Goal: Task Accomplishment & Management: Manage account settings

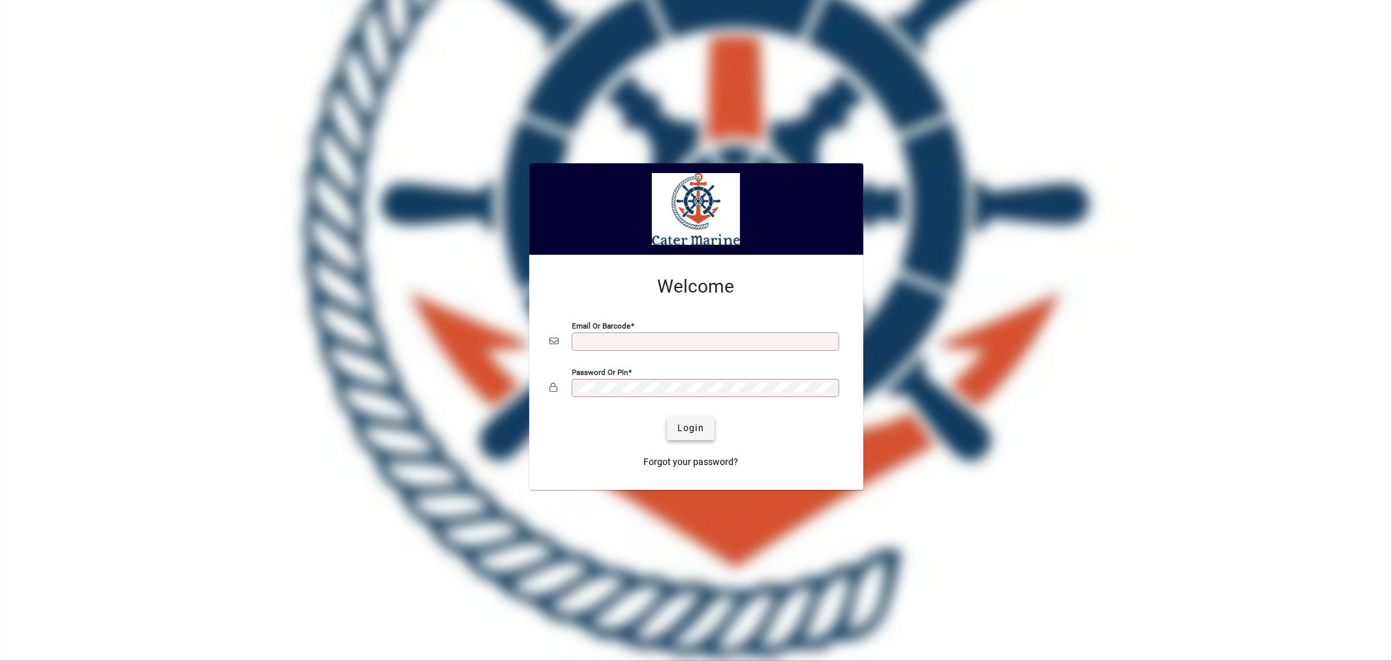
type input "**********"
click at [710, 431] on span "submit" at bounding box center [691, 428] width 48 height 31
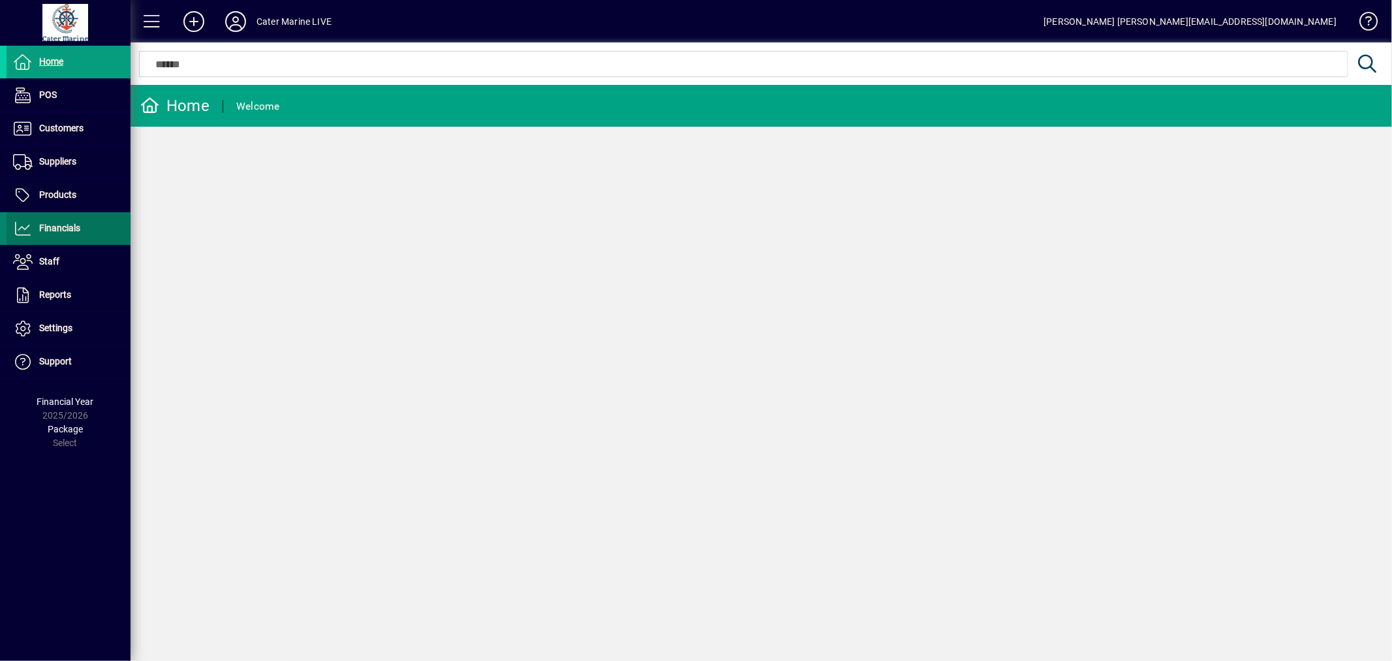
click at [66, 232] on span "Financials" at bounding box center [59, 228] width 41 height 10
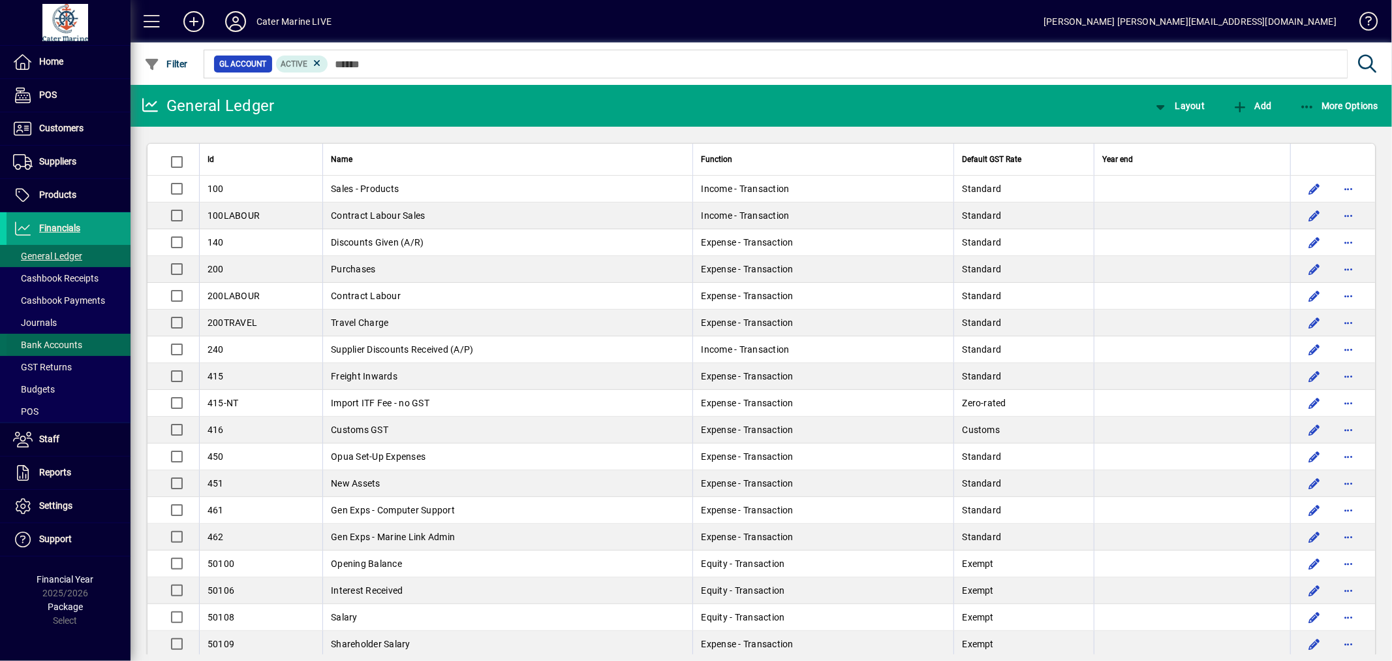
click at [61, 344] on span "Bank Accounts" at bounding box center [47, 344] width 69 height 10
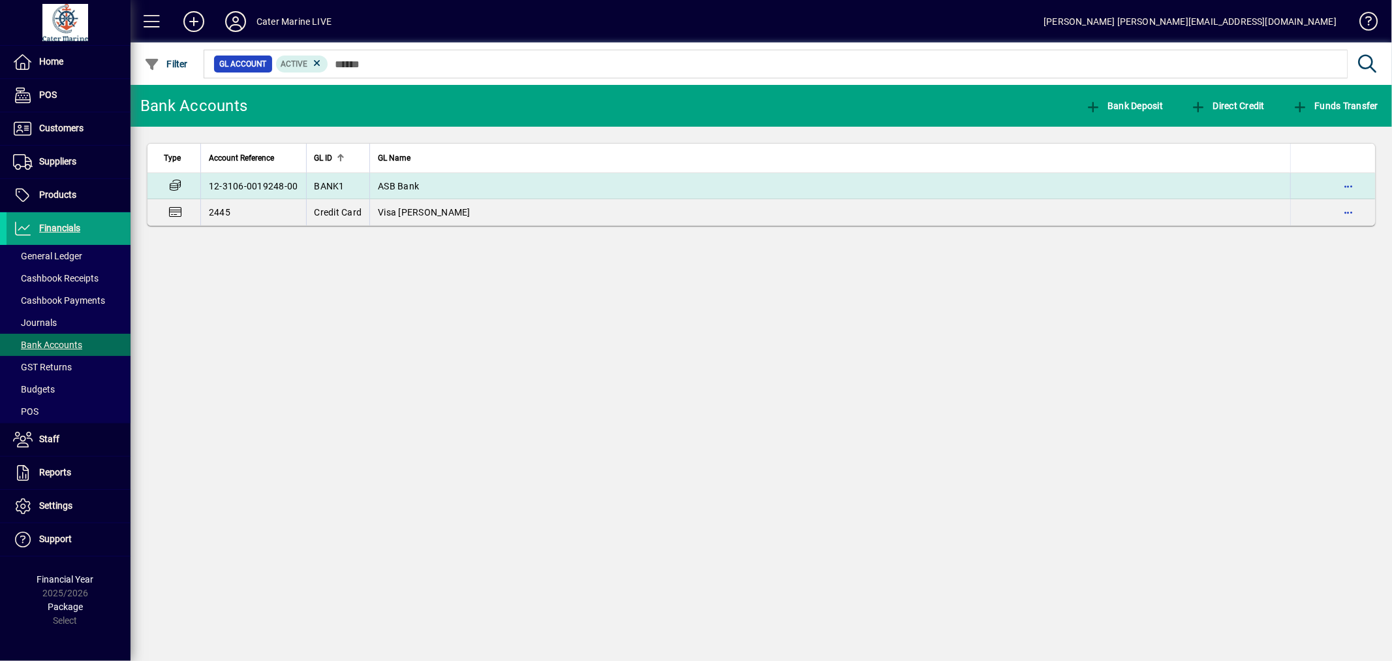
click at [516, 180] on td "ASB Bank" at bounding box center [829, 186] width 921 height 26
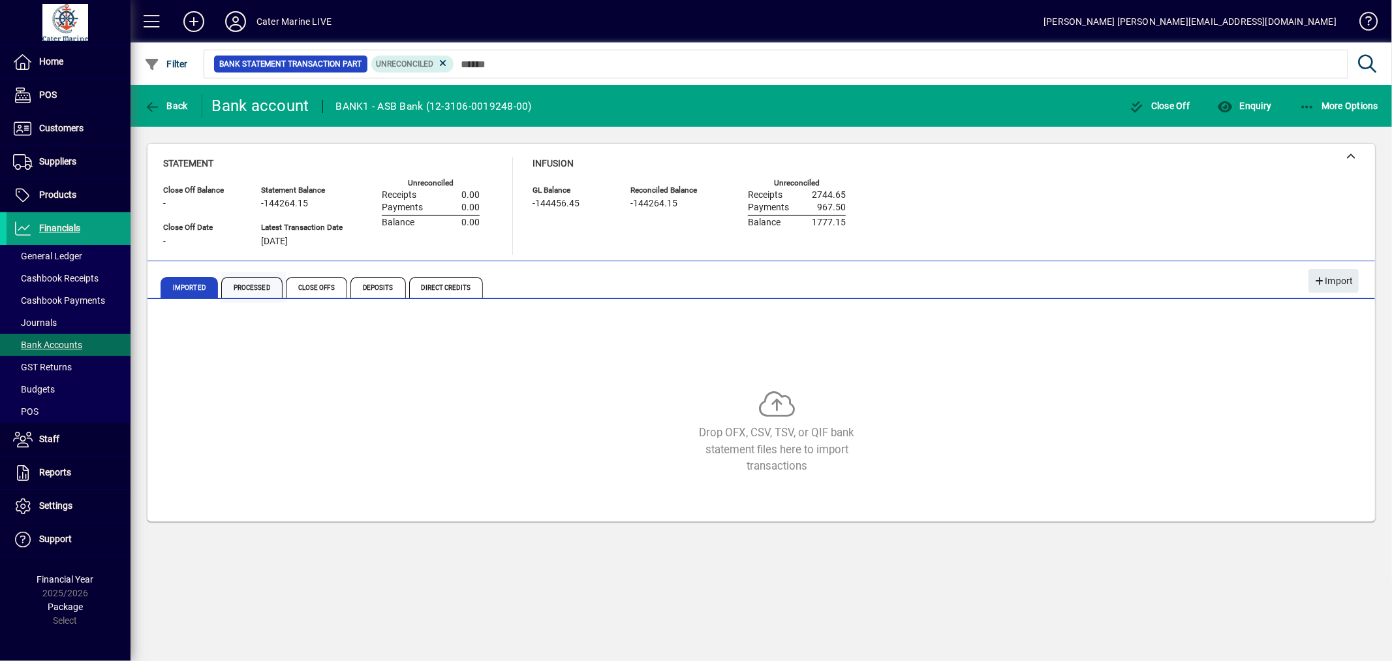
click at [246, 281] on span "Processed" at bounding box center [251, 287] width 61 height 21
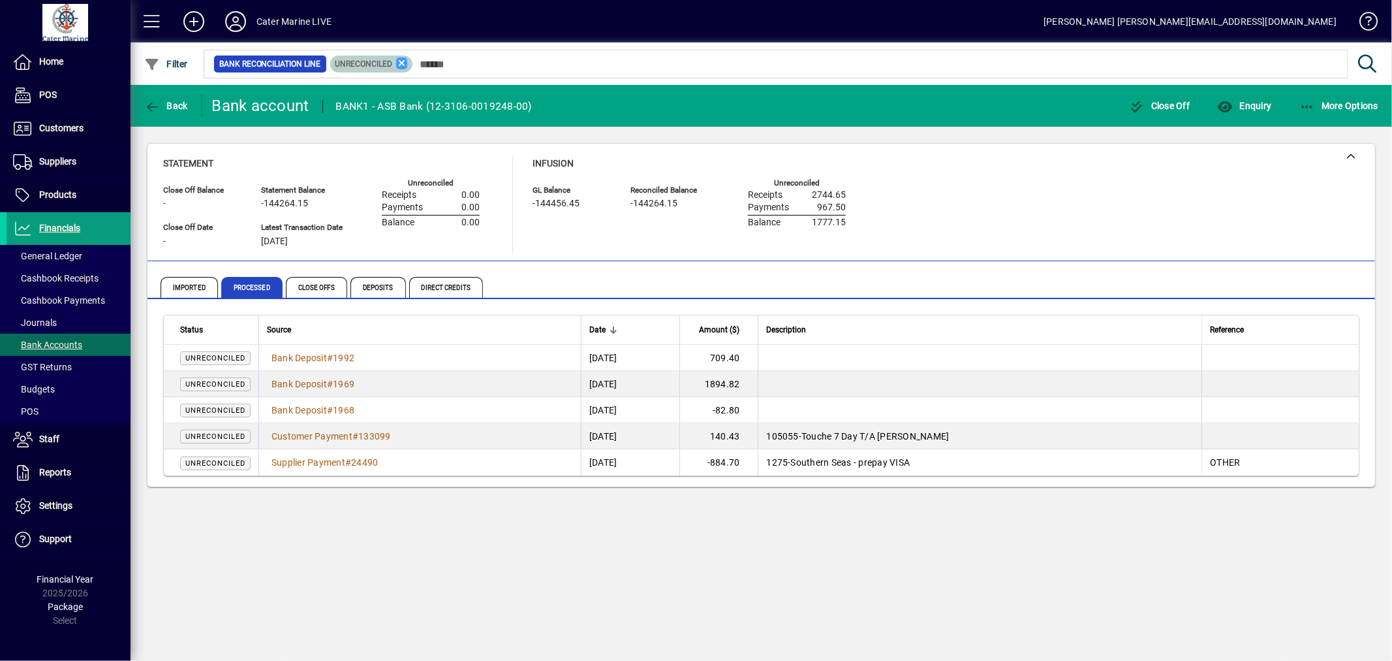
click at [400, 63] on icon at bounding box center [402, 63] width 12 height 12
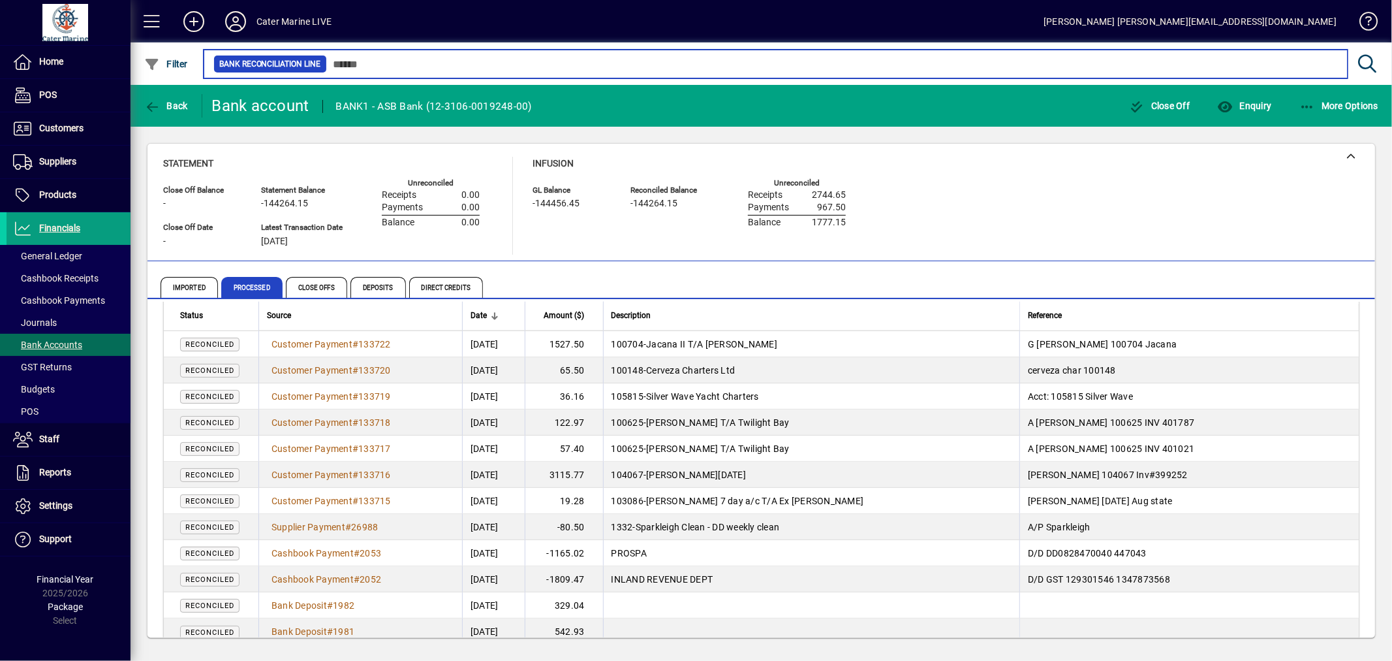
scroll to position [2365, 0]
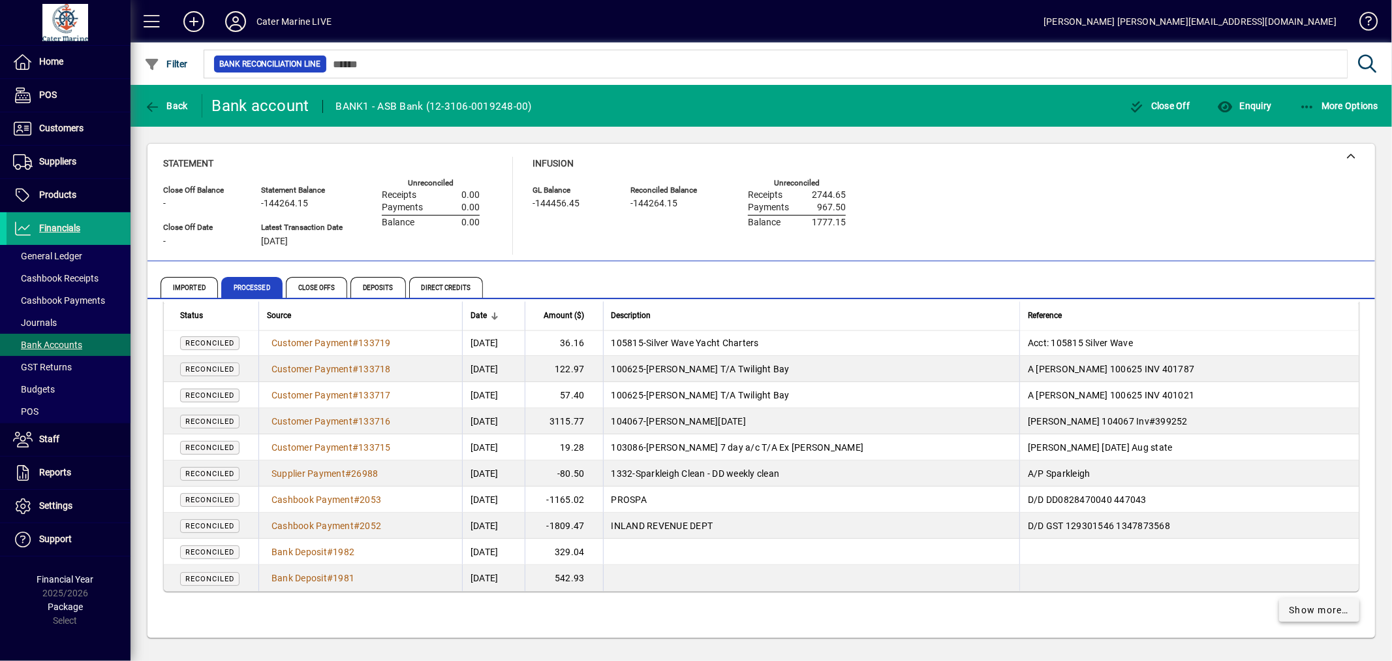
click at [1313, 610] on span "Show more…" at bounding box center [1320, 610] width 60 height 14
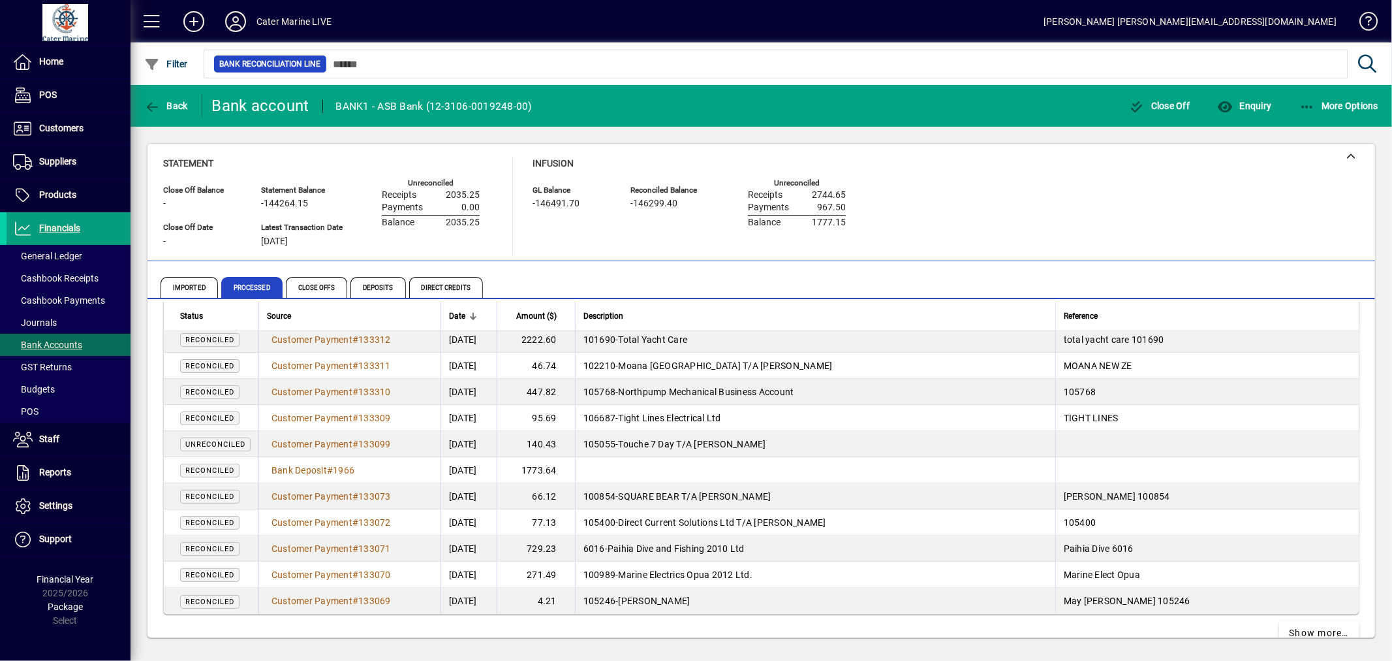
scroll to position [4976, 0]
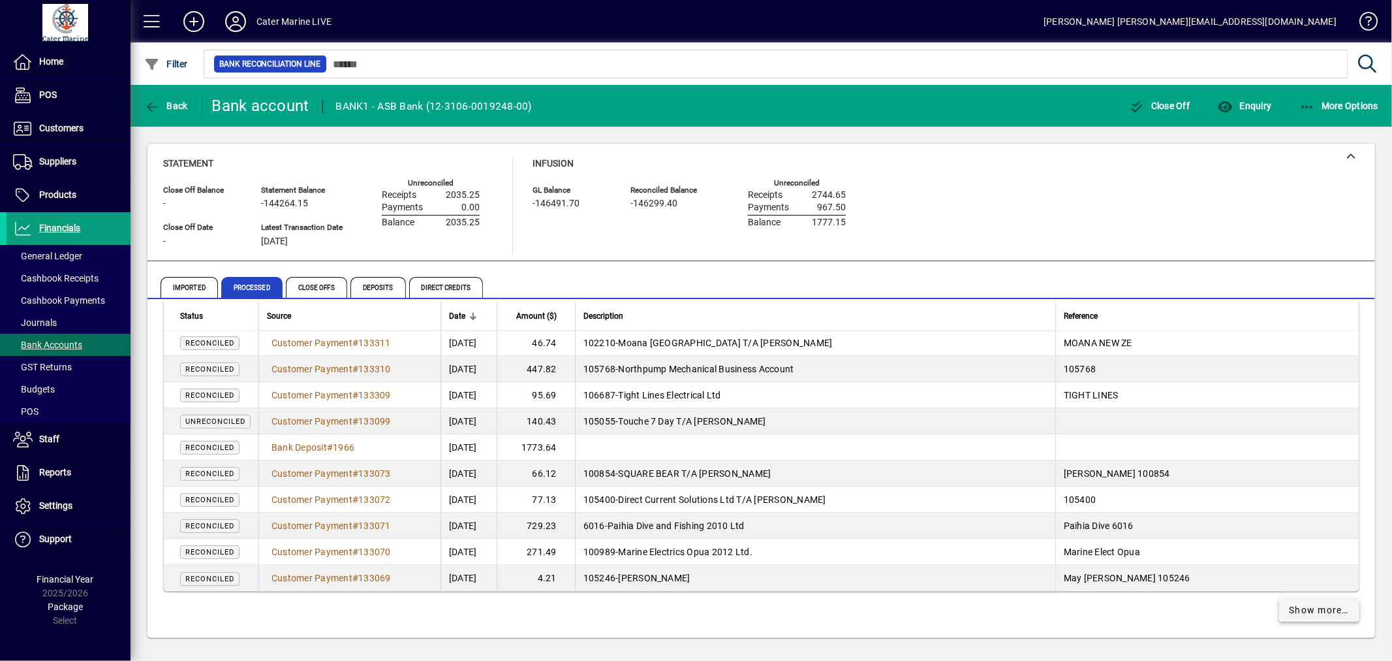
click at [1297, 609] on span "Show more…" at bounding box center [1320, 610] width 60 height 14
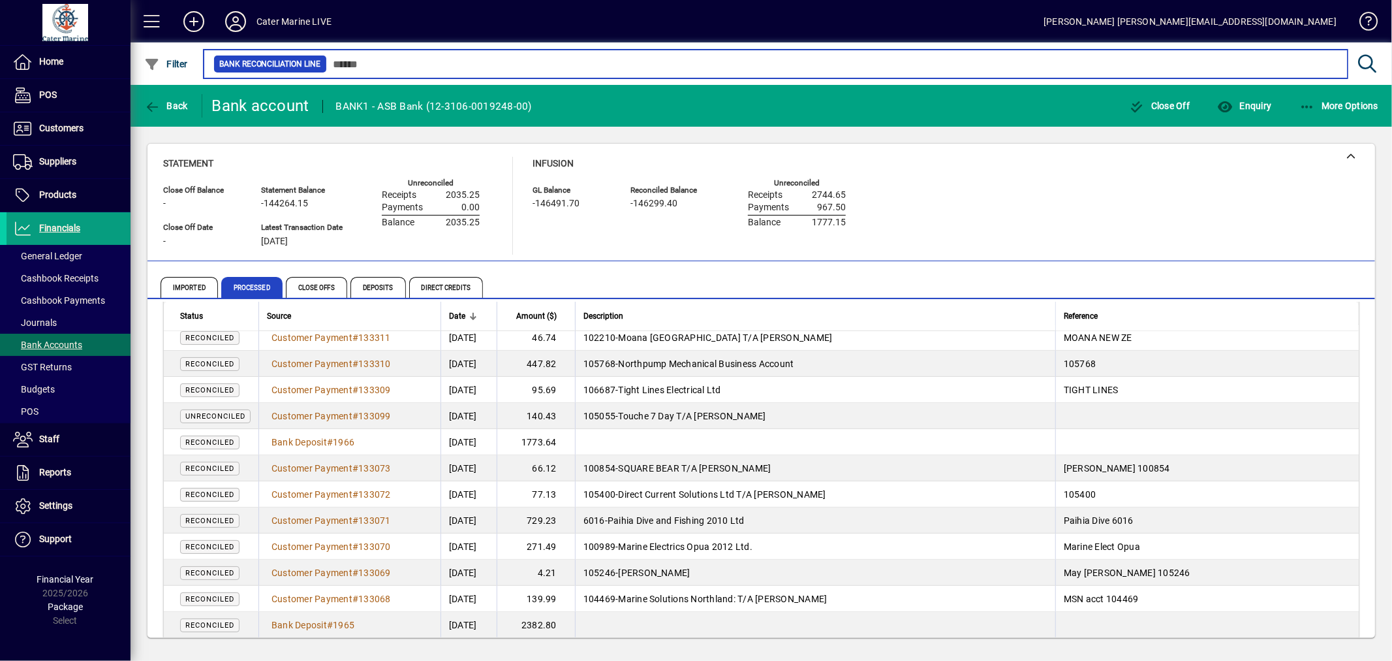
scroll to position [4903, 0]
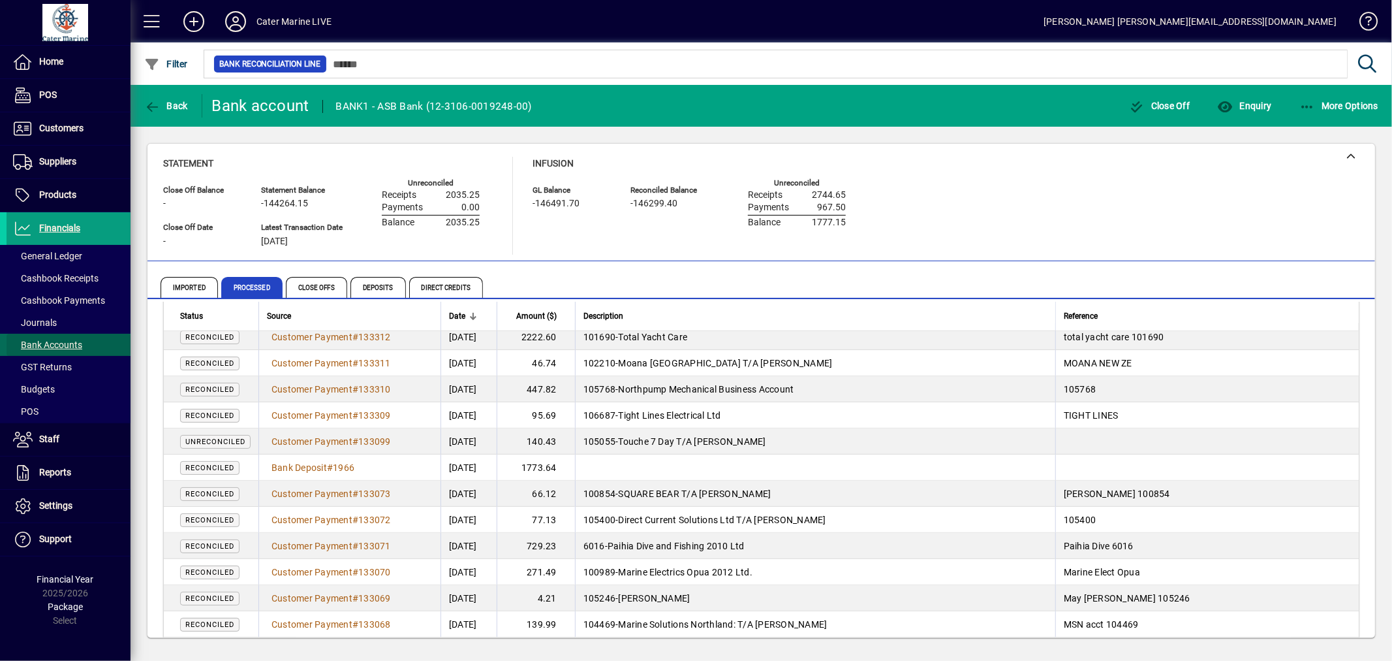
click at [59, 344] on span "Bank Accounts" at bounding box center [47, 344] width 69 height 10
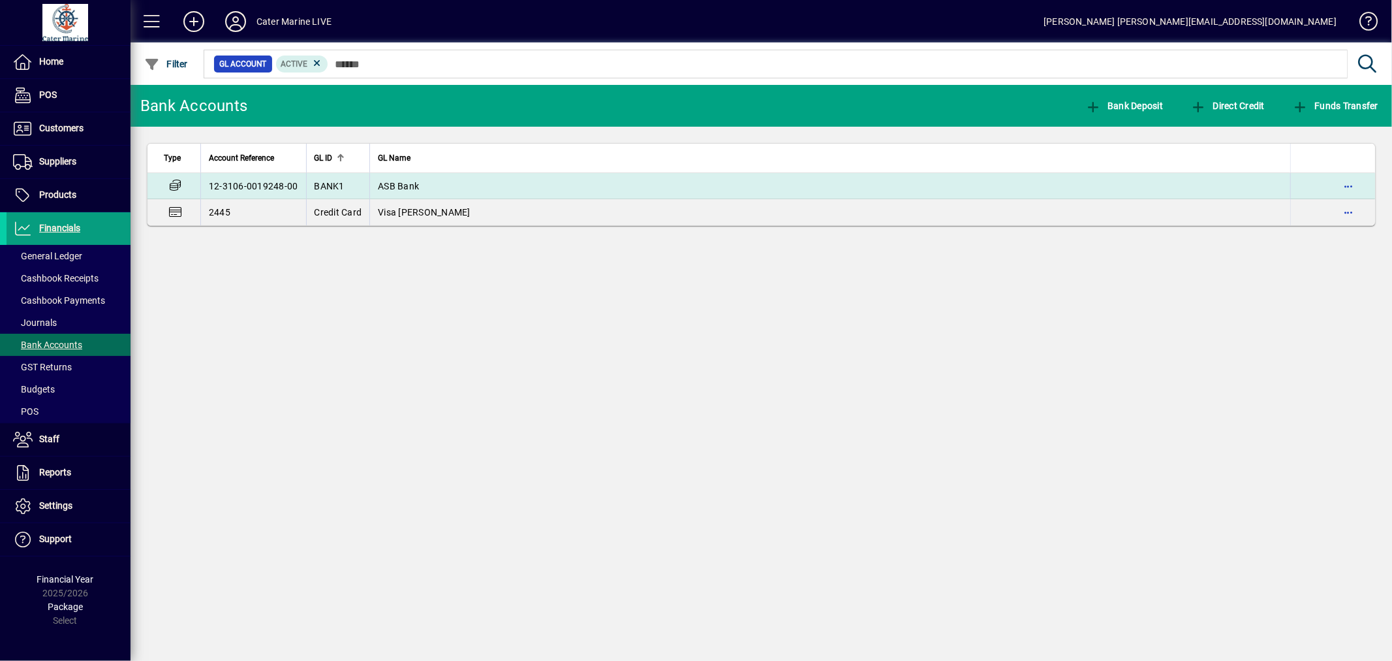
click at [830, 187] on td "ASB Bank" at bounding box center [829, 186] width 921 height 26
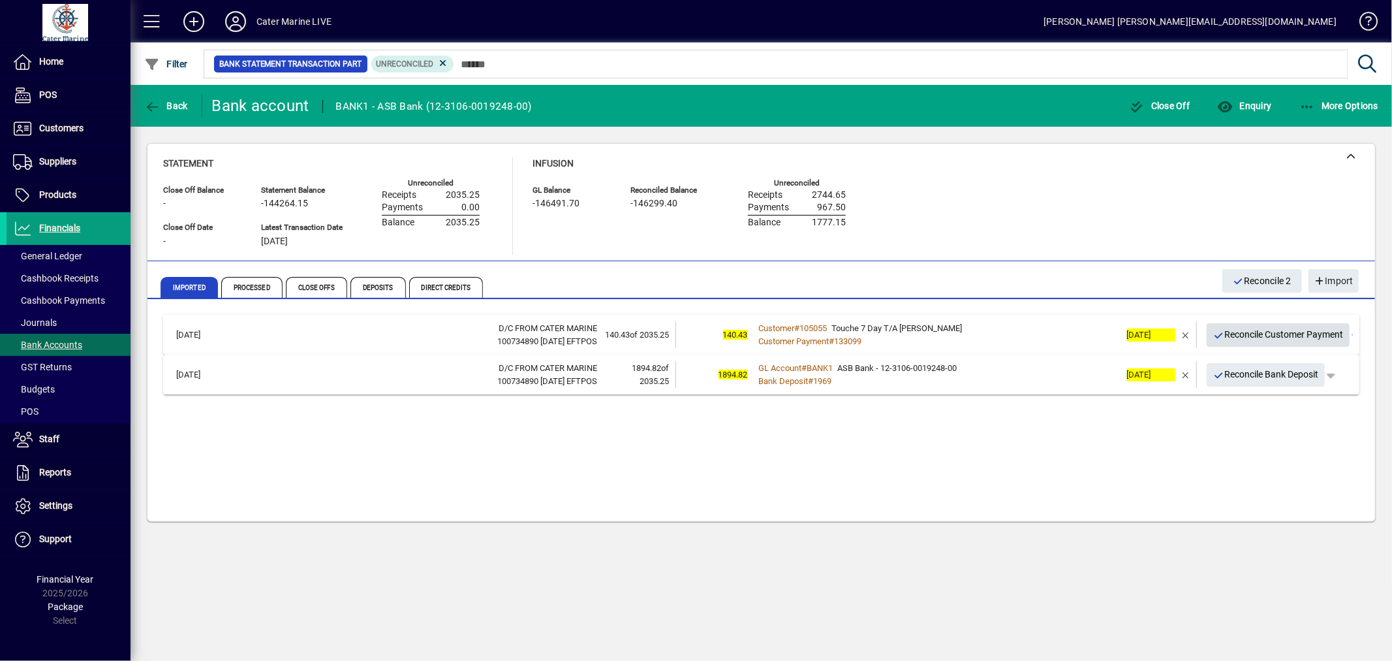
click at [1248, 331] on span "Reconcile Customer Payment" at bounding box center [1278, 335] width 131 height 22
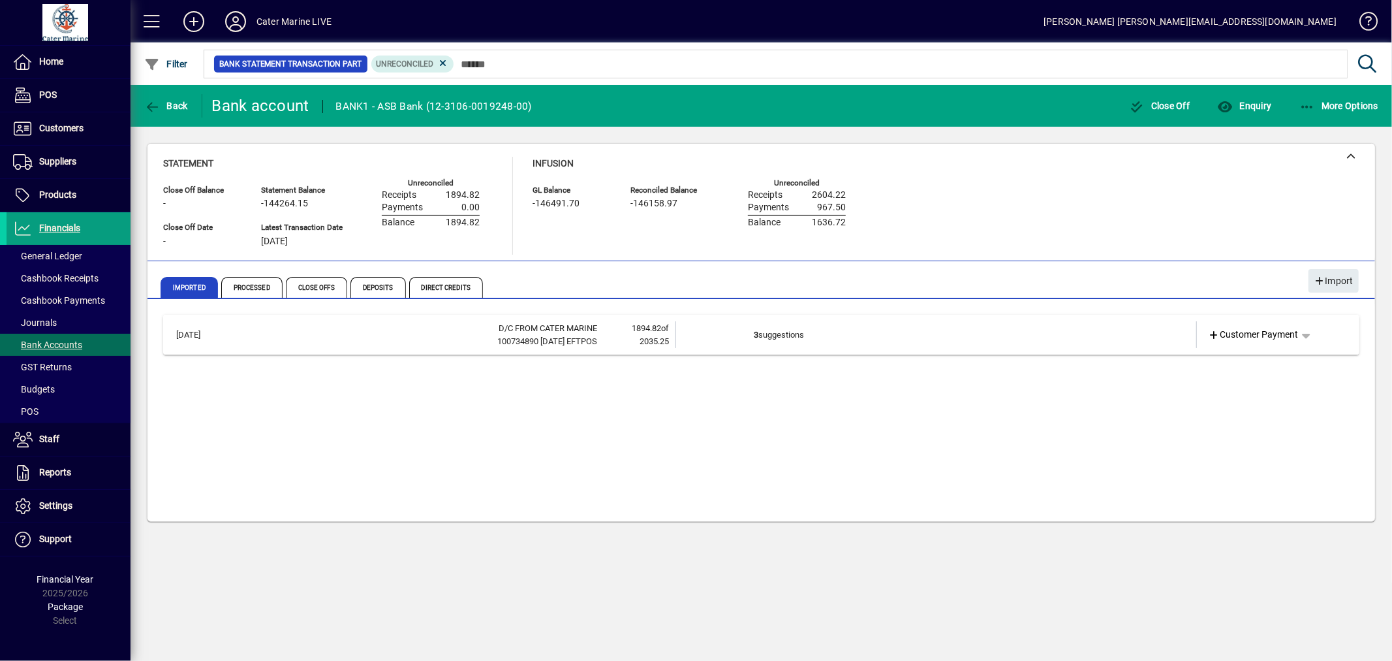
click at [1082, 341] on td "3 suggestions" at bounding box center [938, 334] width 366 height 27
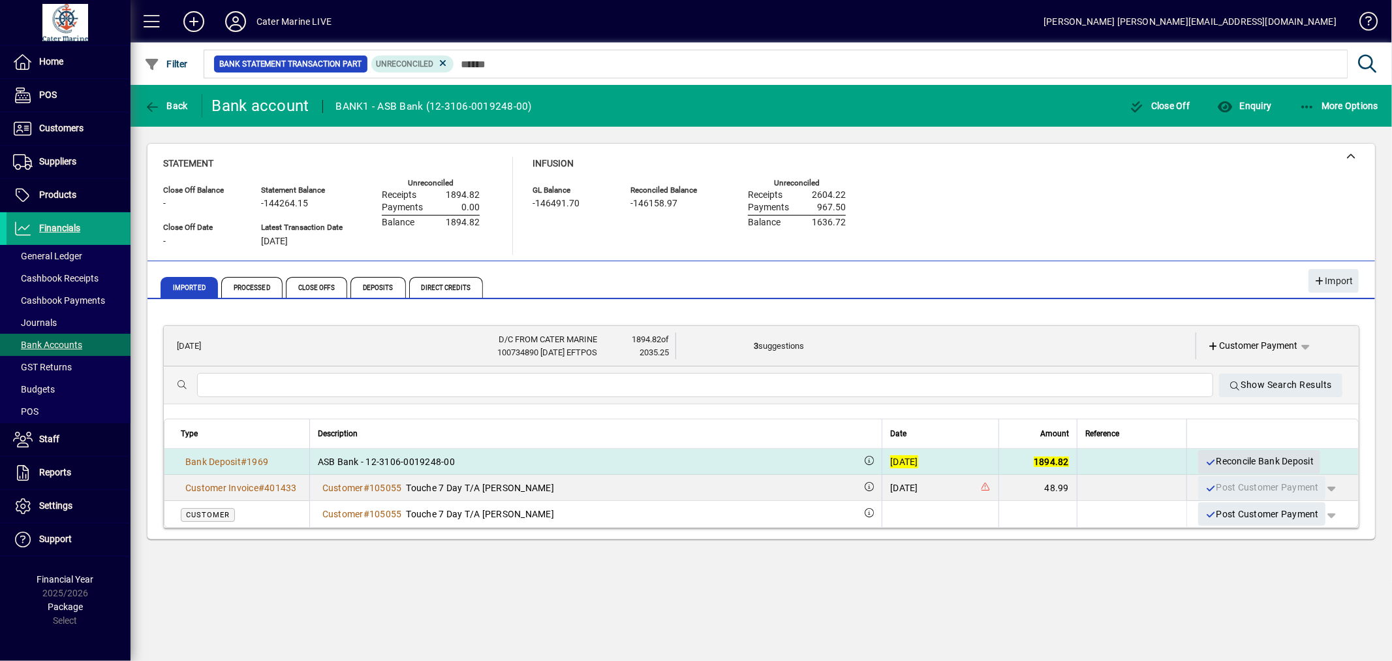
click at [1279, 460] on span "Reconcile Bank Deposit" at bounding box center [1259, 461] width 109 height 22
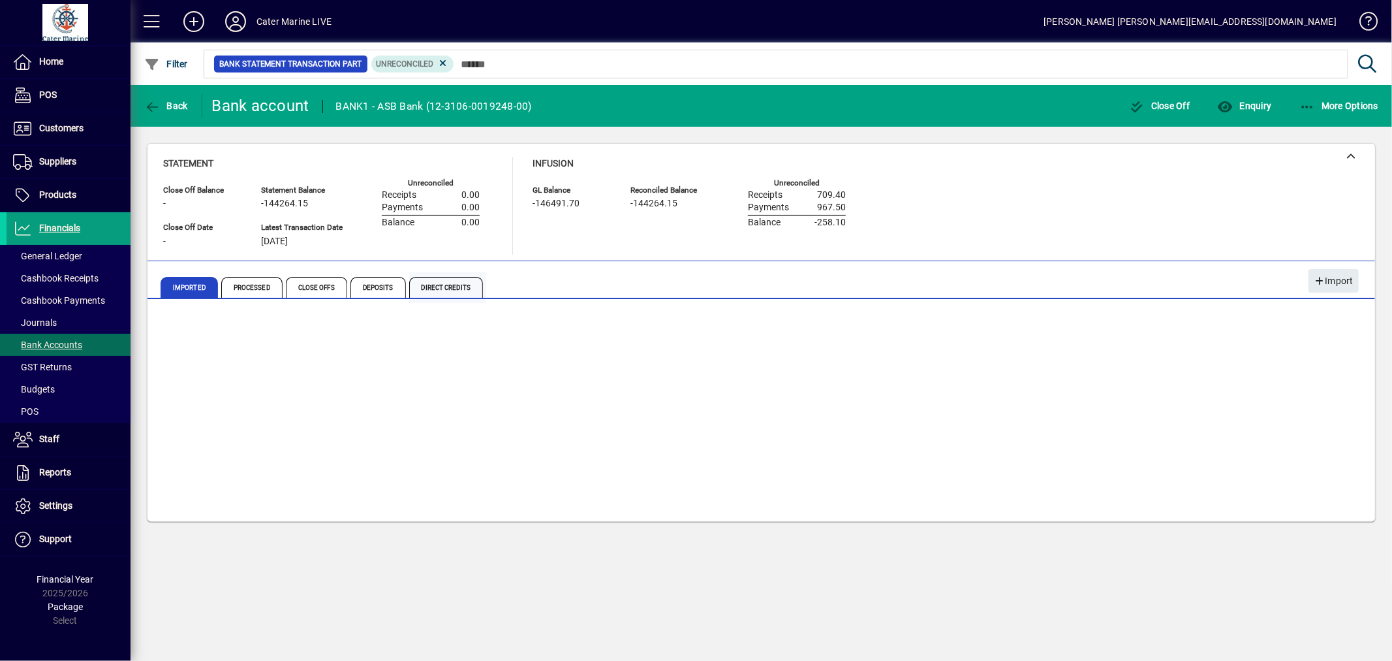
click at [445, 285] on span "Direct Credits" at bounding box center [446, 287] width 74 height 21
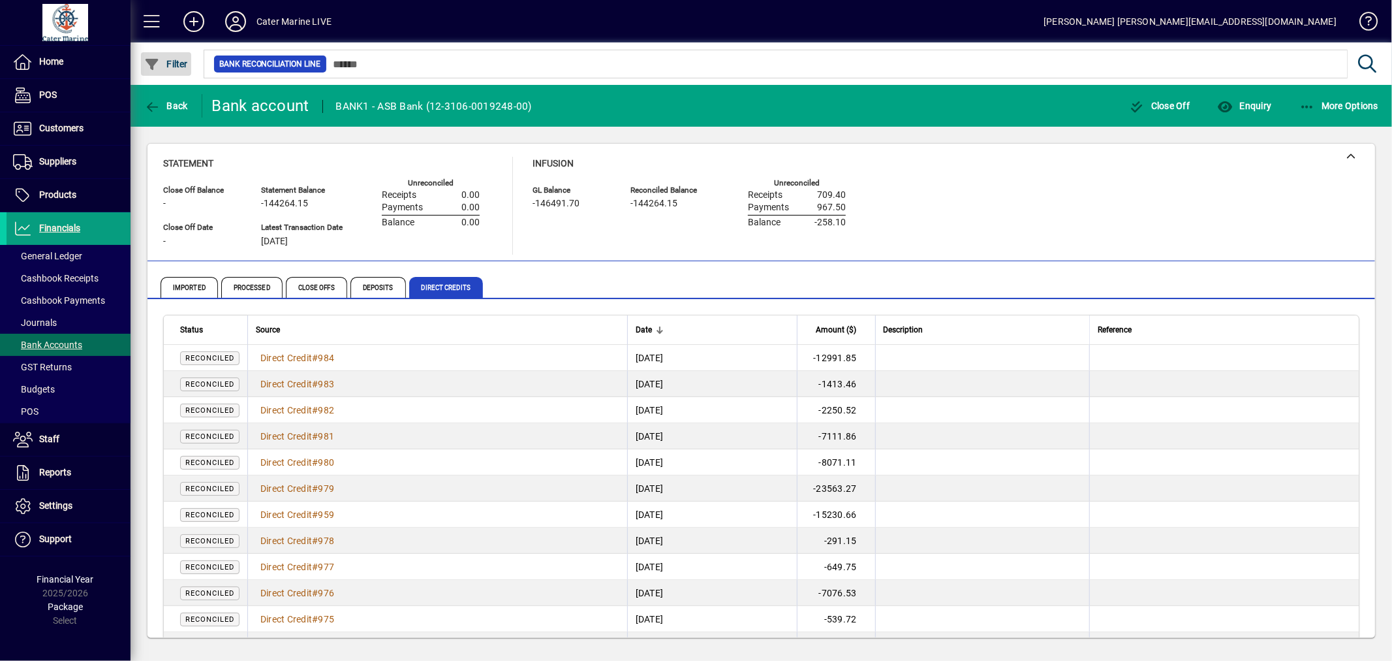
click at [170, 67] on span "Filter" at bounding box center [166, 64] width 44 height 10
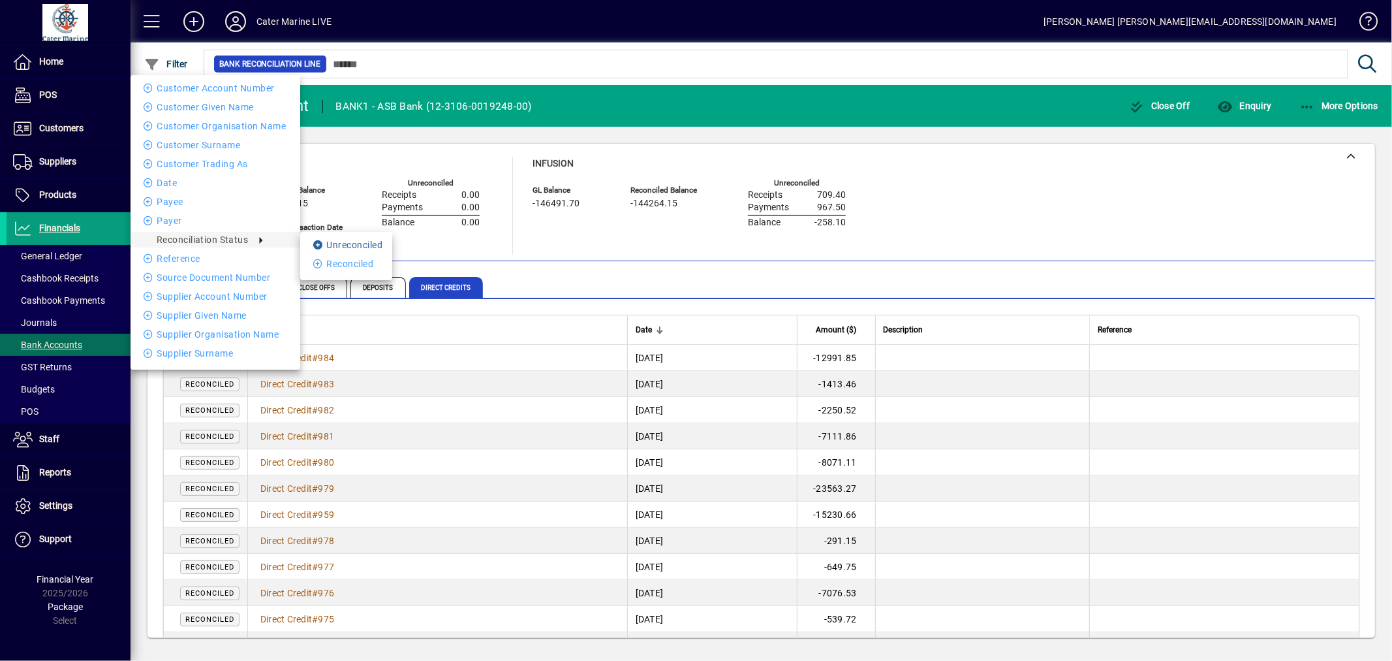
click at [332, 237] on li "Unreconciled" at bounding box center [346, 245] width 92 height 16
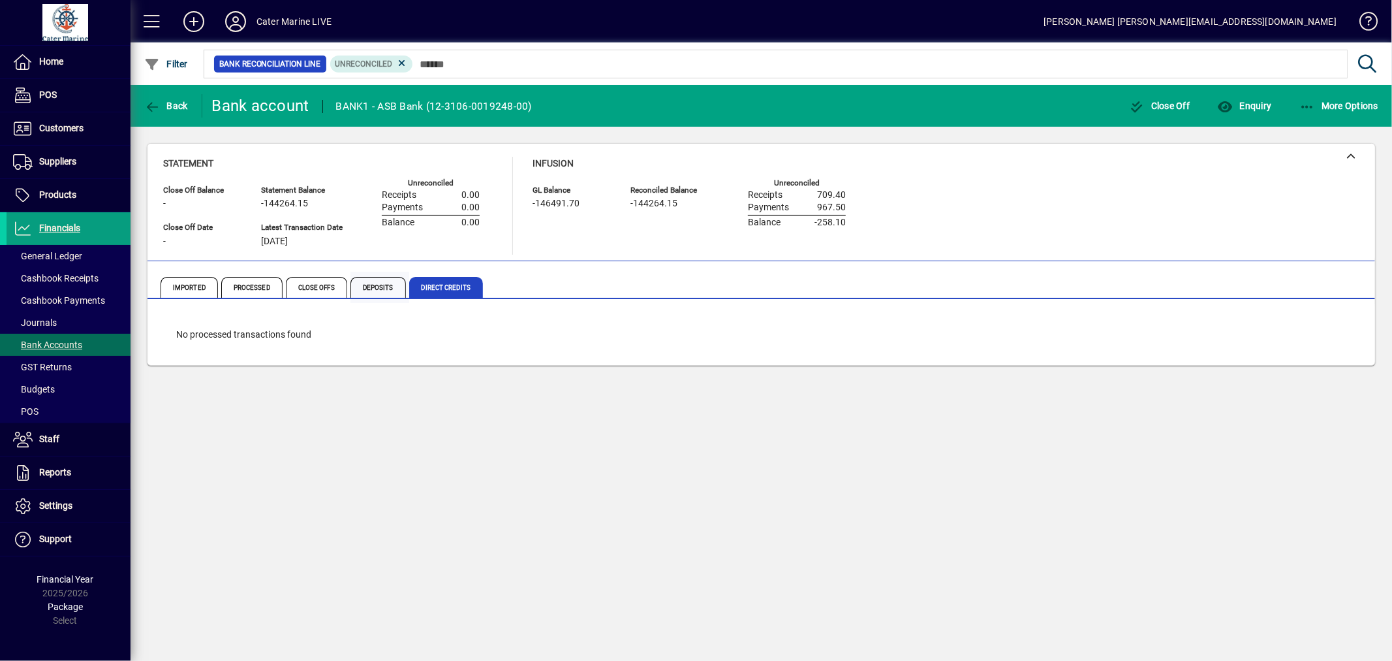
click at [373, 285] on span "Deposits" at bounding box center [378, 287] width 55 height 21
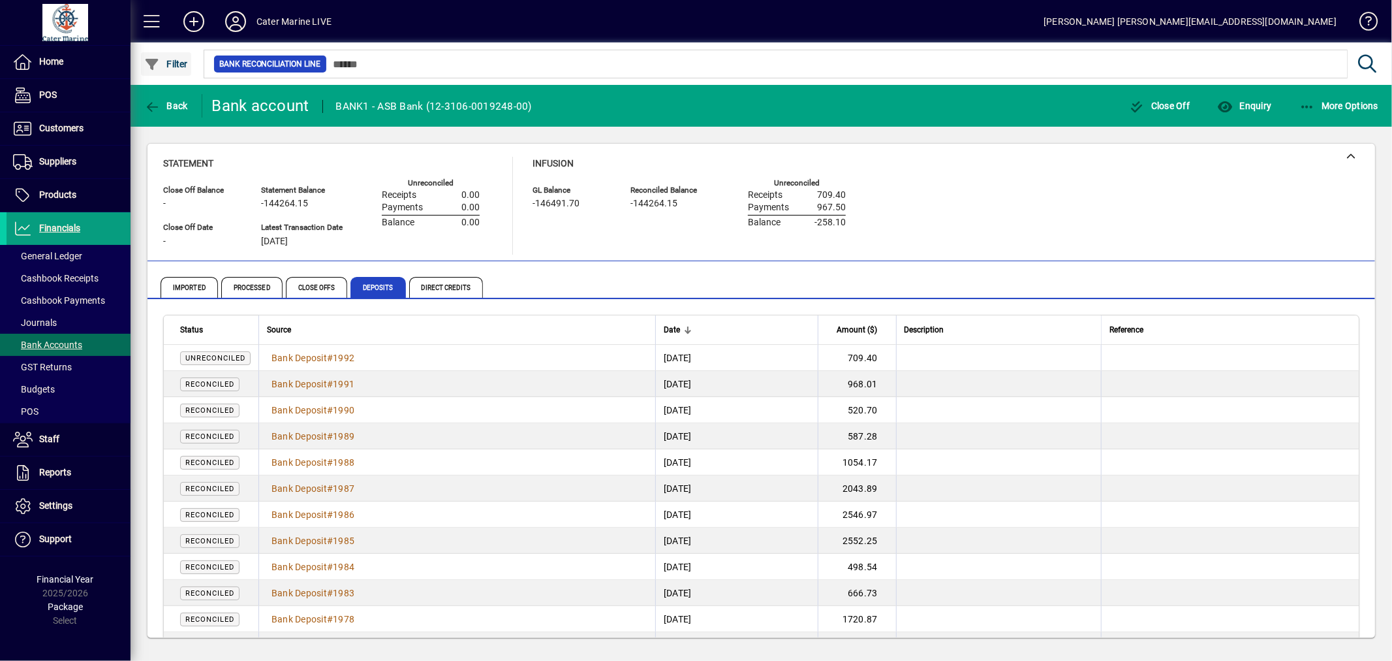
click at [178, 63] on span "Filter" at bounding box center [166, 64] width 44 height 10
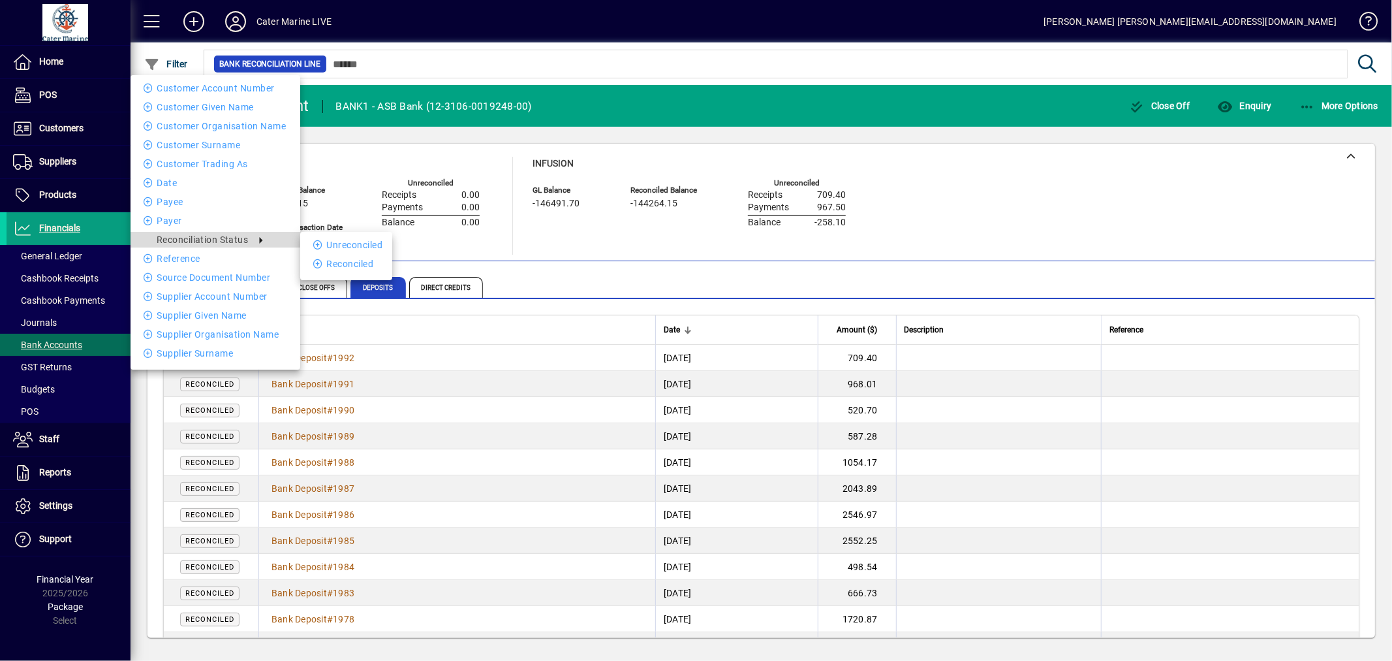
click at [230, 242] on span "Reconciliation Status" at bounding box center [202, 239] width 91 height 10
click at [324, 240] on icon at bounding box center [319, 244] width 13 height 9
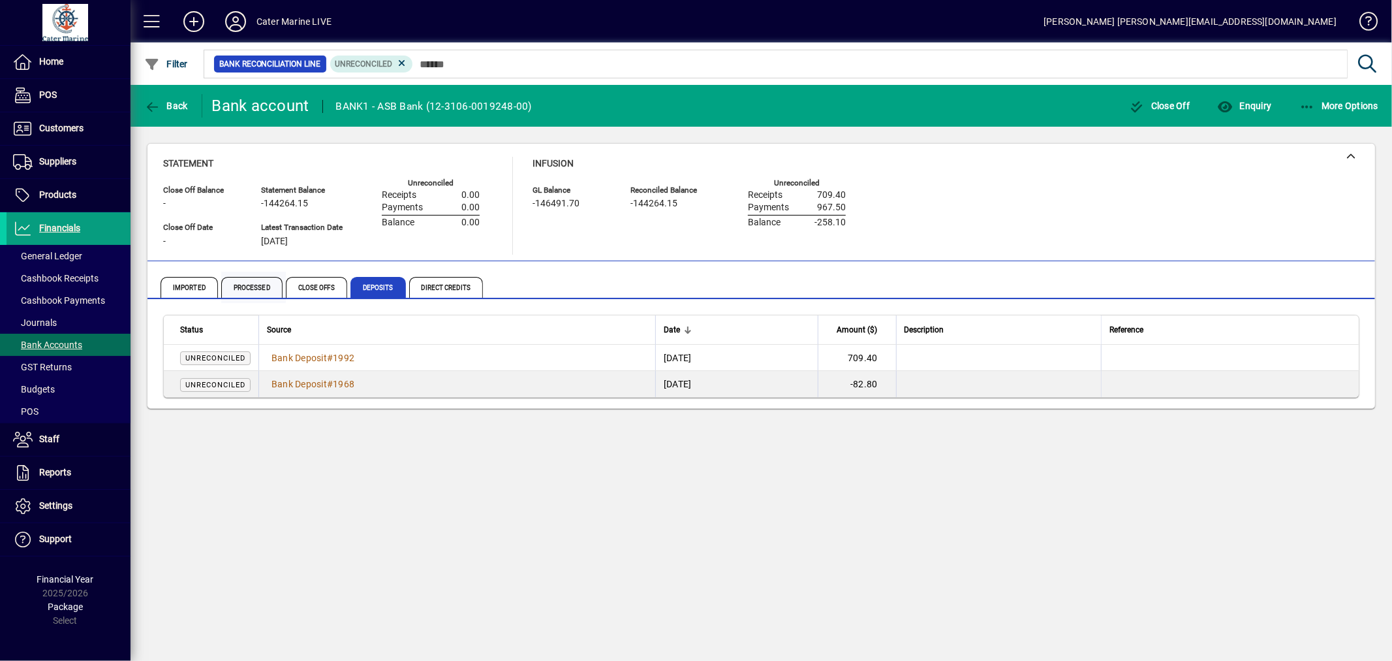
click at [249, 288] on span "Processed" at bounding box center [251, 287] width 61 height 21
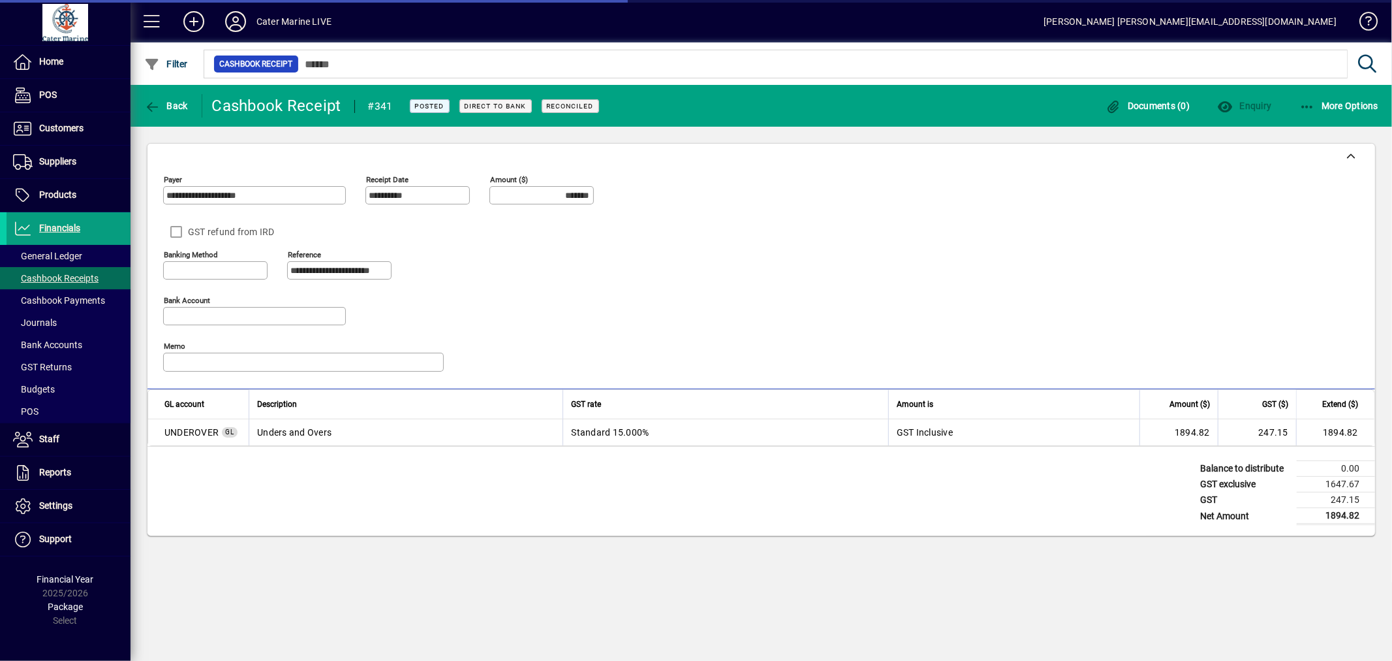
type input "**********"
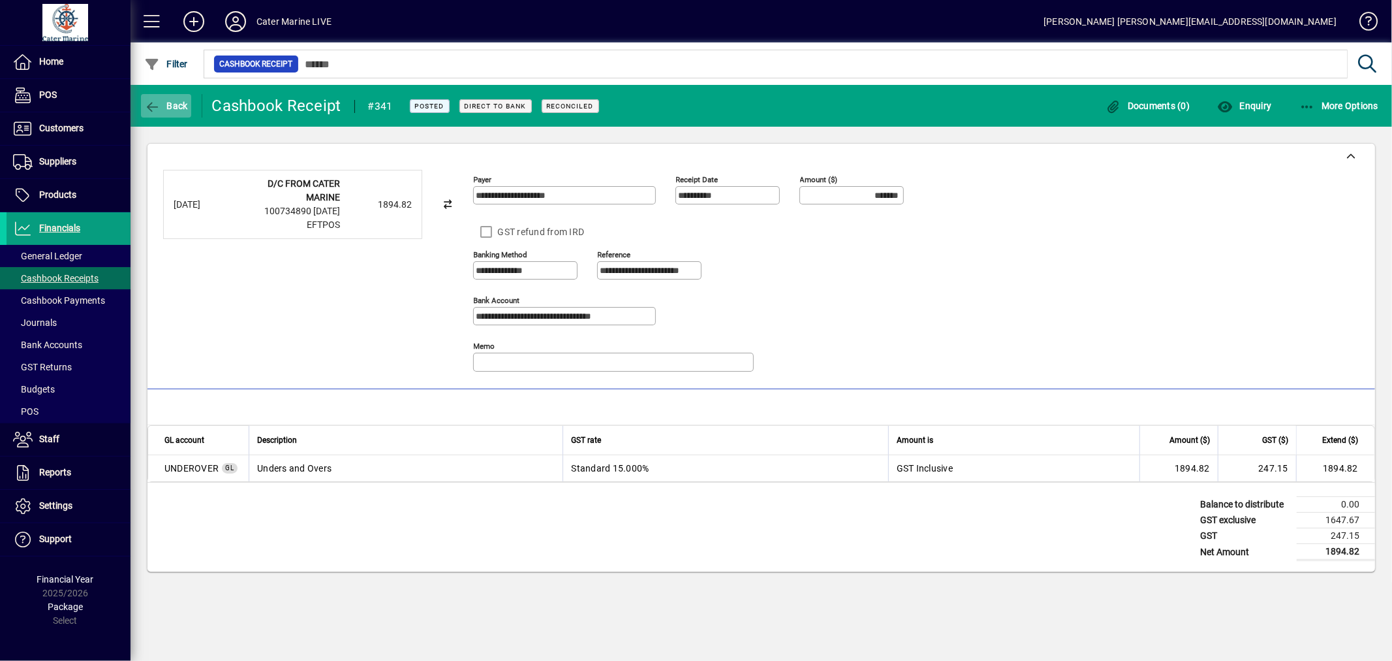
click at [171, 102] on span "Back" at bounding box center [166, 106] width 44 height 10
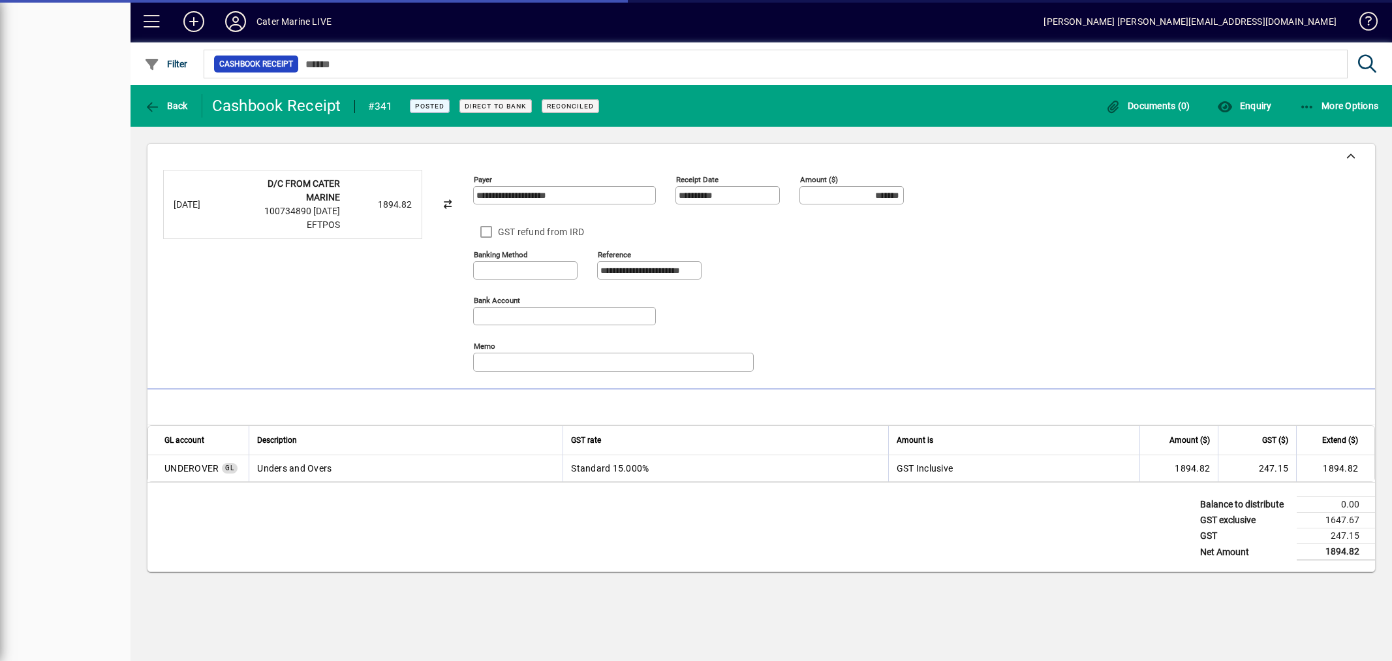
type input "**********"
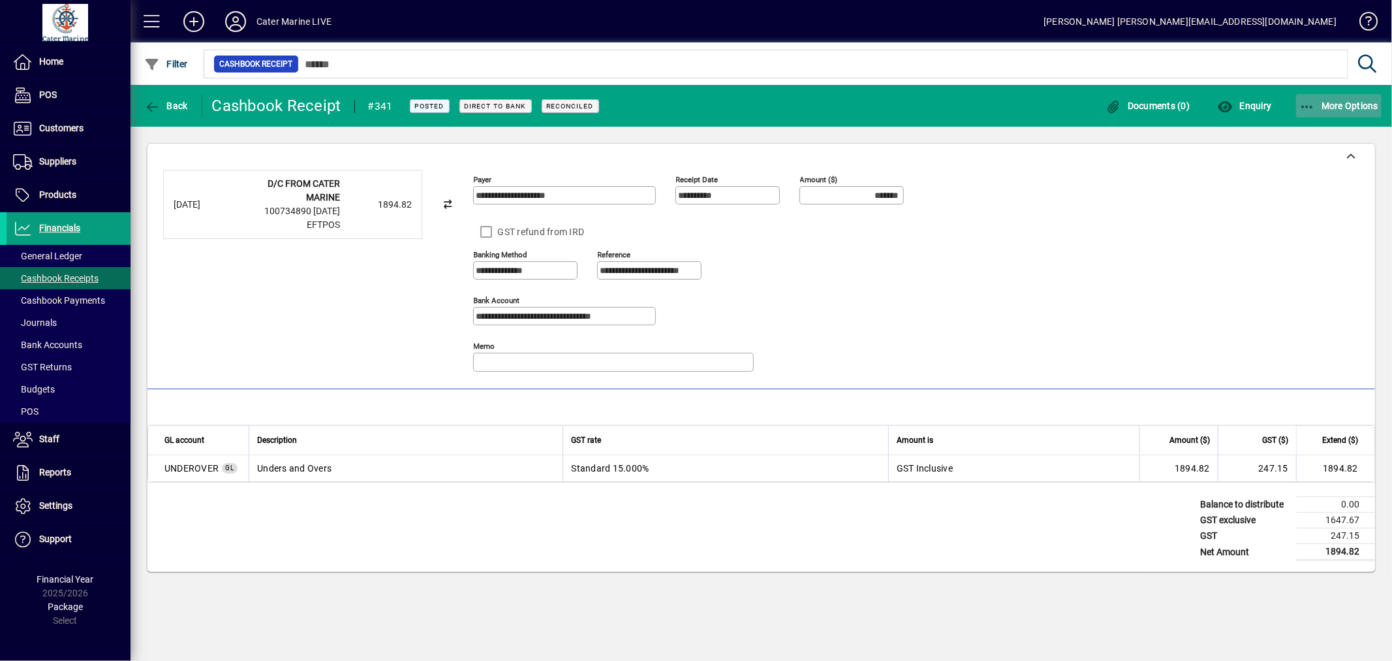
click at [1313, 112] on span "button" at bounding box center [1339, 105] width 86 height 31
click at [1313, 127] on span "Reverse" at bounding box center [1327, 135] width 110 height 16
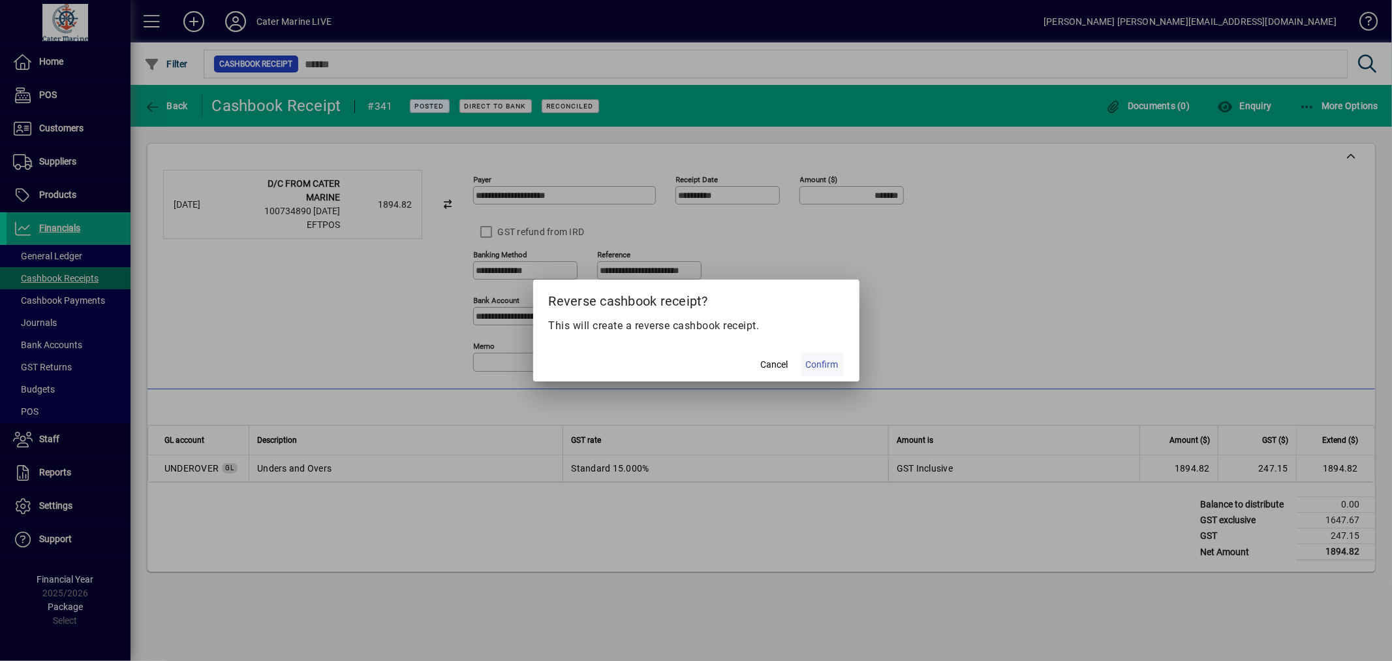
click at [822, 364] on span "Confirm" at bounding box center [822, 365] width 33 height 14
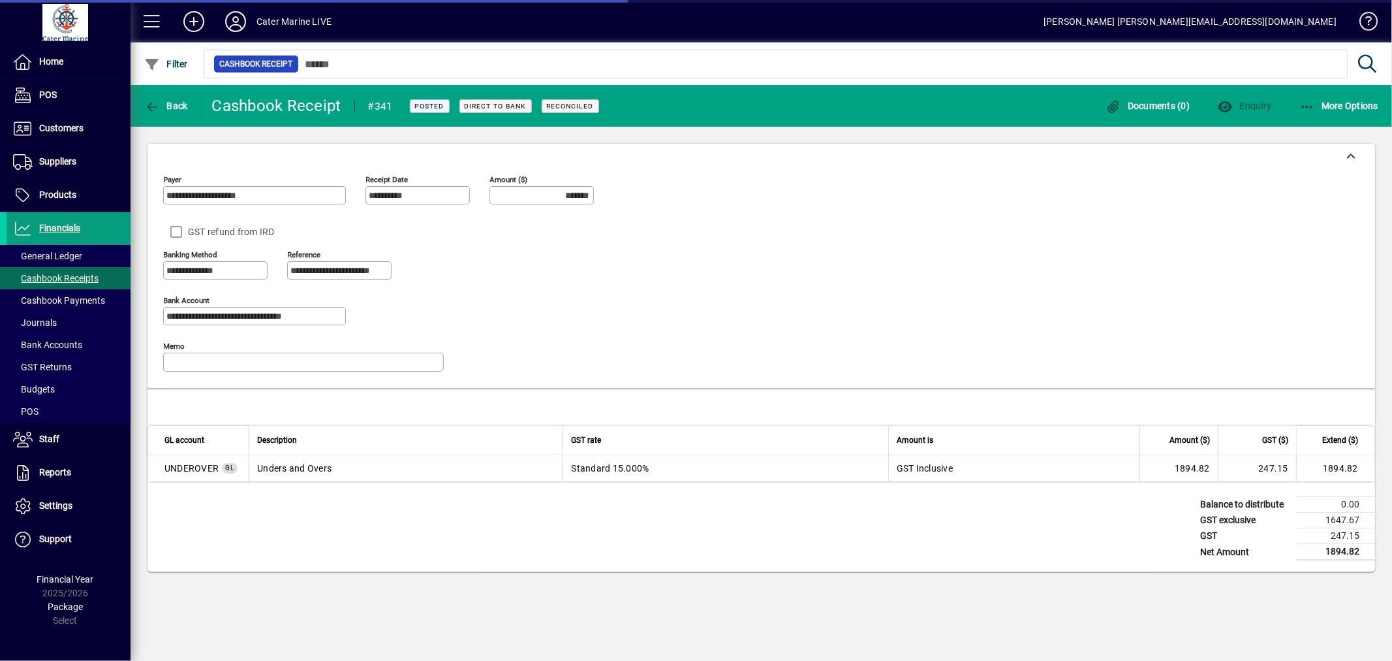
type input "********"
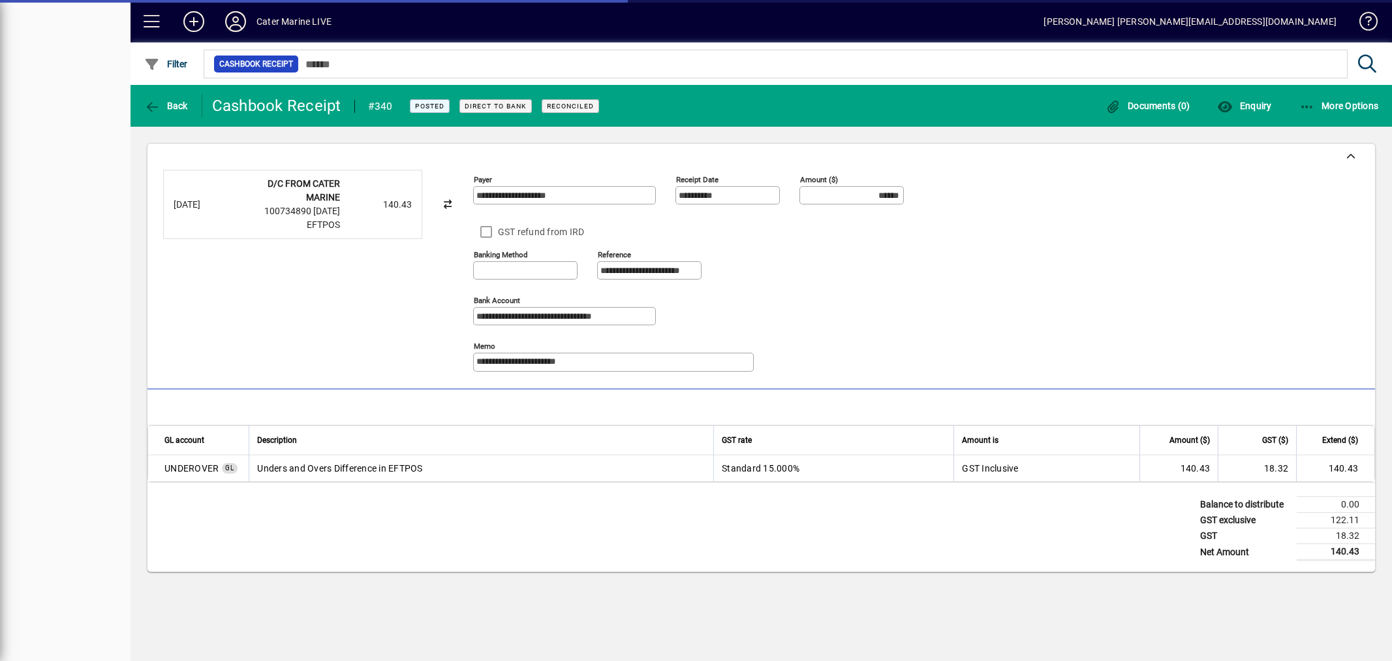
type input "**********"
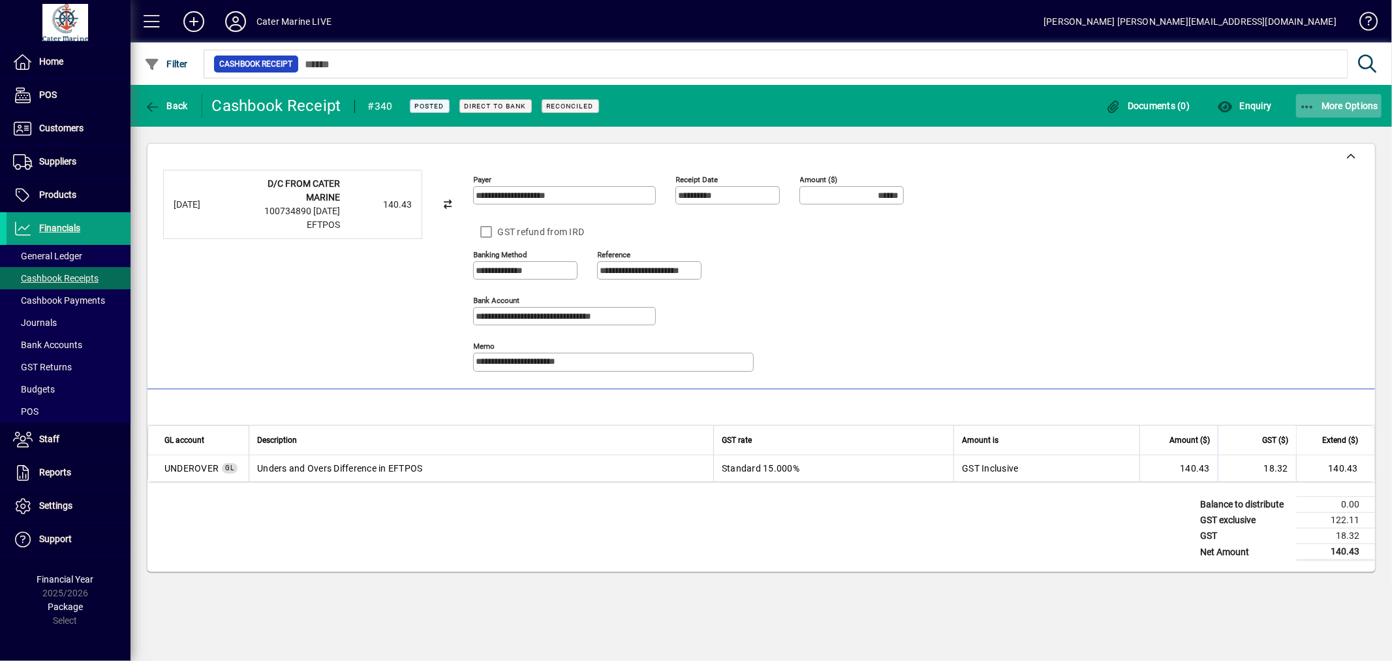
click at [1313, 102] on icon "button" at bounding box center [1308, 107] width 16 height 13
click at [1300, 140] on span "Reverse" at bounding box center [1327, 135] width 110 height 16
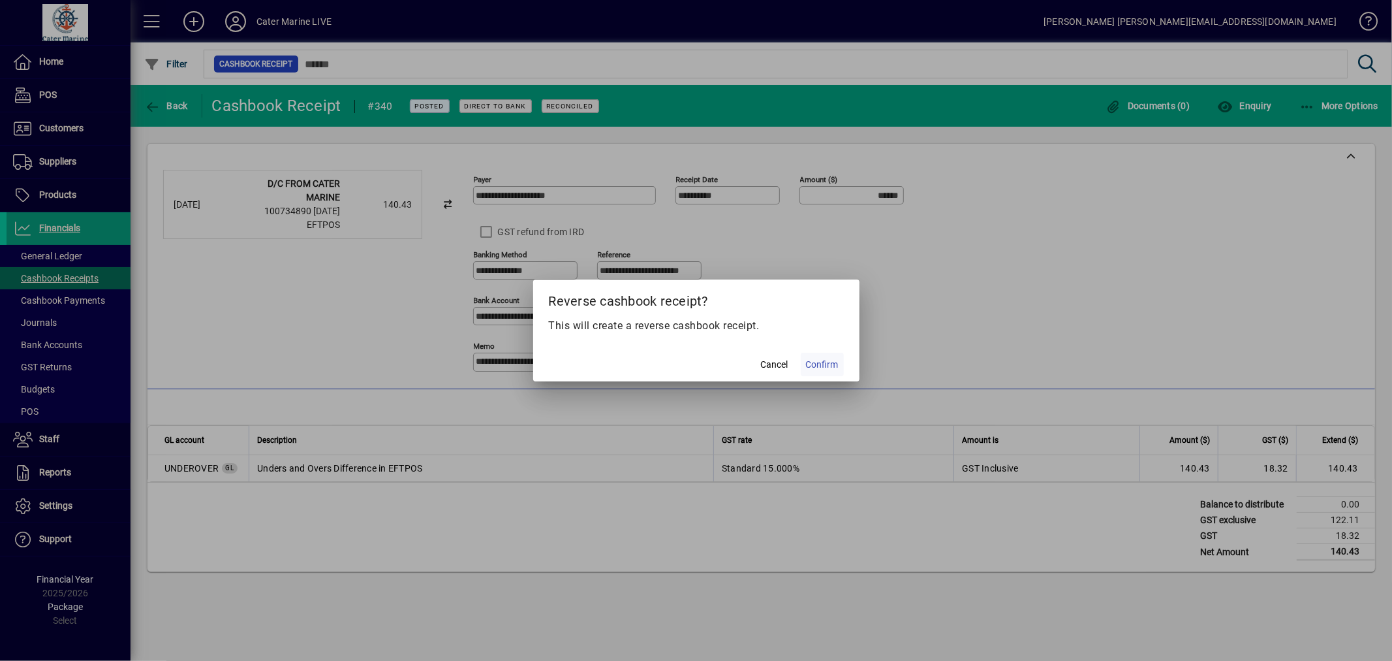
click at [823, 362] on span "Confirm" at bounding box center [822, 365] width 33 height 14
type input "*******"
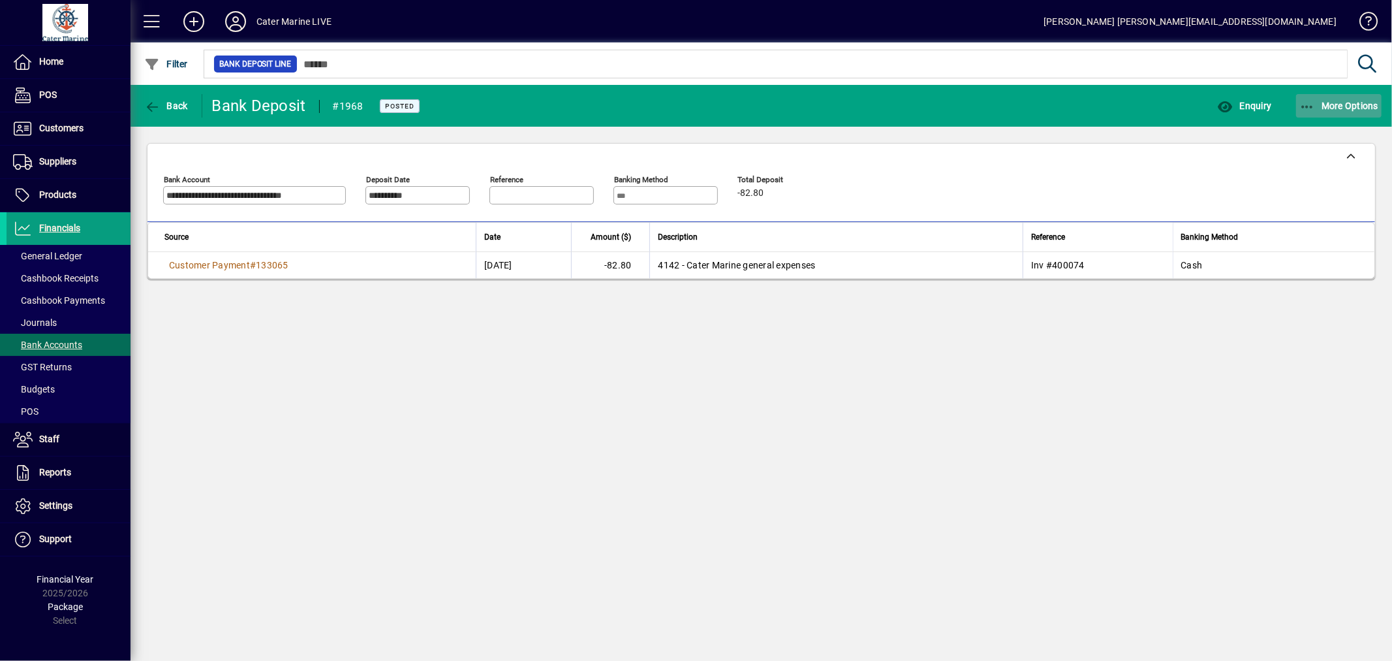
click at [1313, 106] on icon "button" at bounding box center [1308, 107] width 16 height 13
click at [1302, 107] on icon "button" at bounding box center [1308, 107] width 16 height 13
click at [1306, 140] on span "Reverse" at bounding box center [1327, 135] width 110 height 16
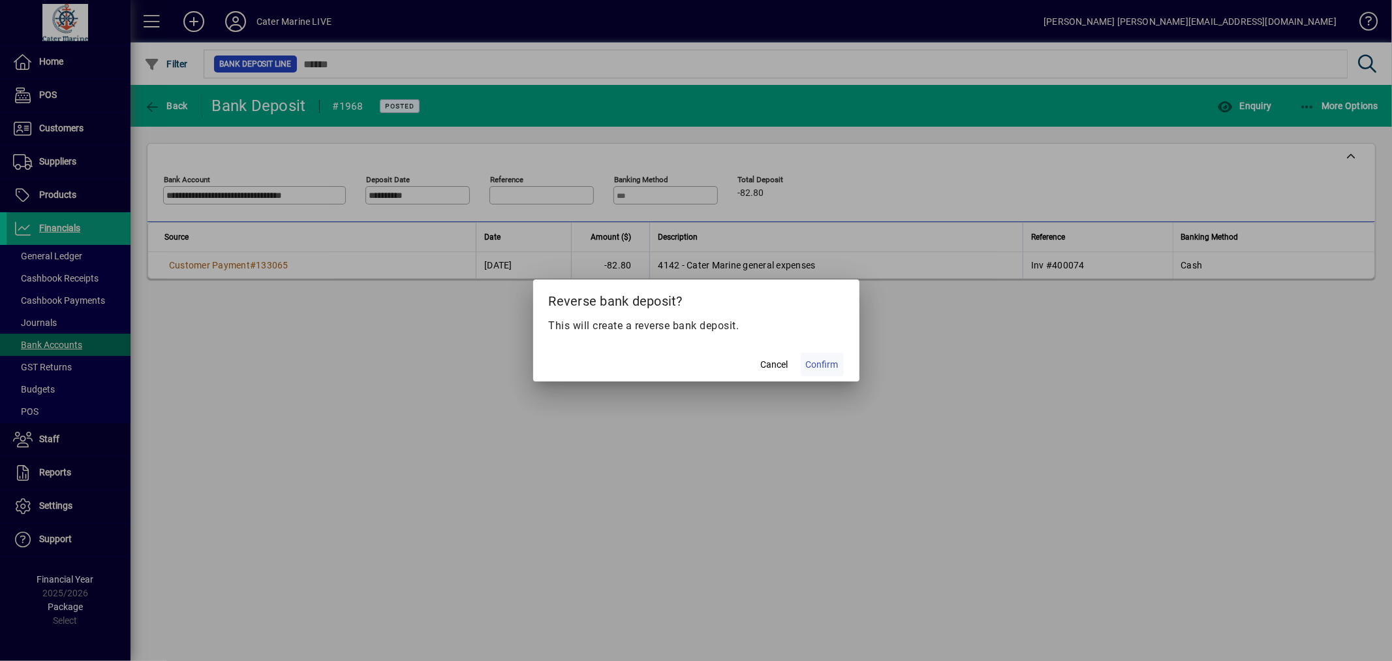
click at [828, 359] on span "Confirm" at bounding box center [822, 365] width 33 height 14
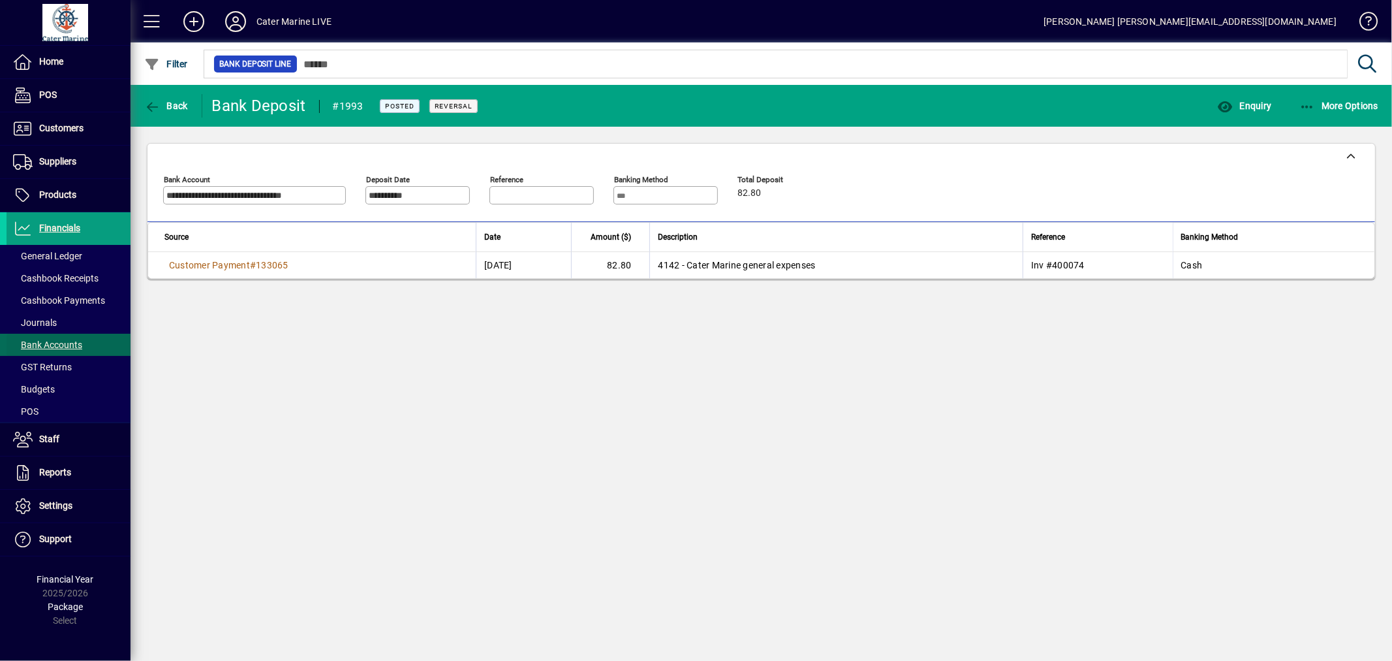
click at [50, 341] on span "Bank Accounts" at bounding box center [47, 344] width 69 height 10
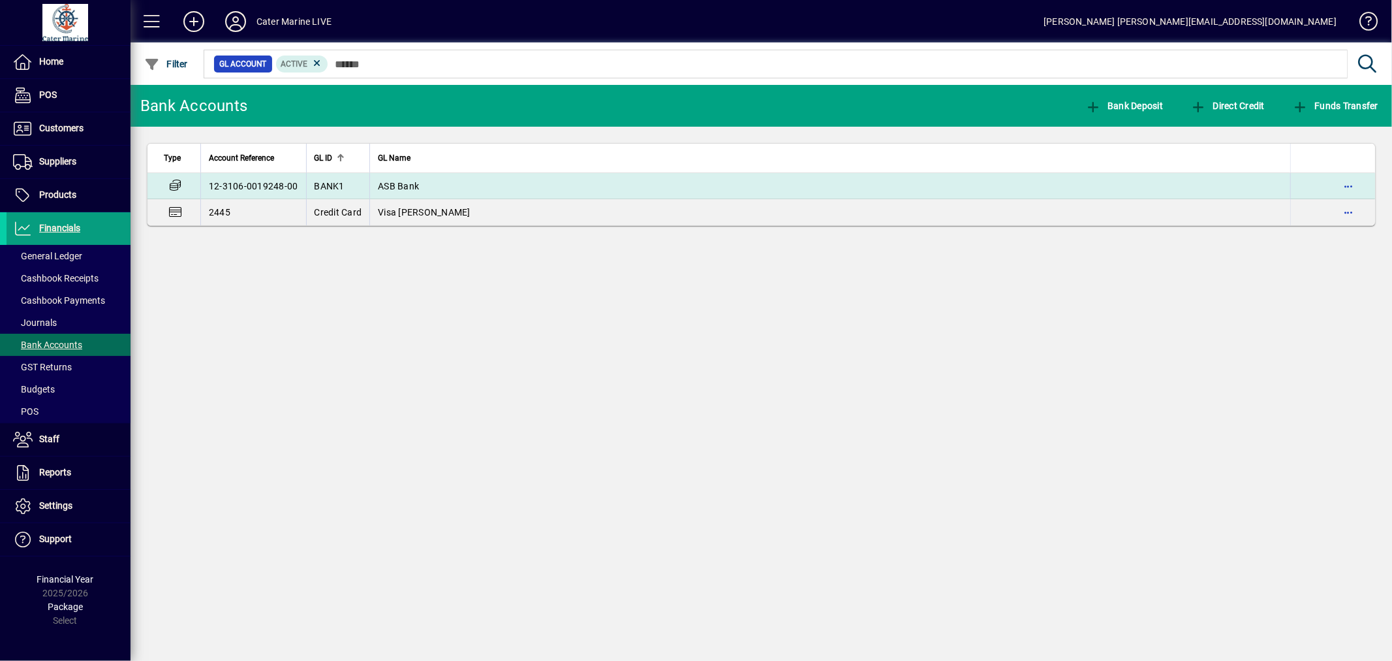
click at [755, 185] on td "ASB Bank" at bounding box center [829, 186] width 921 height 26
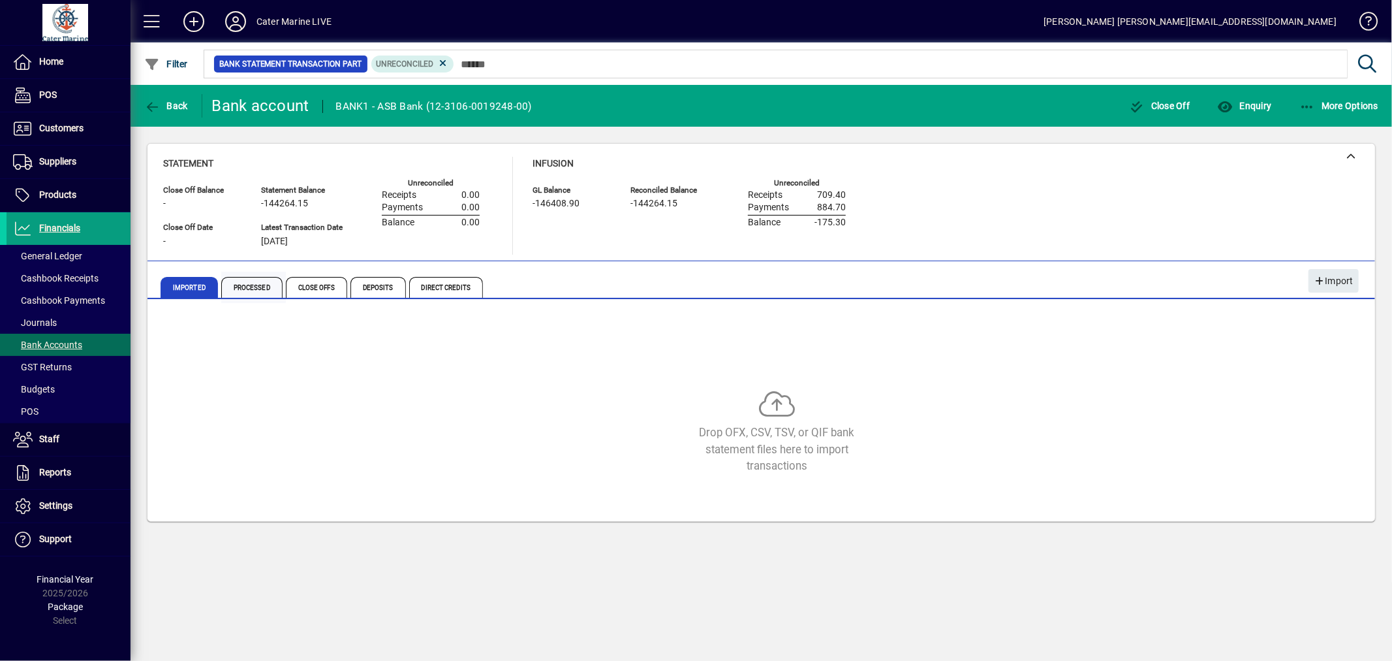
click at [253, 289] on span "Processed" at bounding box center [251, 287] width 61 height 21
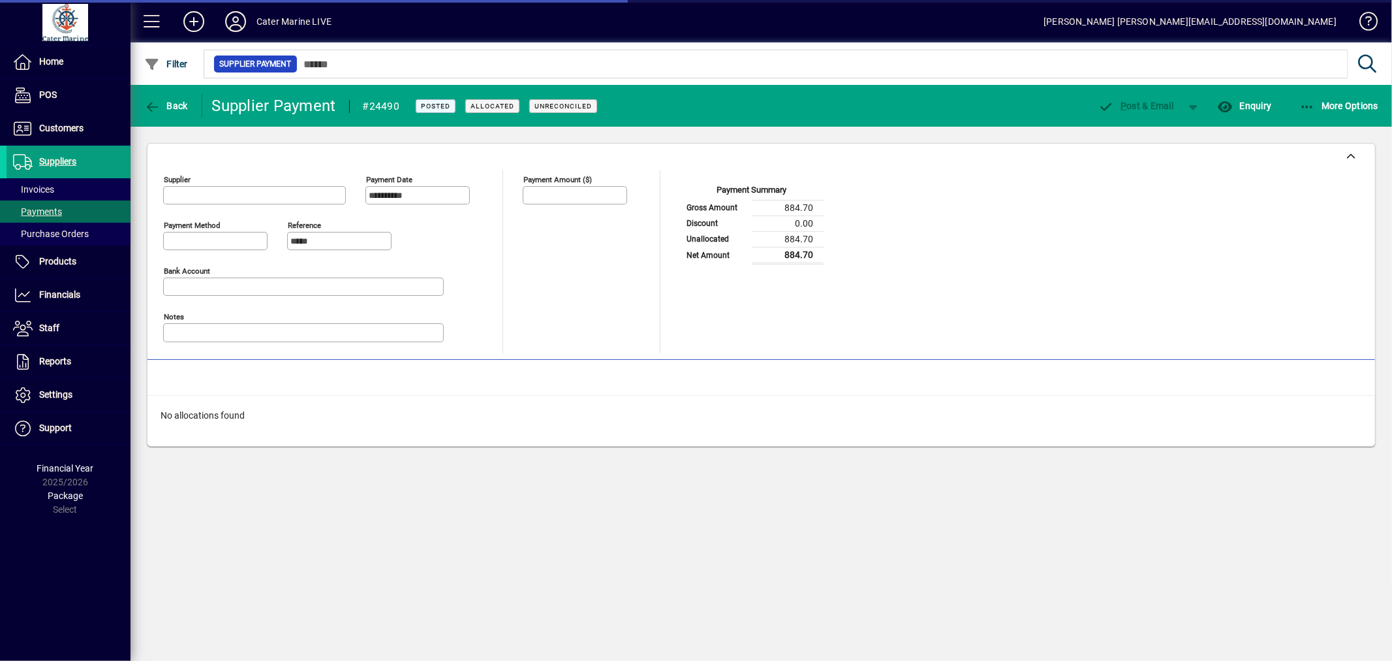
type input "**********"
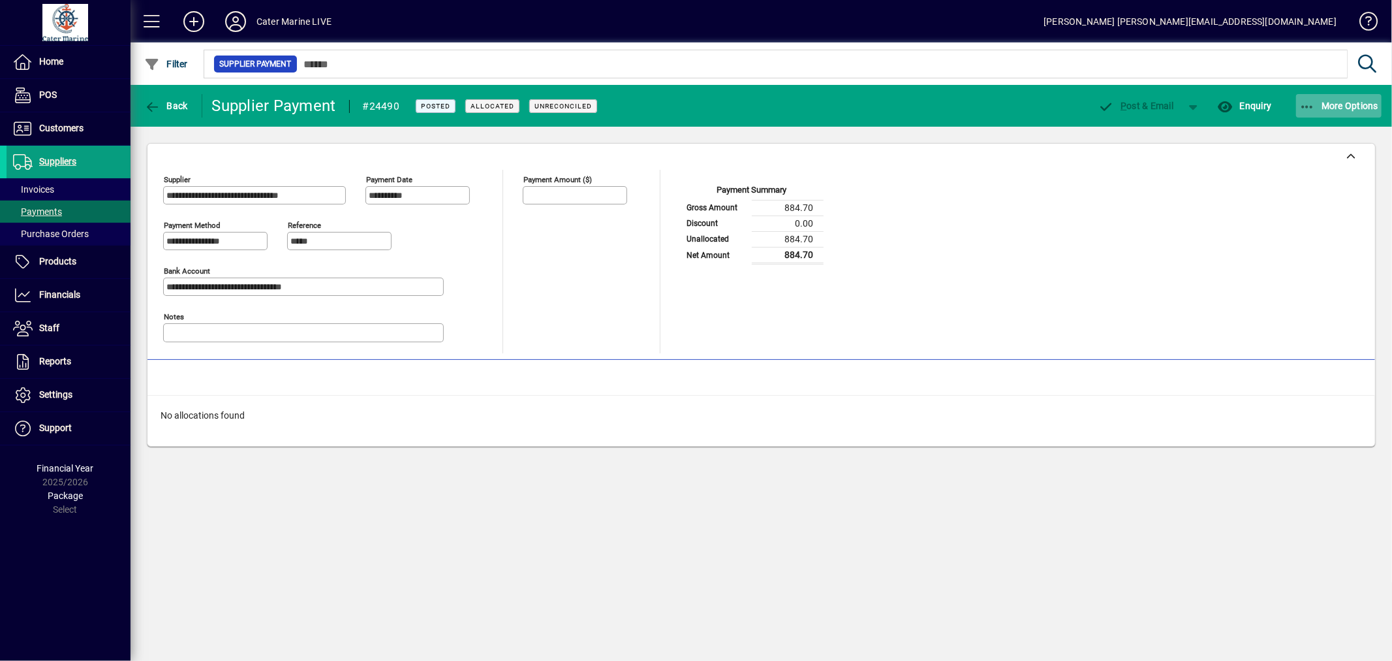
click at [1315, 102] on icon "button" at bounding box center [1308, 107] width 16 height 13
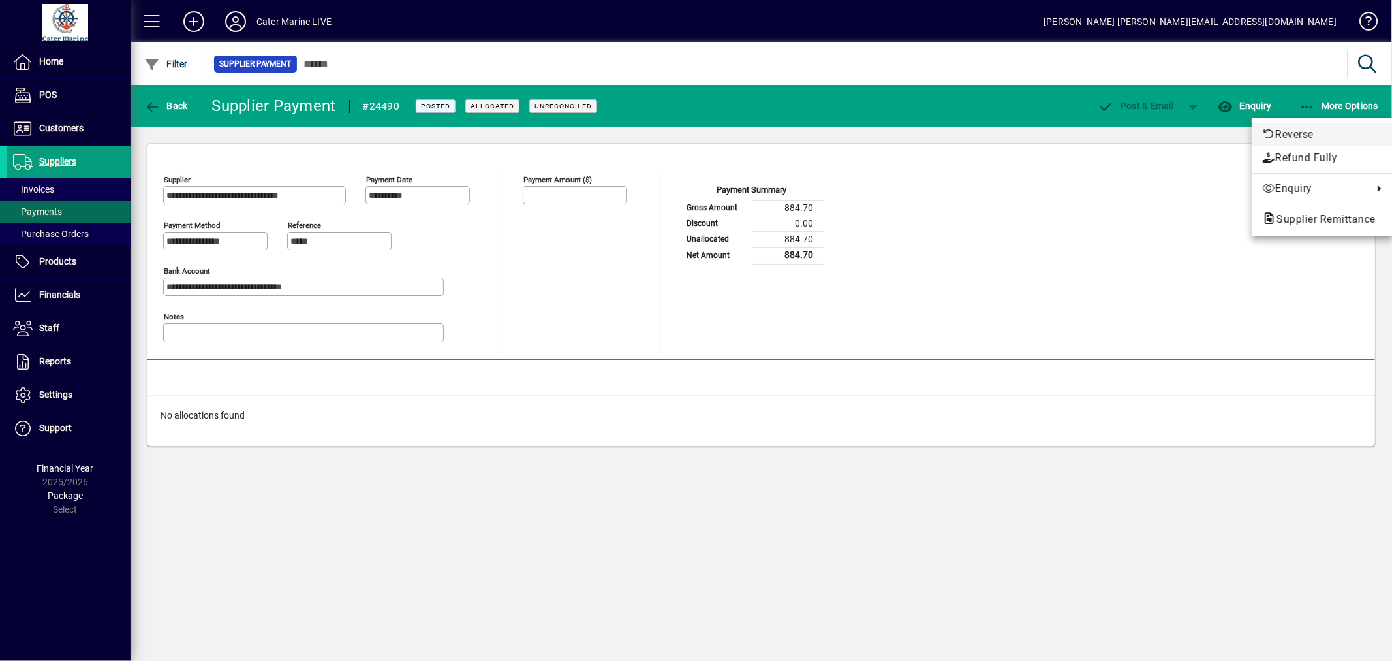
click at [1292, 132] on span "Reverse" at bounding box center [1322, 135] width 120 height 16
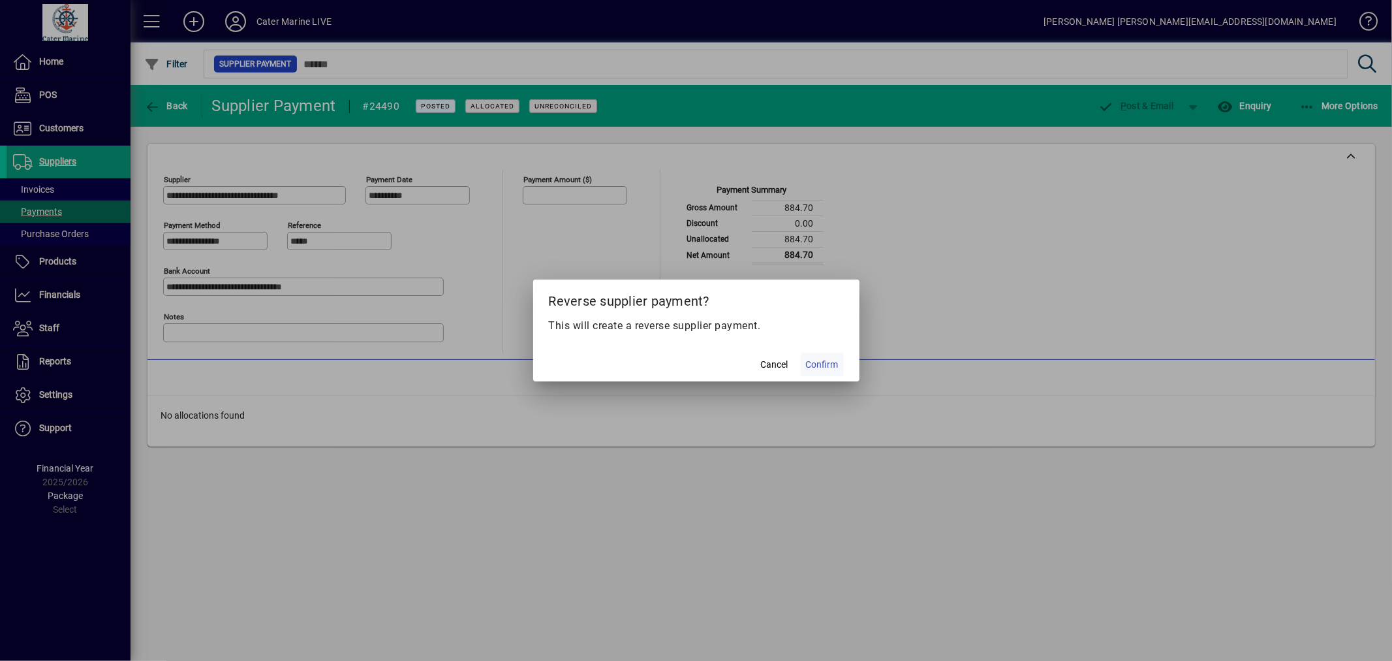
click at [826, 364] on span "Confirm" at bounding box center [822, 365] width 33 height 14
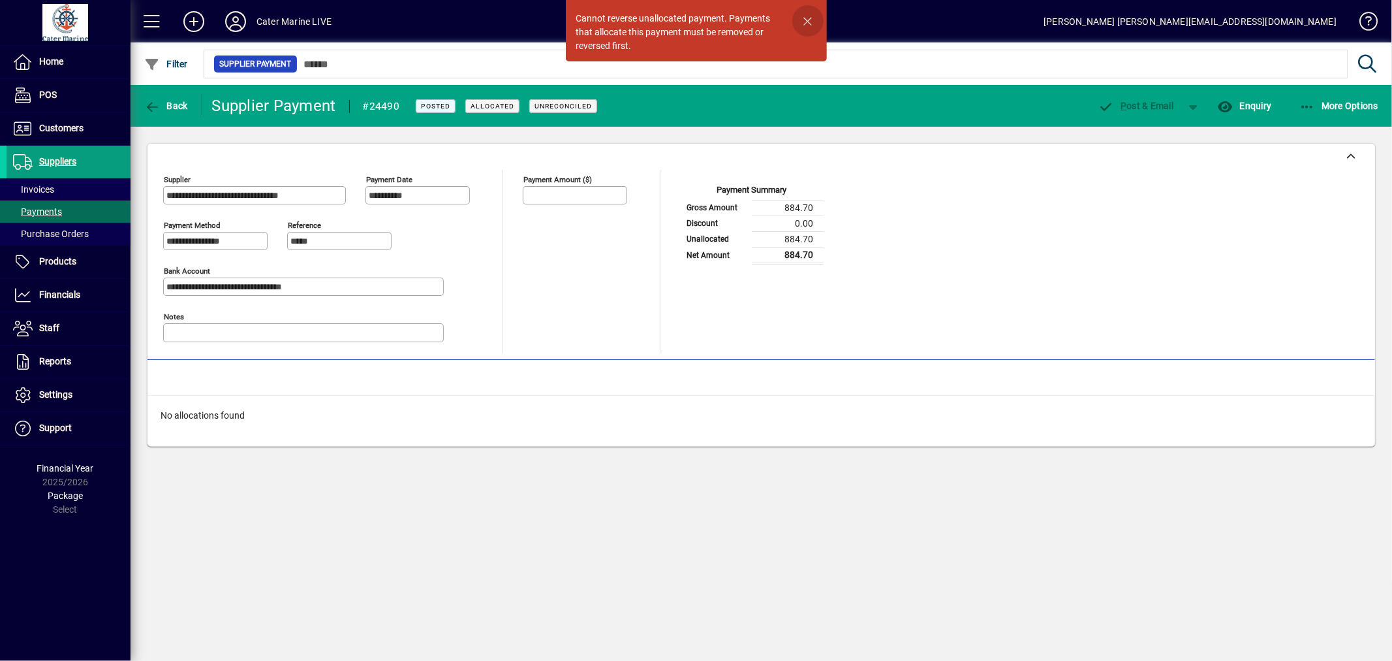
click at [806, 17] on span "button" at bounding box center [807, 20] width 31 height 31
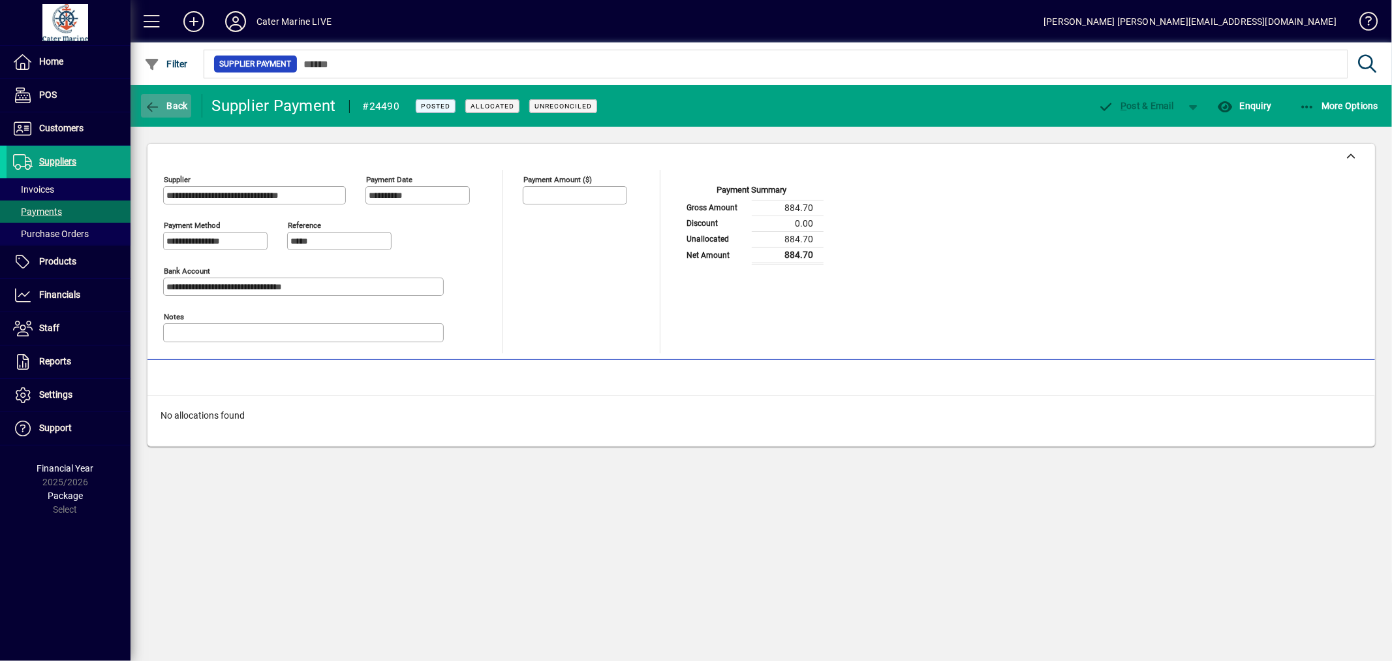
click at [172, 110] on span "button" at bounding box center [166, 105] width 50 height 31
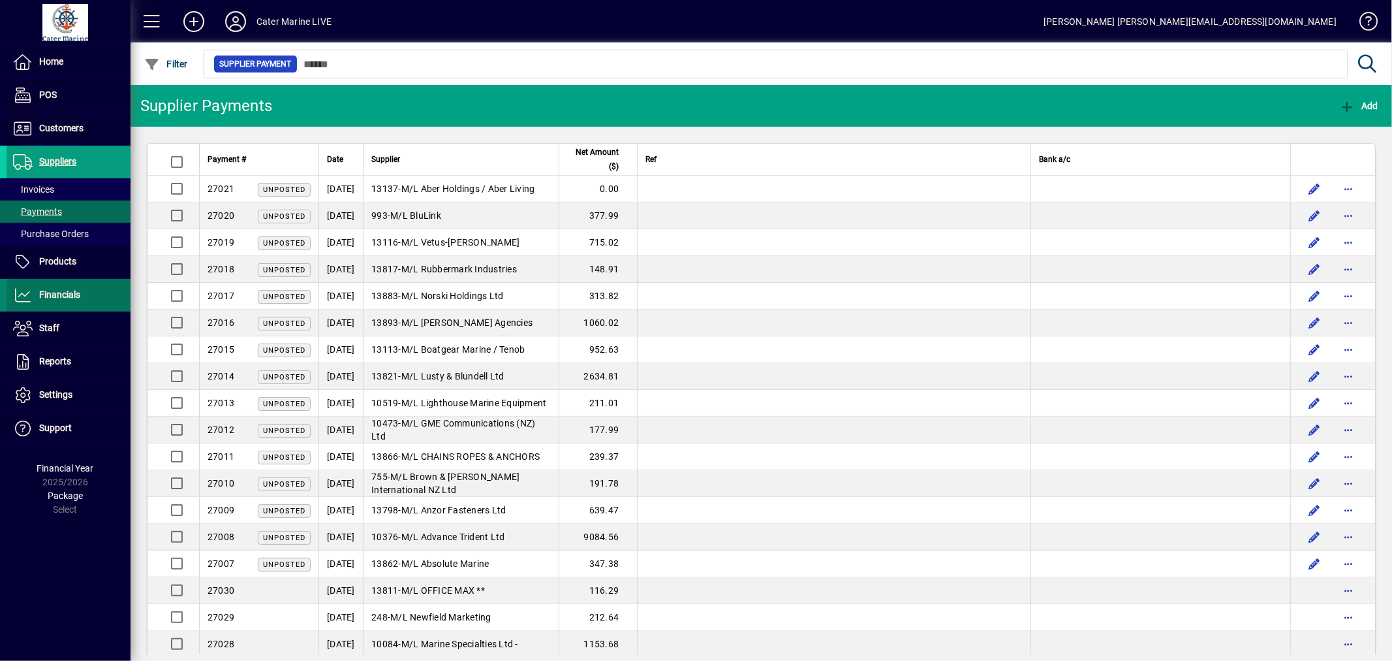
click at [62, 289] on span "Financials" at bounding box center [44, 295] width 74 height 16
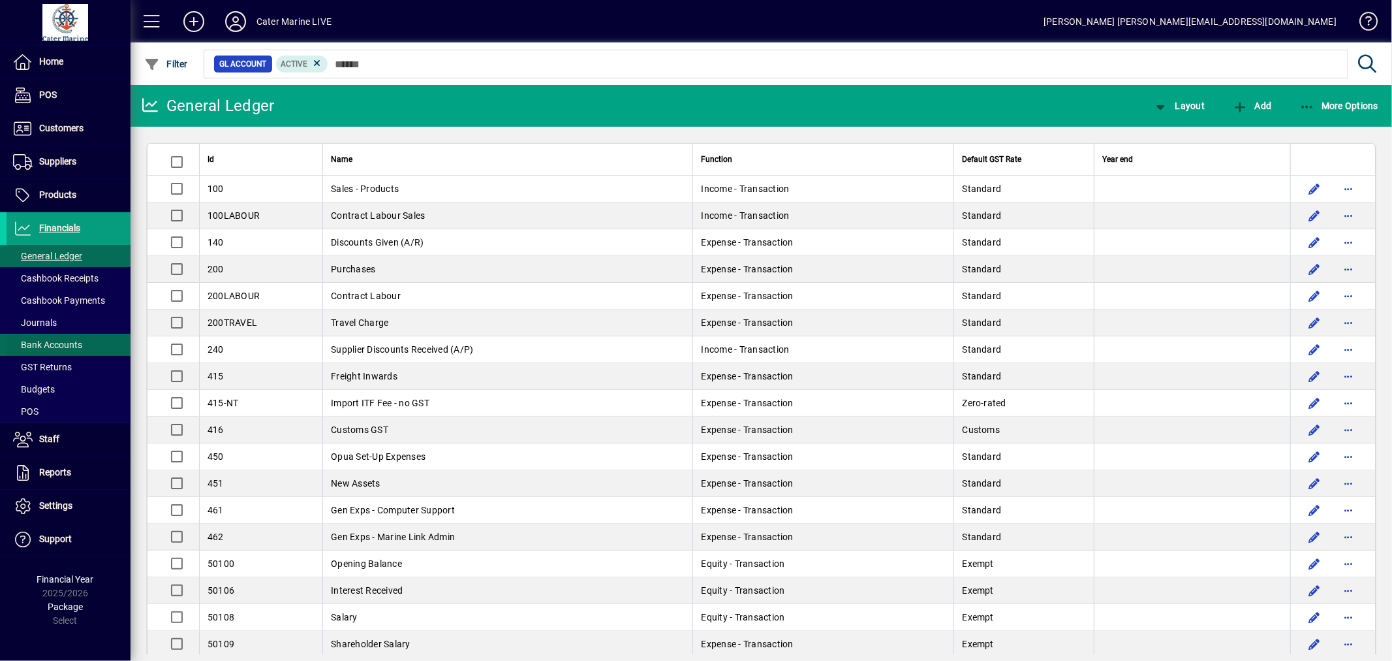
click at [54, 340] on span "Bank Accounts" at bounding box center [47, 344] width 69 height 10
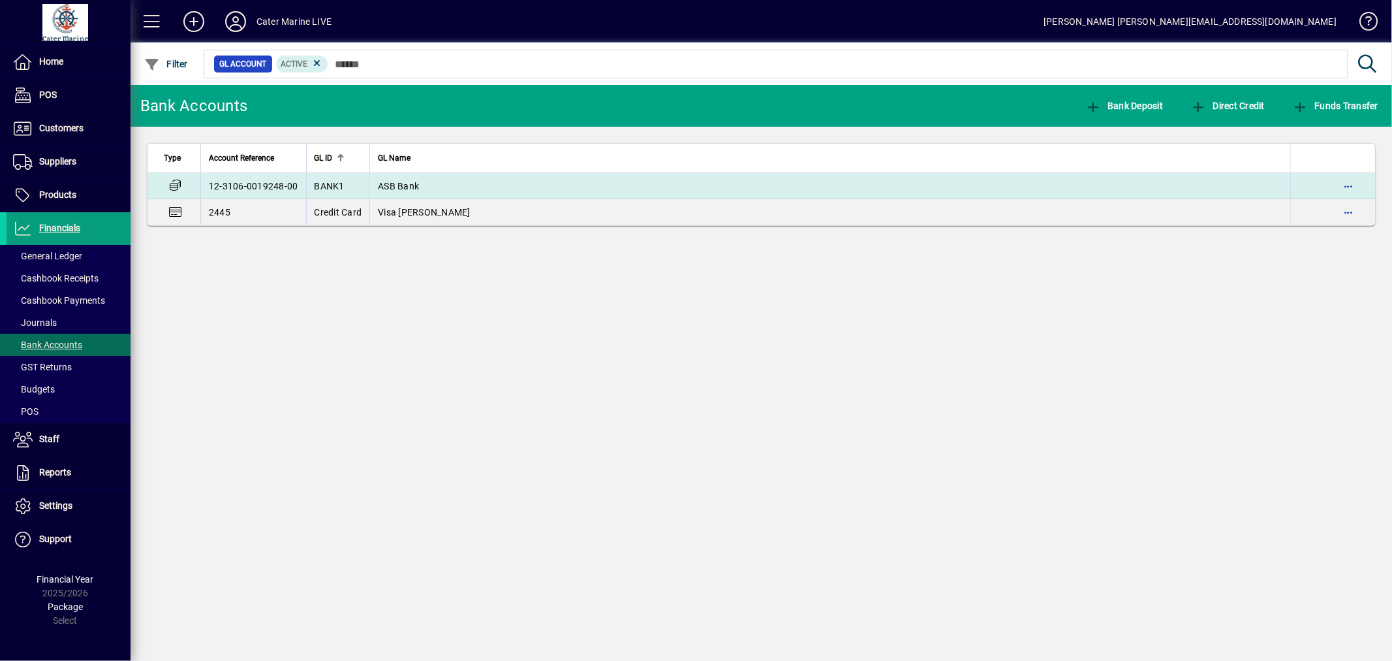
click at [760, 176] on td "ASB Bank" at bounding box center [829, 186] width 921 height 26
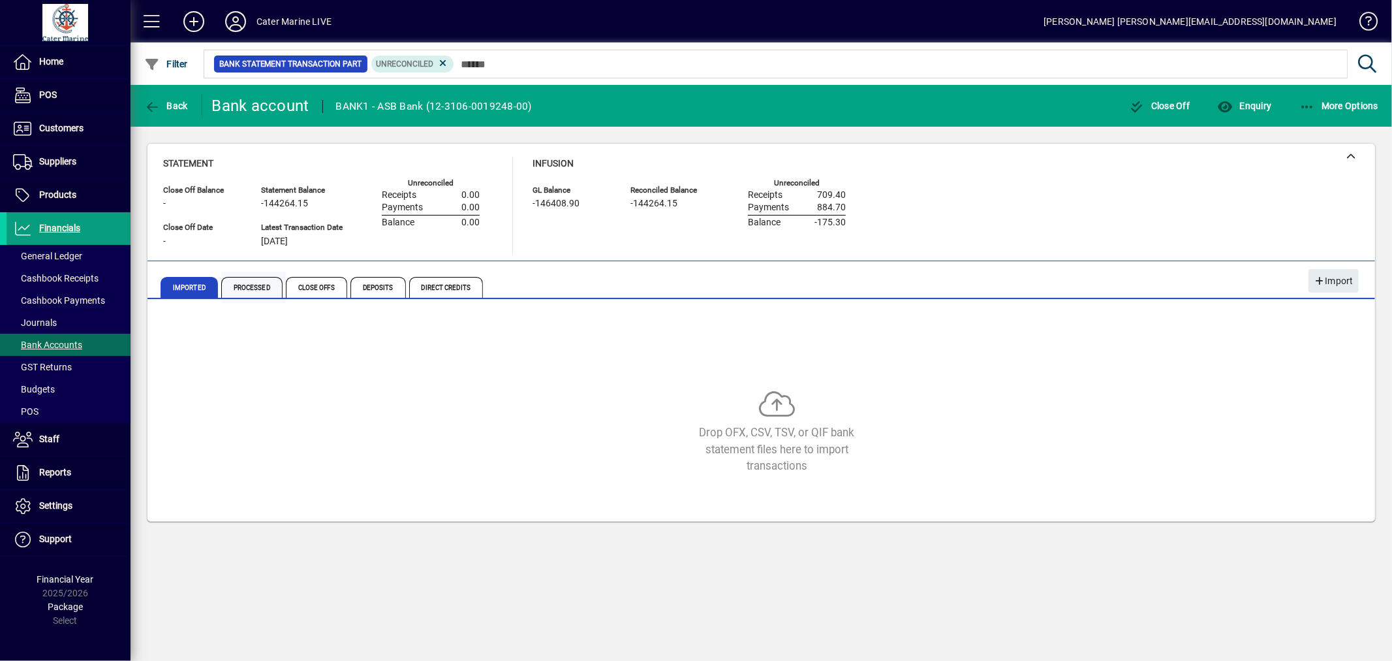
click at [247, 285] on span "Processed" at bounding box center [251, 287] width 61 height 21
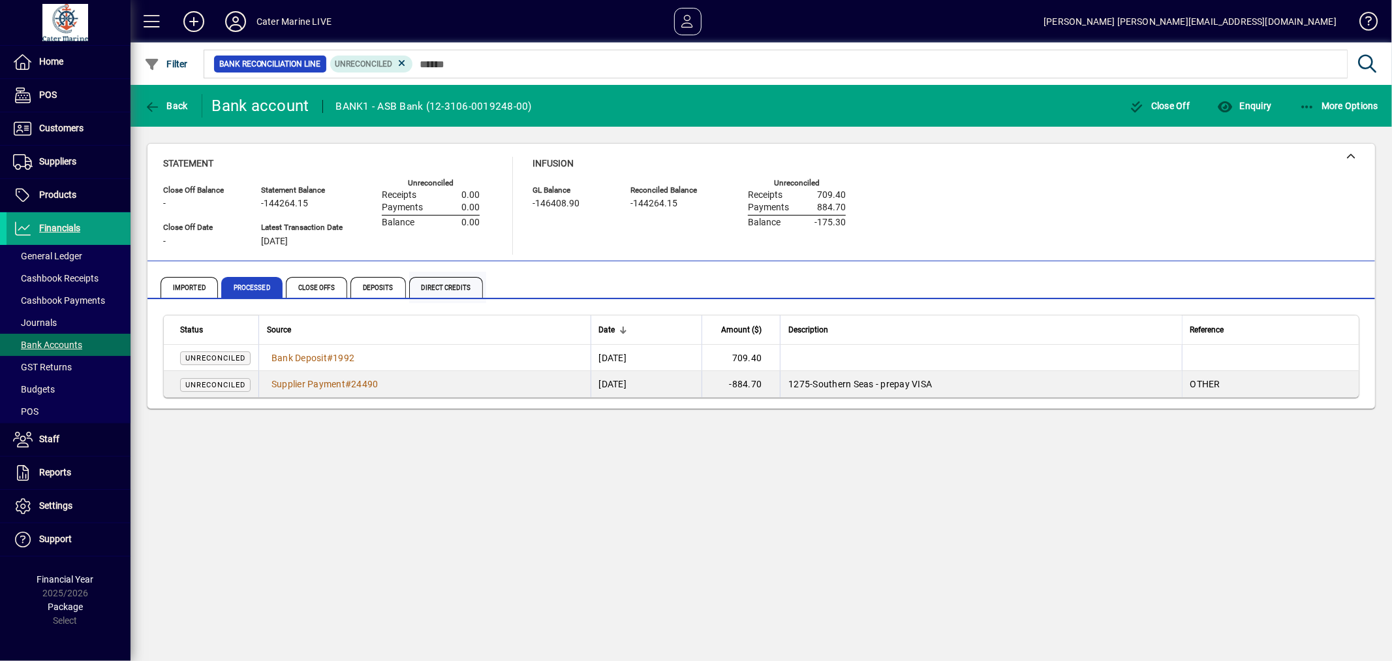
click at [434, 283] on span "Direct Credits" at bounding box center [446, 287] width 74 height 21
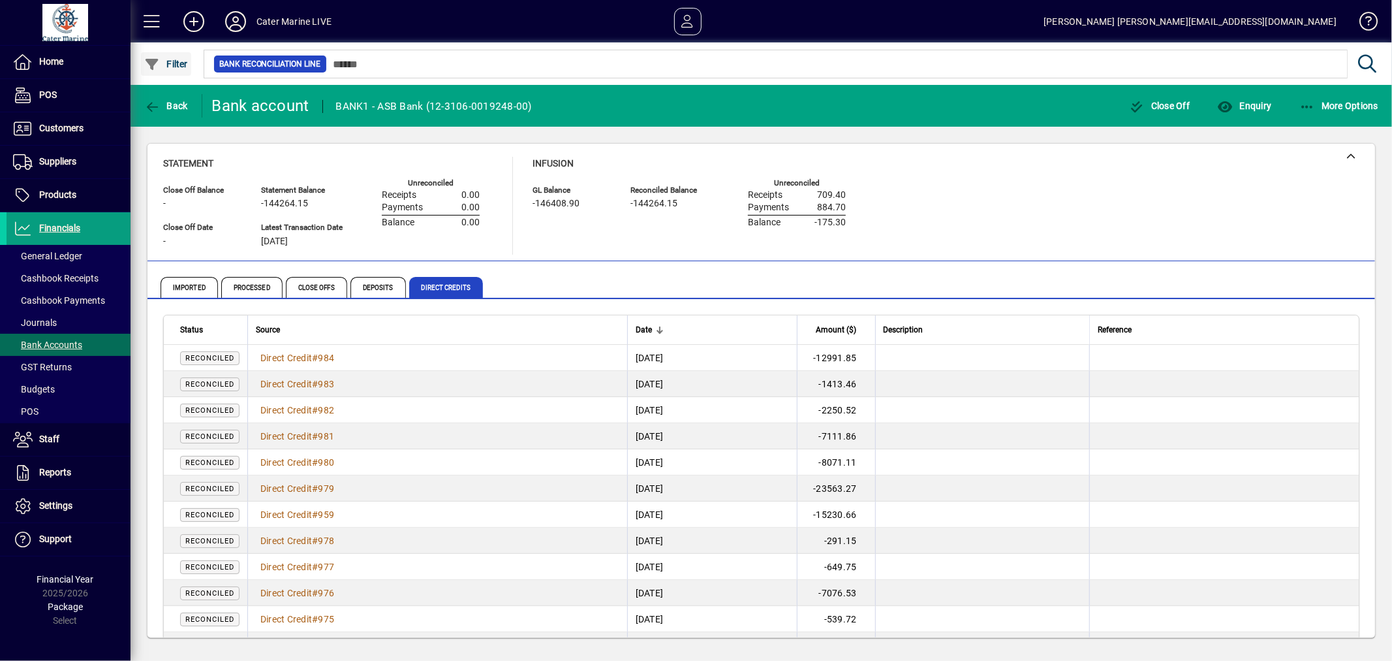
click at [181, 68] on span "button" at bounding box center [166, 63] width 50 height 31
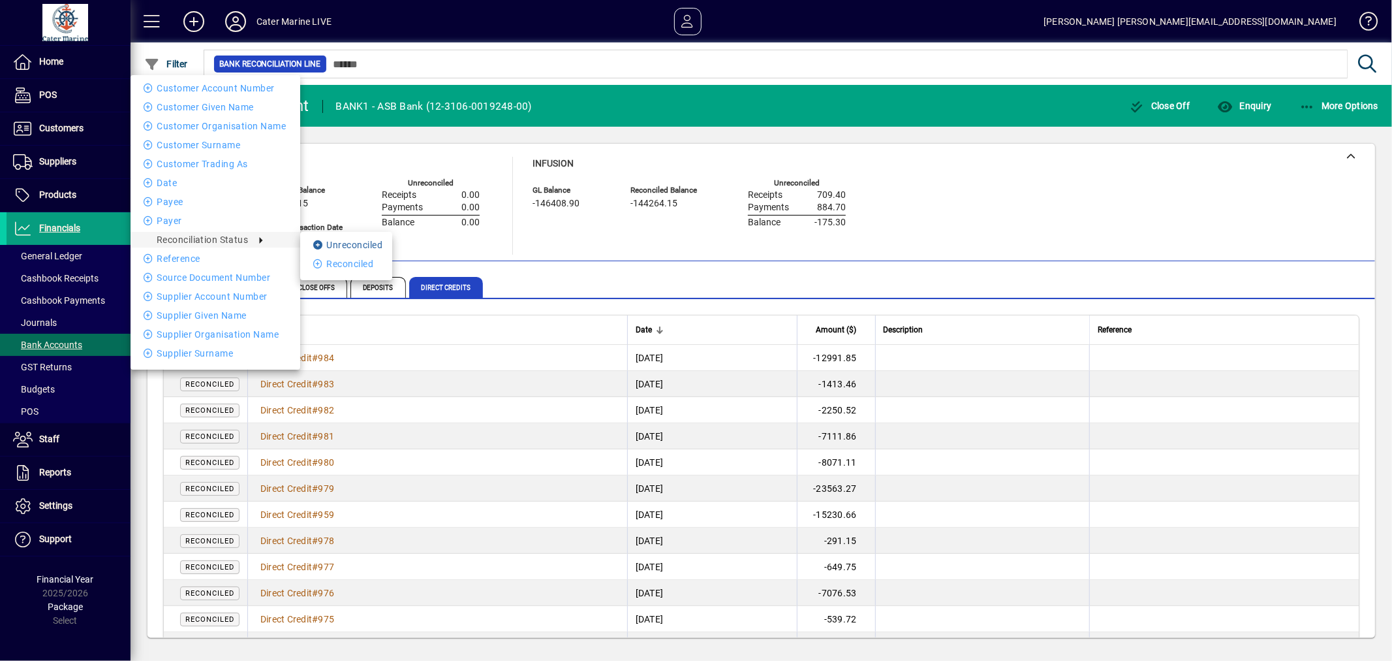
click at [364, 249] on li "Unreconciled" at bounding box center [346, 245] width 92 height 16
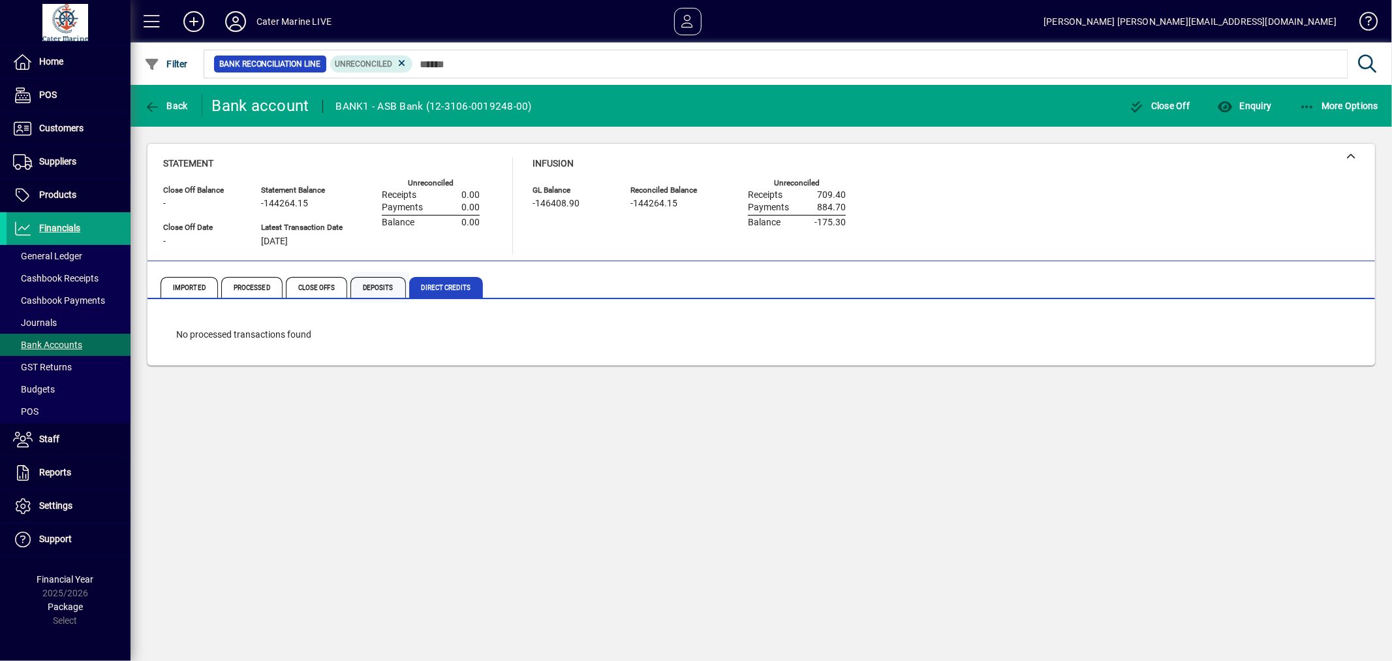
click at [370, 284] on span "Deposits" at bounding box center [378, 287] width 55 height 21
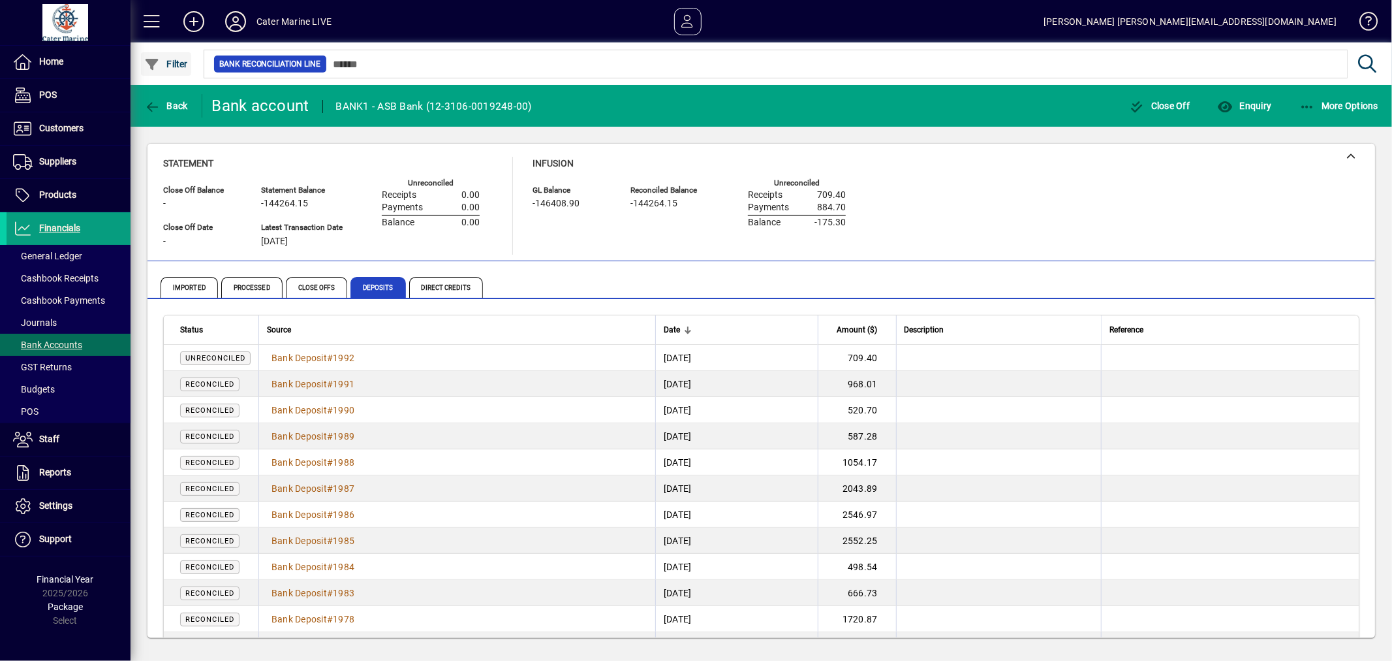
click at [172, 61] on span "Filter" at bounding box center [166, 64] width 44 height 10
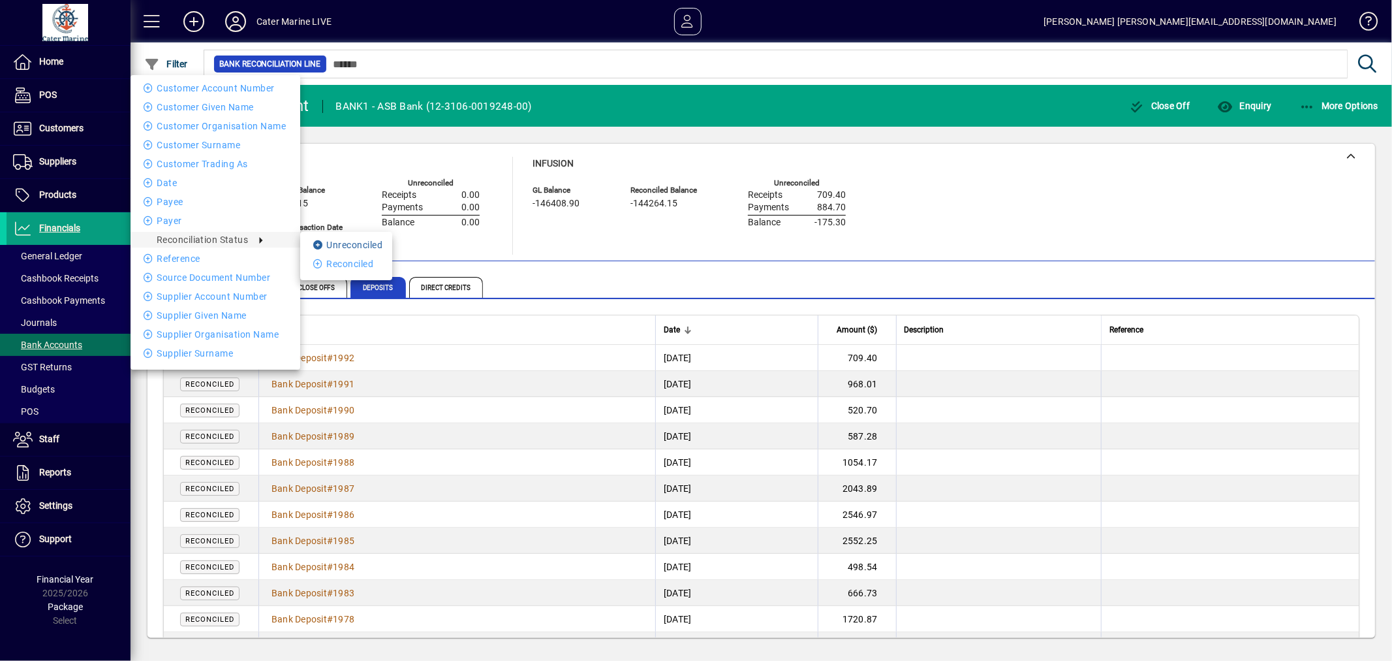
click at [340, 246] on li "Unreconciled" at bounding box center [346, 245] width 92 height 16
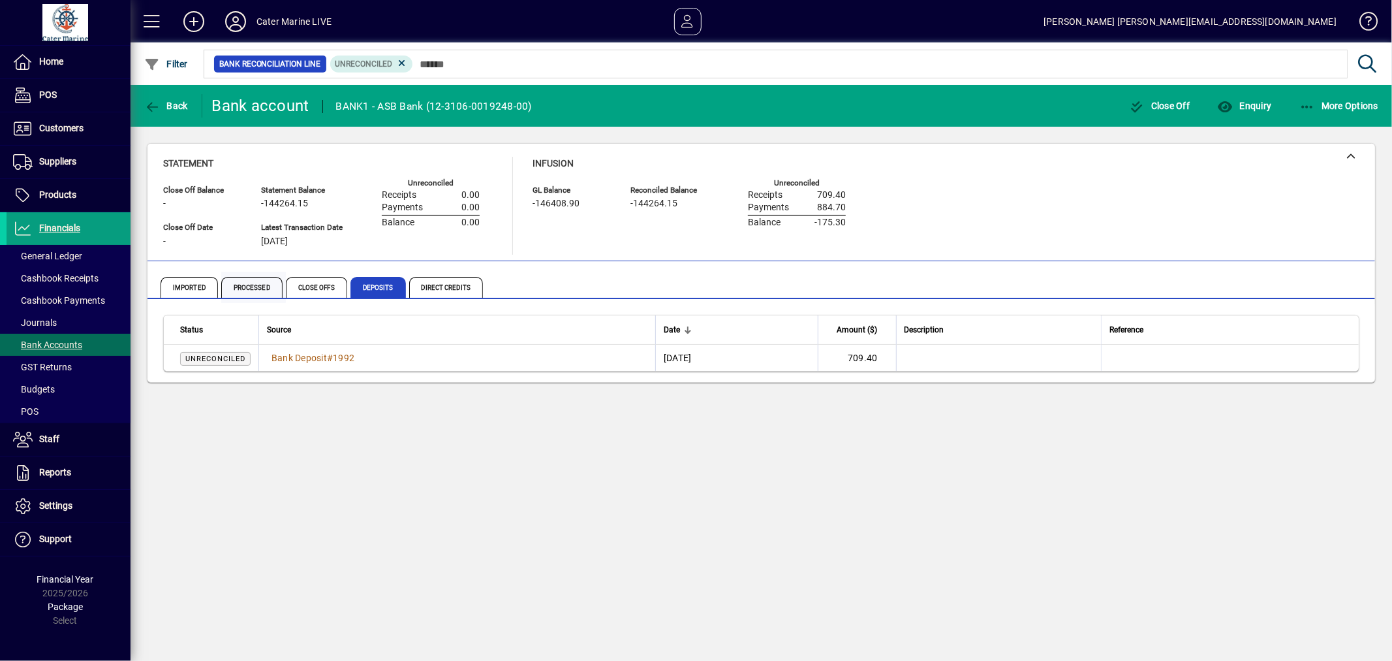
click at [261, 287] on span "Processed" at bounding box center [251, 287] width 61 height 21
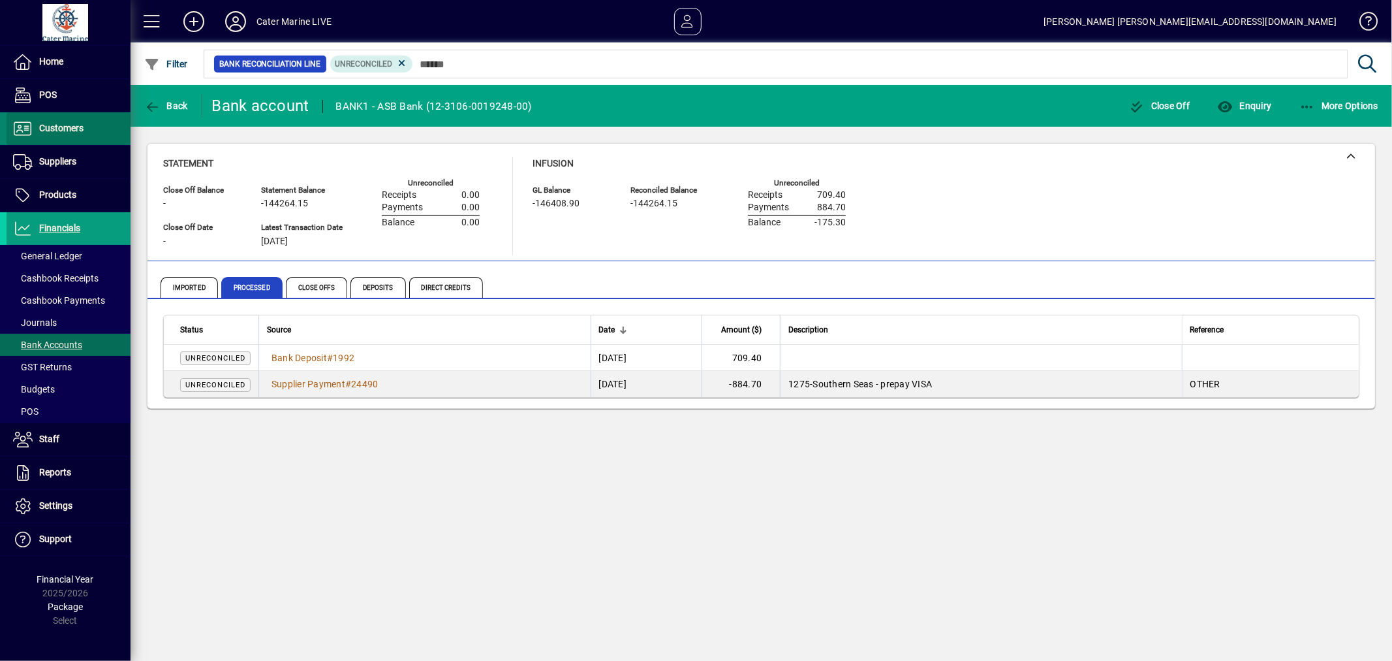
click at [59, 125] on span "Customers" at bounding box center [61, 128] width 44 height 10
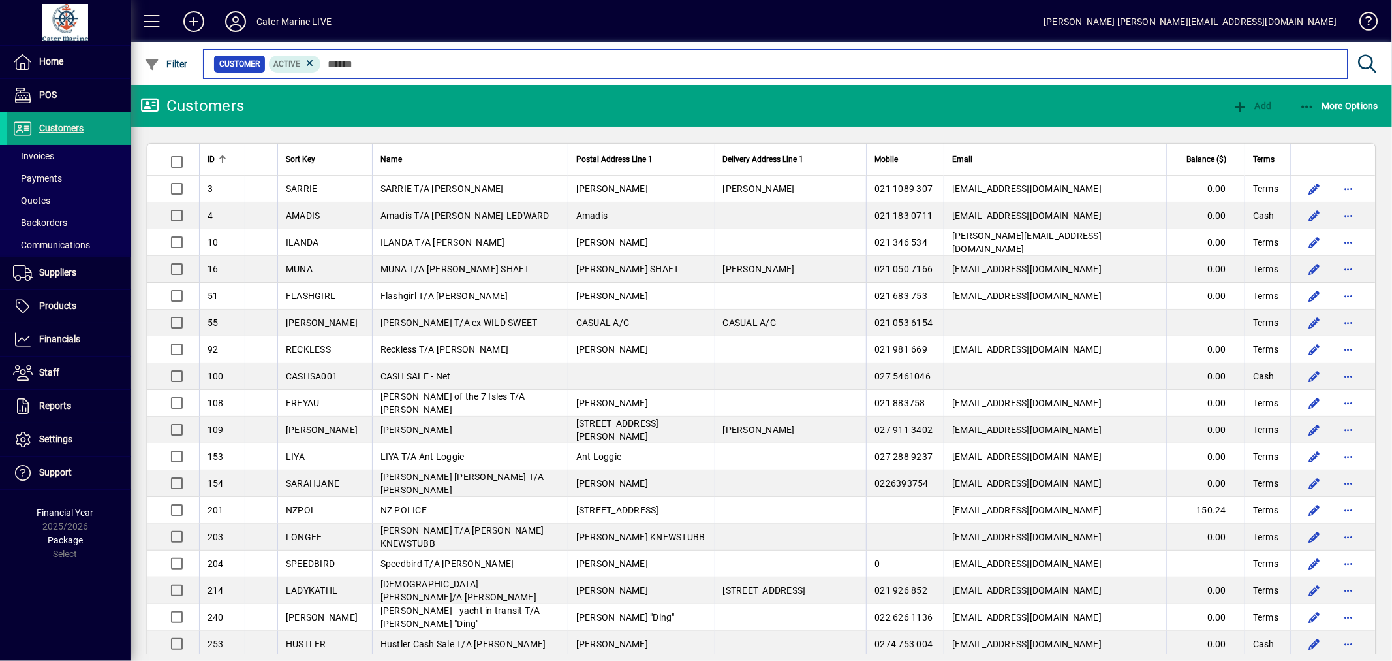
click at [380, 61] on input "text" at bounding box center [829, 64] width 1016 height 18
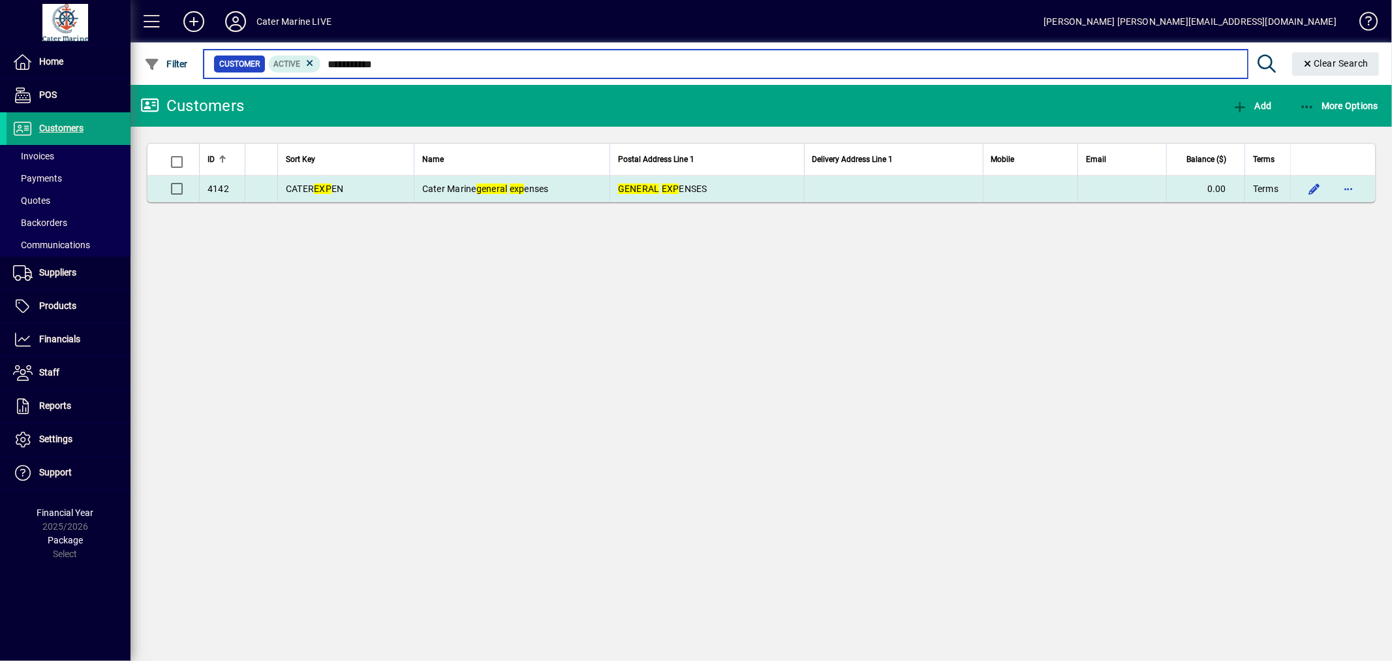
type input "**********"
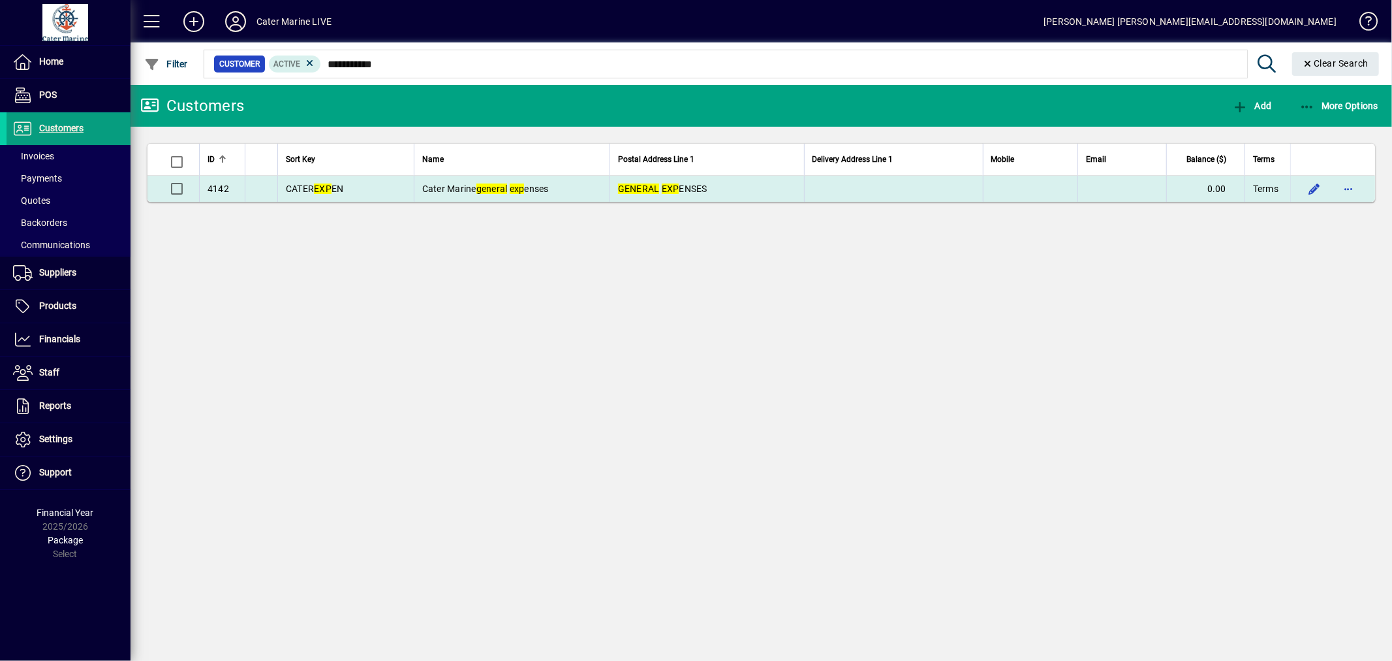
click at [728, 191] on td "GENERAL EXP ENSES" at bounding box center [707, 189] width 195 height 26
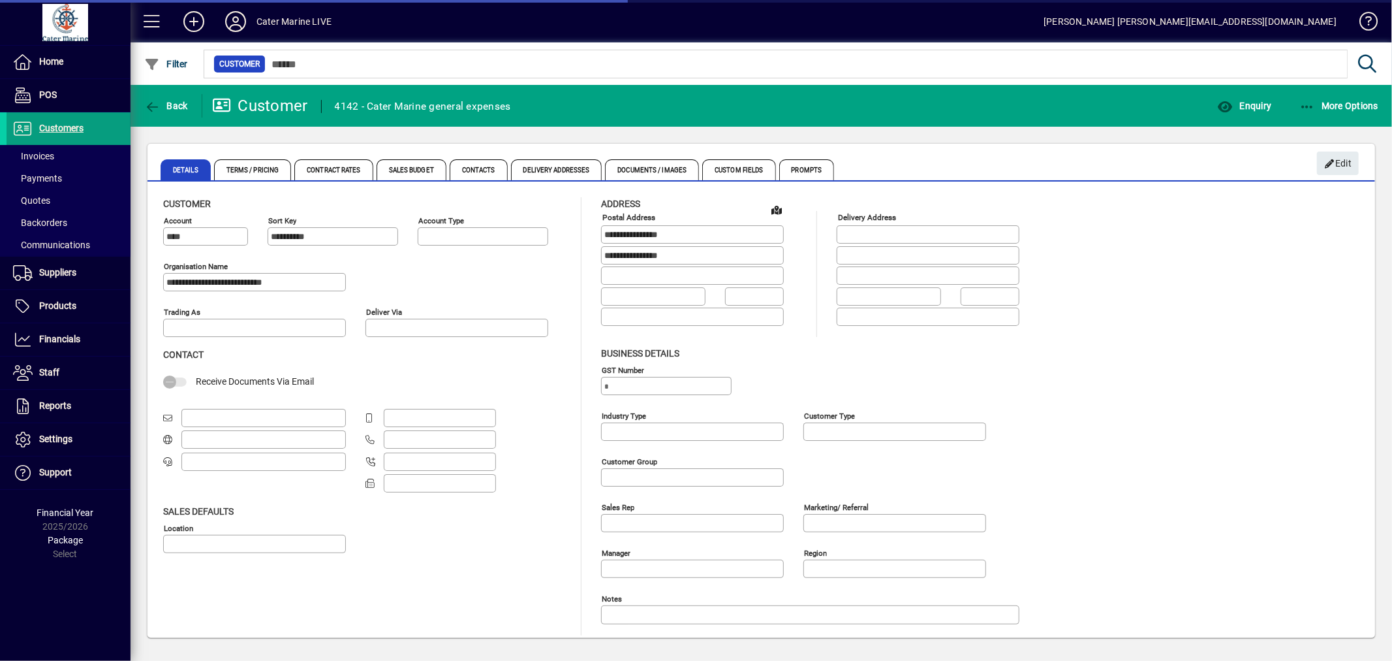
type input "**********"
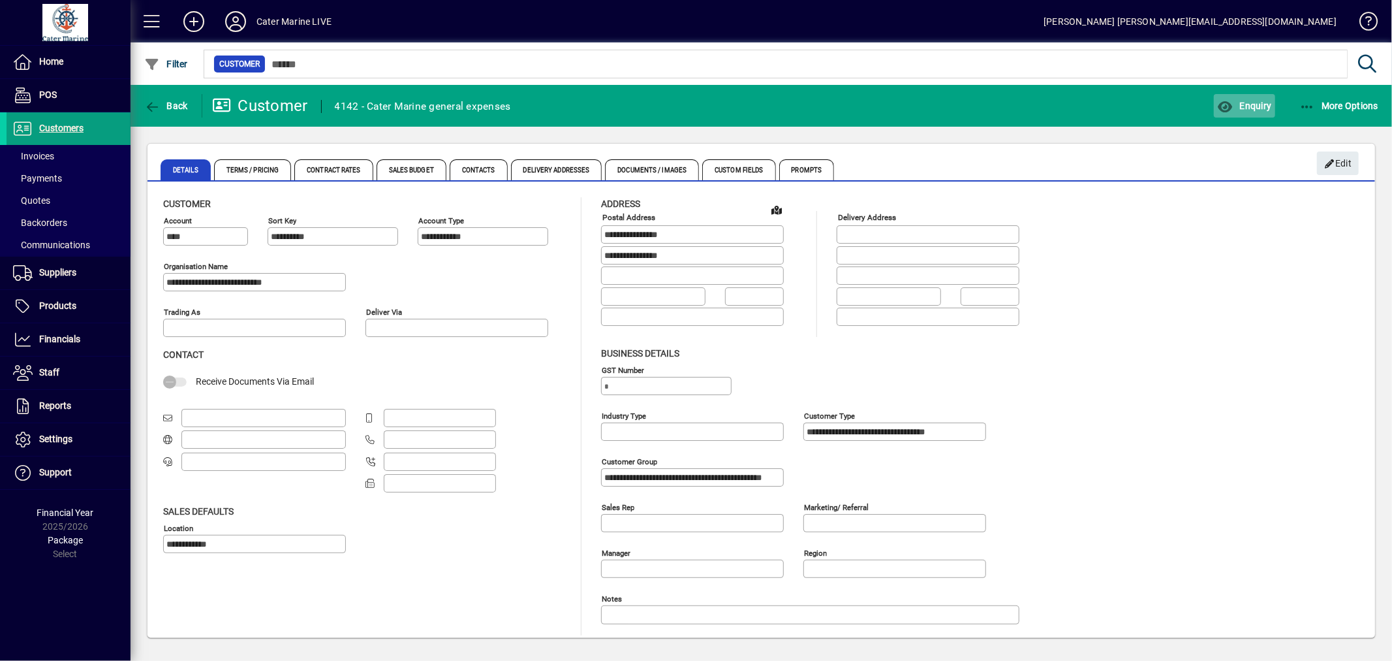
click at [1260, 111] on span "button" at bounding box center [1244, 105] width 61 height 31
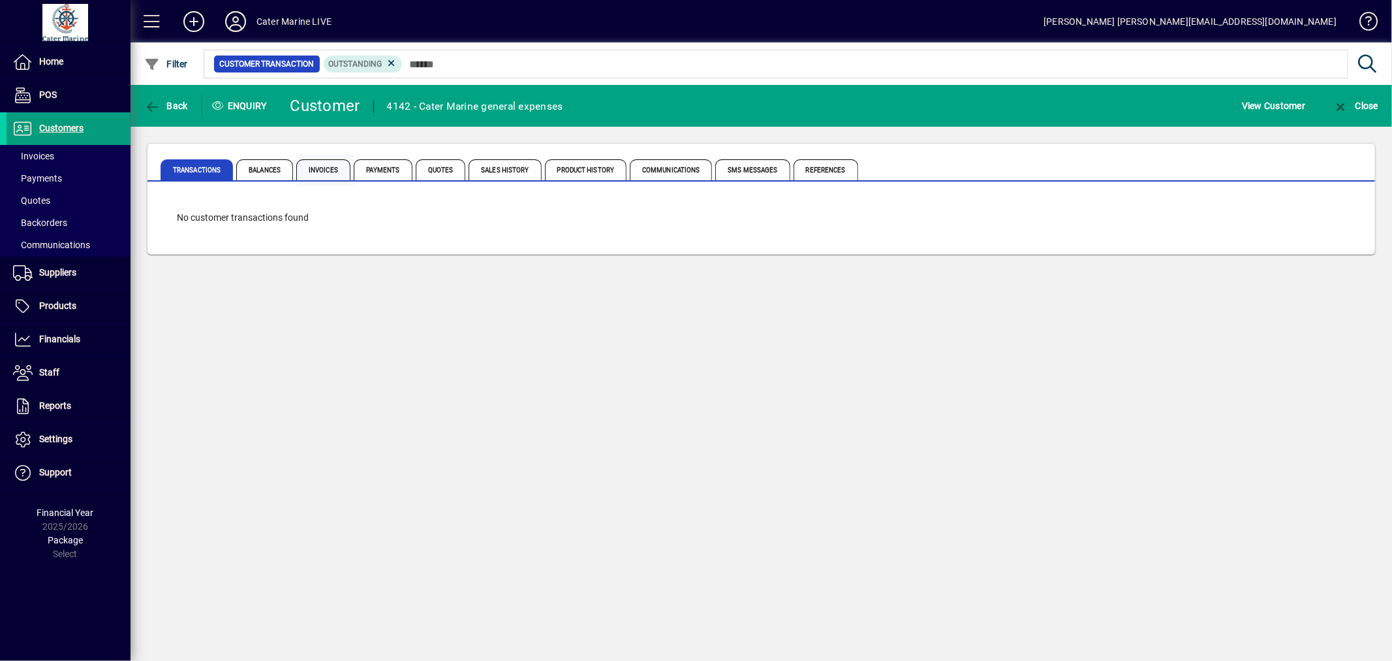
click at [313, 168] on span "Invoices" at bounding box center [323, 169] width 54 height 21
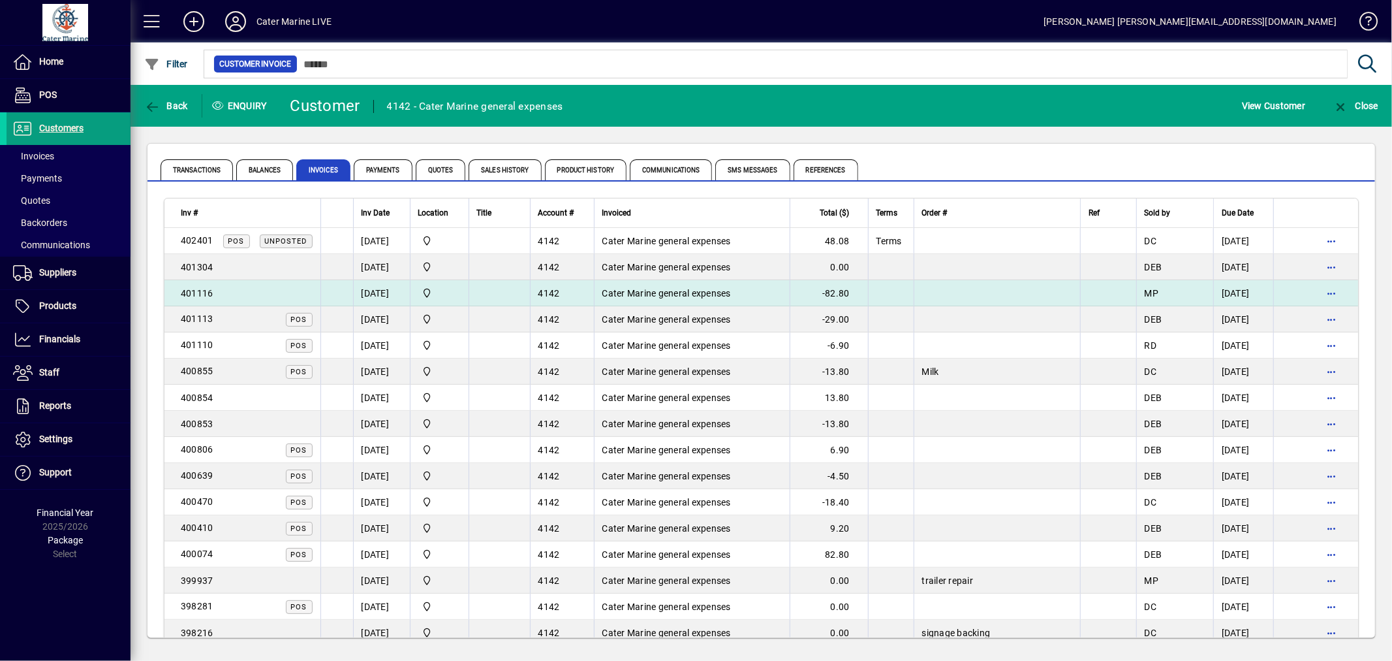
click at [636, 290] on span "Cater Marine general expenses" at bounding box center [666, 293] width 129 height 10
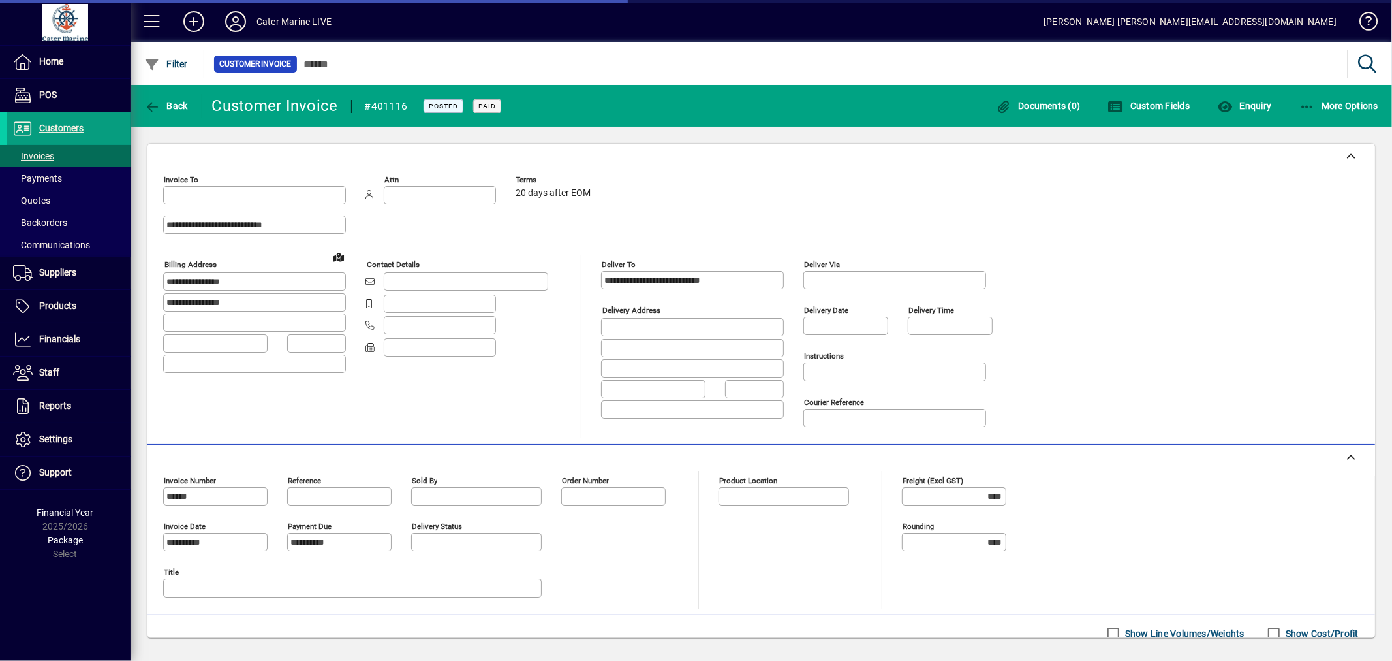
type input "**********"
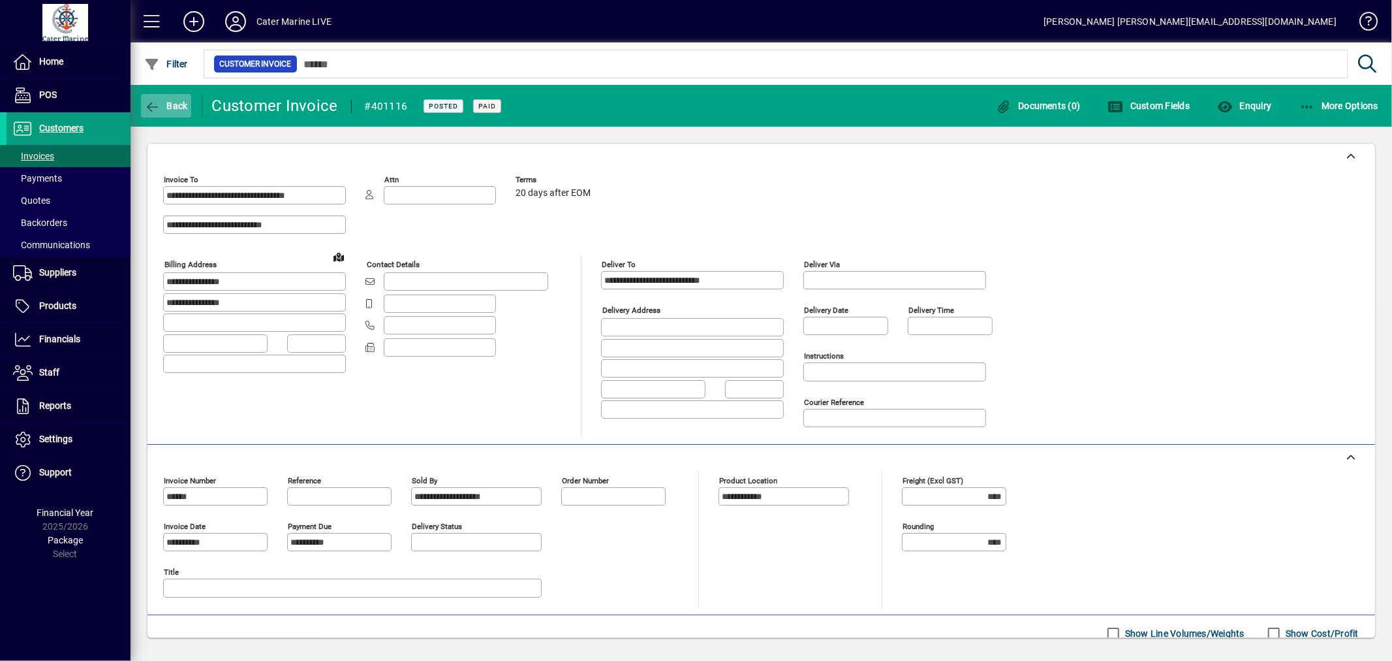
click at [173, 107] on span "Back" at bounding box center [166, 106] width 44 height 10
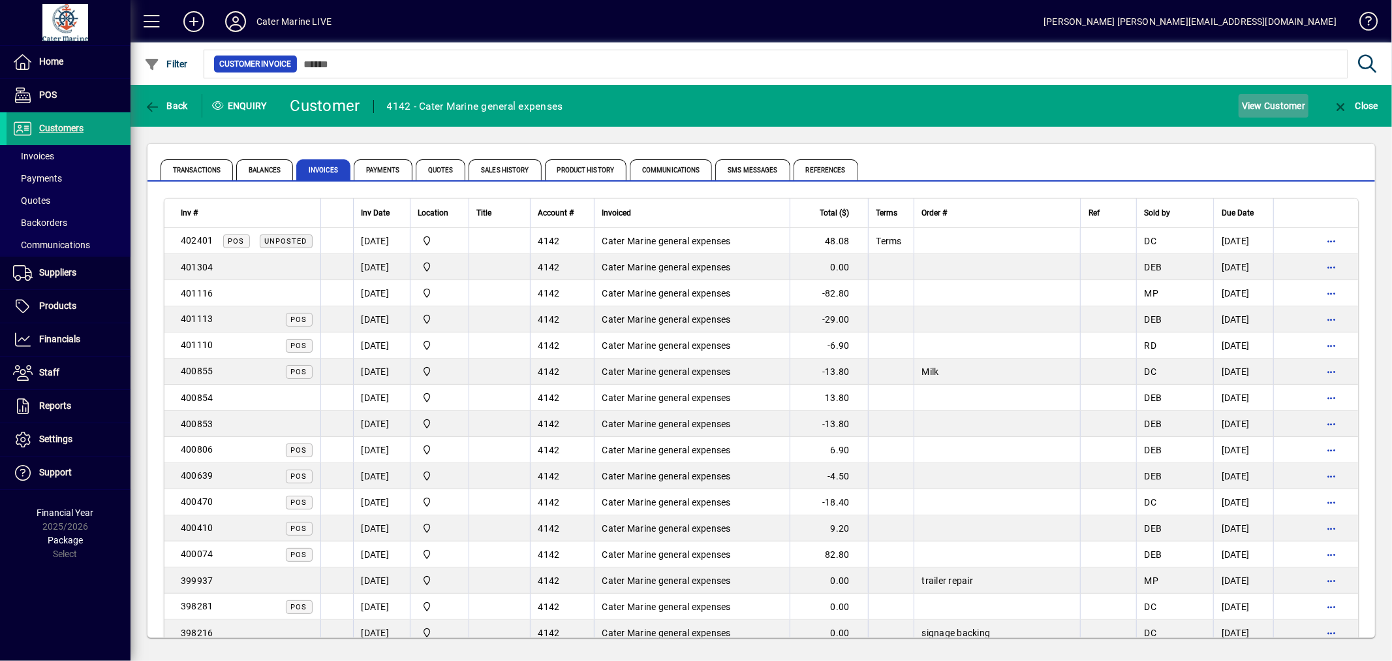
click at [1283, 112] on span "View Customer" at bounding box center [1273, 105] width 63 height 21
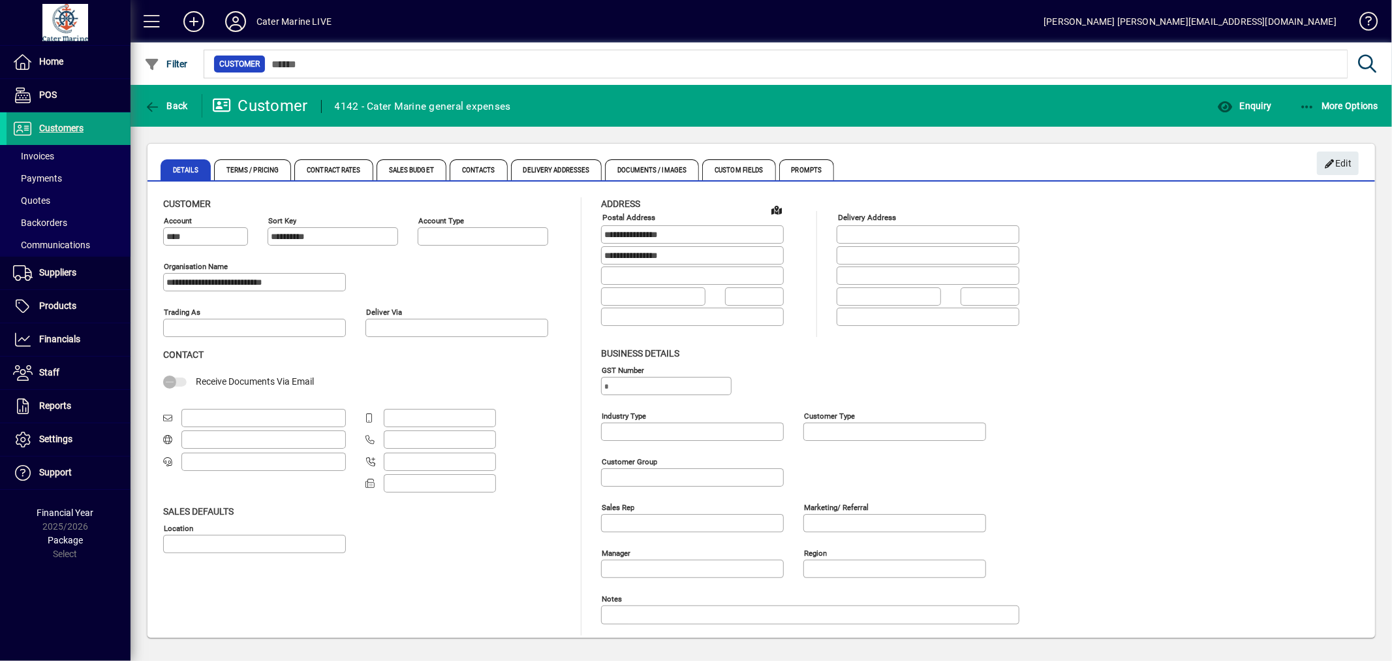
type input "**********"
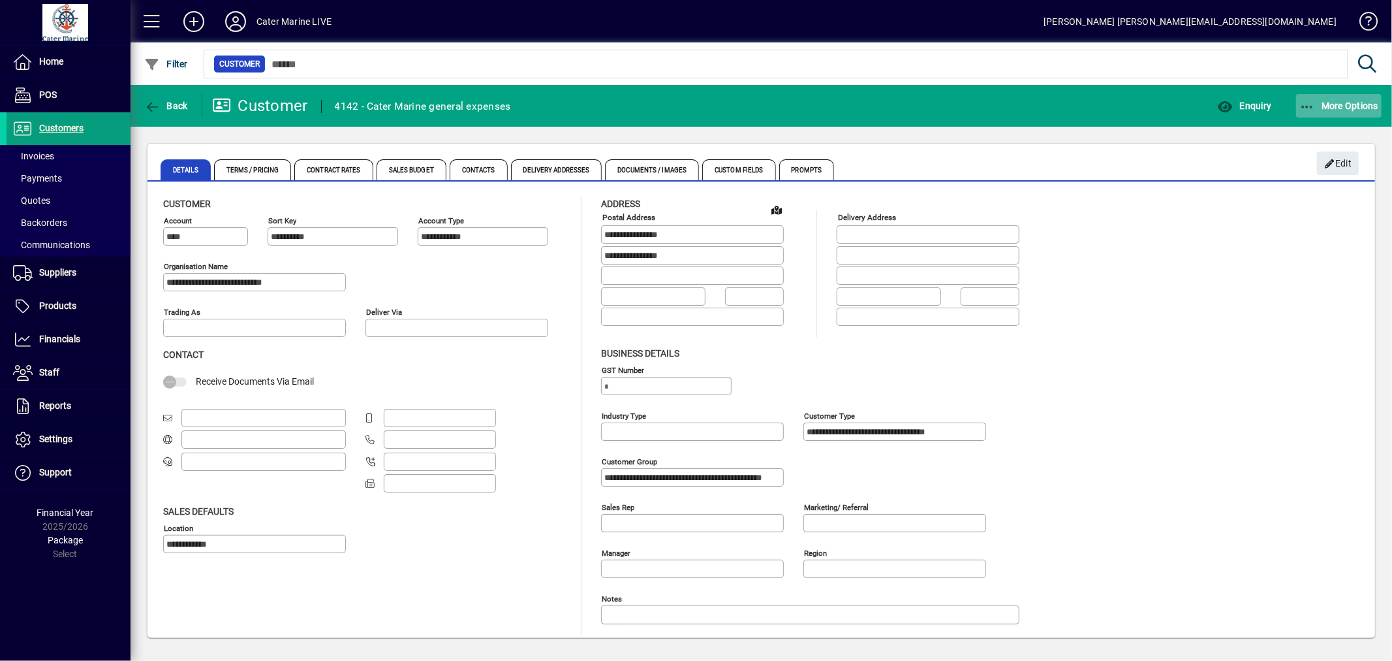
click at [1317, 102] on span "More Options" at bounding box center [1340, 106] width 80 height 10
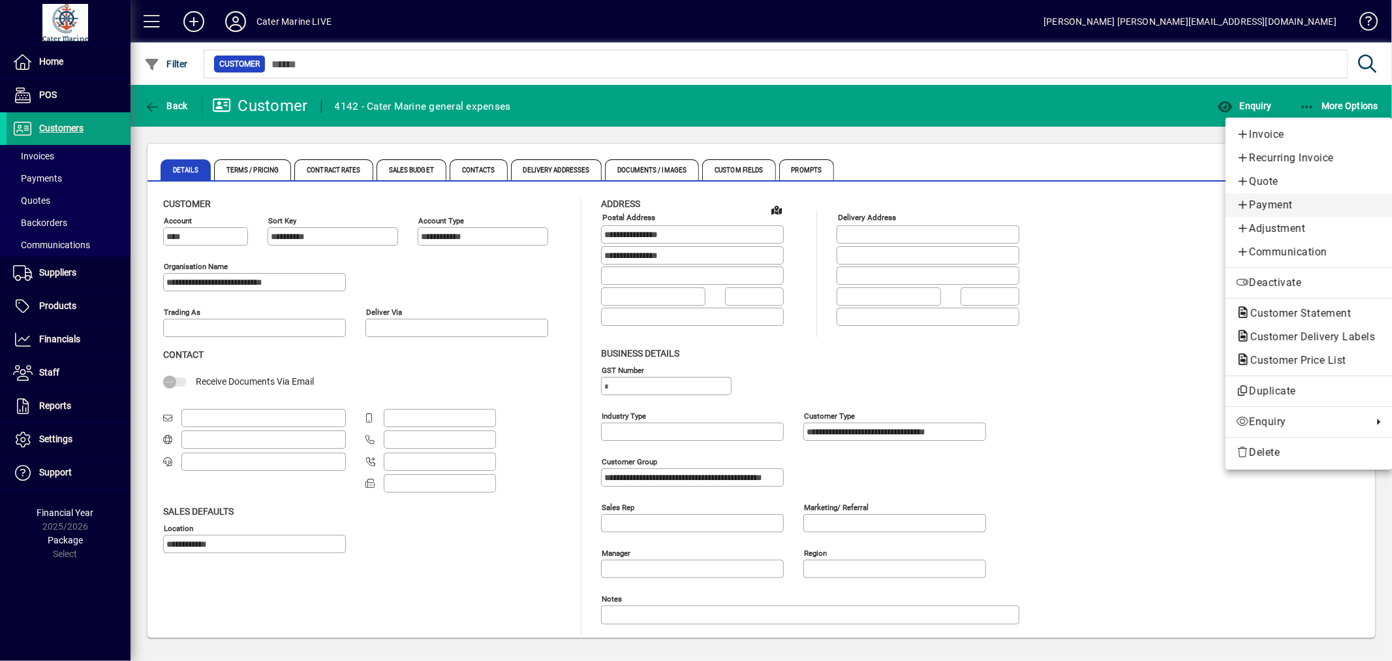
click at [1270, 198] on span "Payment" at bounding box center [1309, 205] width 146 height 16
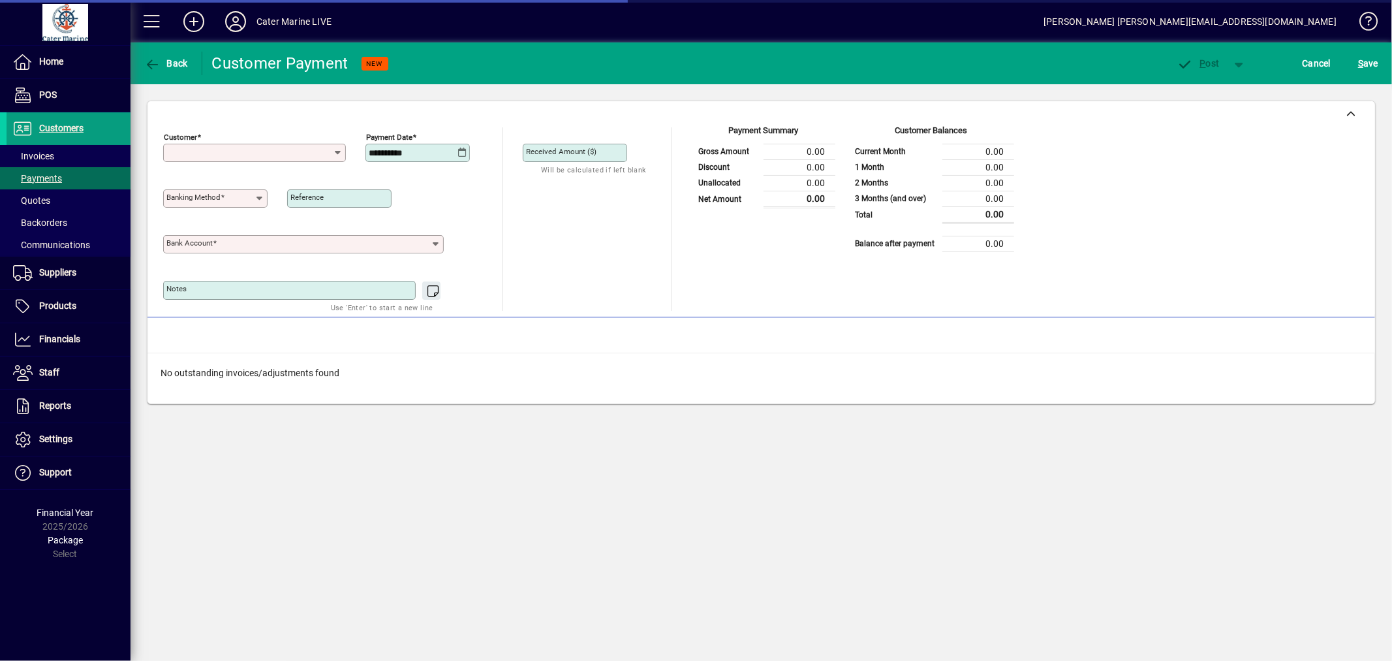
type input "**********"
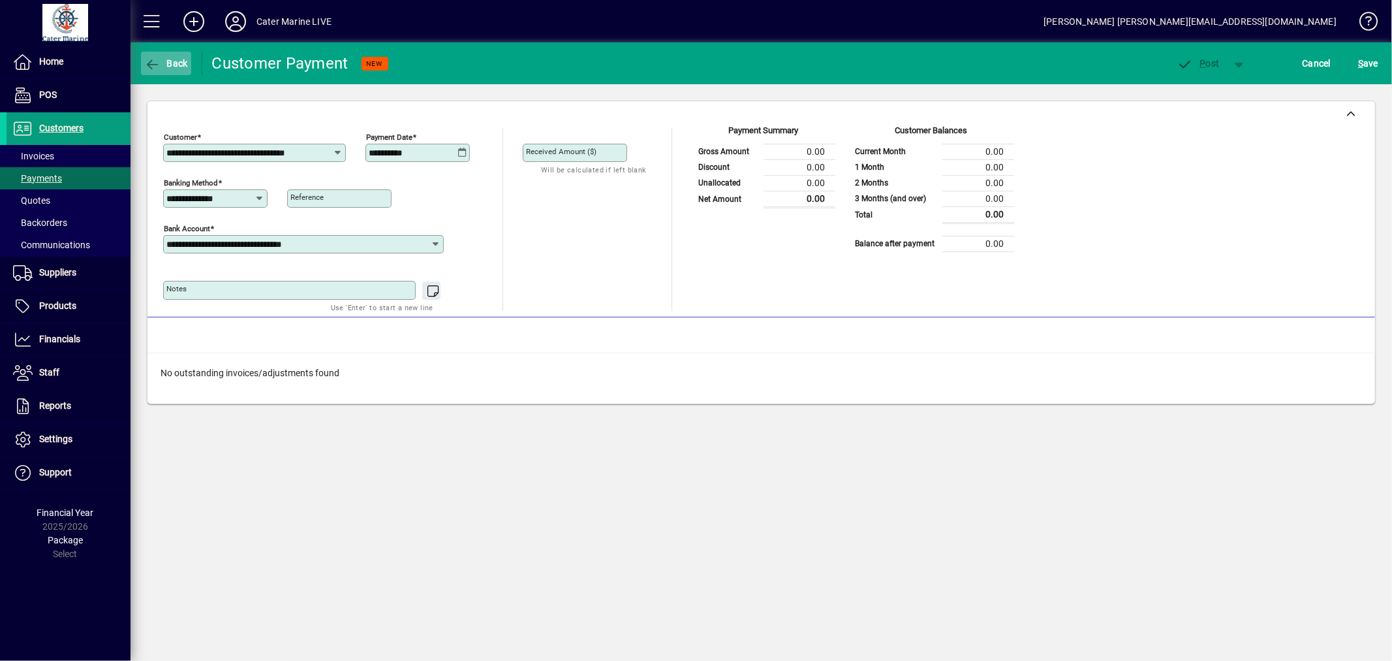
click at [172, 68] on span "button" at bounding box center [166, 63] width 50 height 31
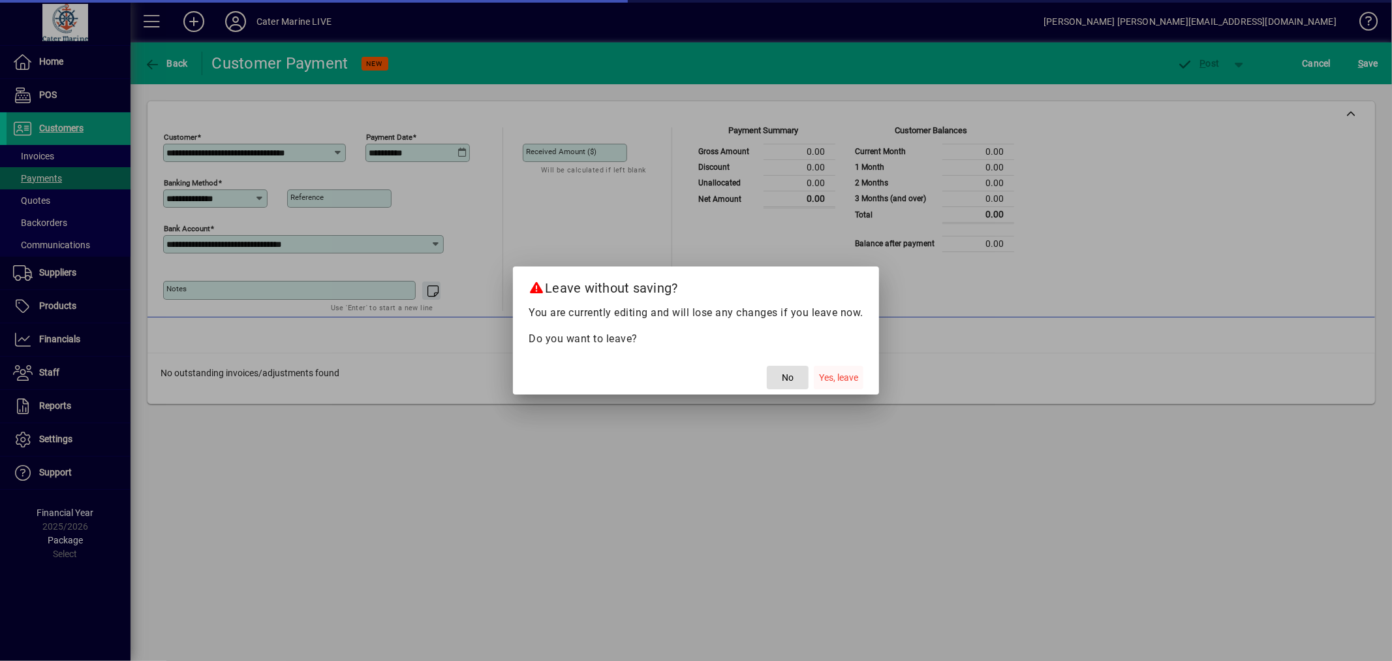
click at [847, 369] on span "button" at bounding box center [839, 377] width 50 height 31
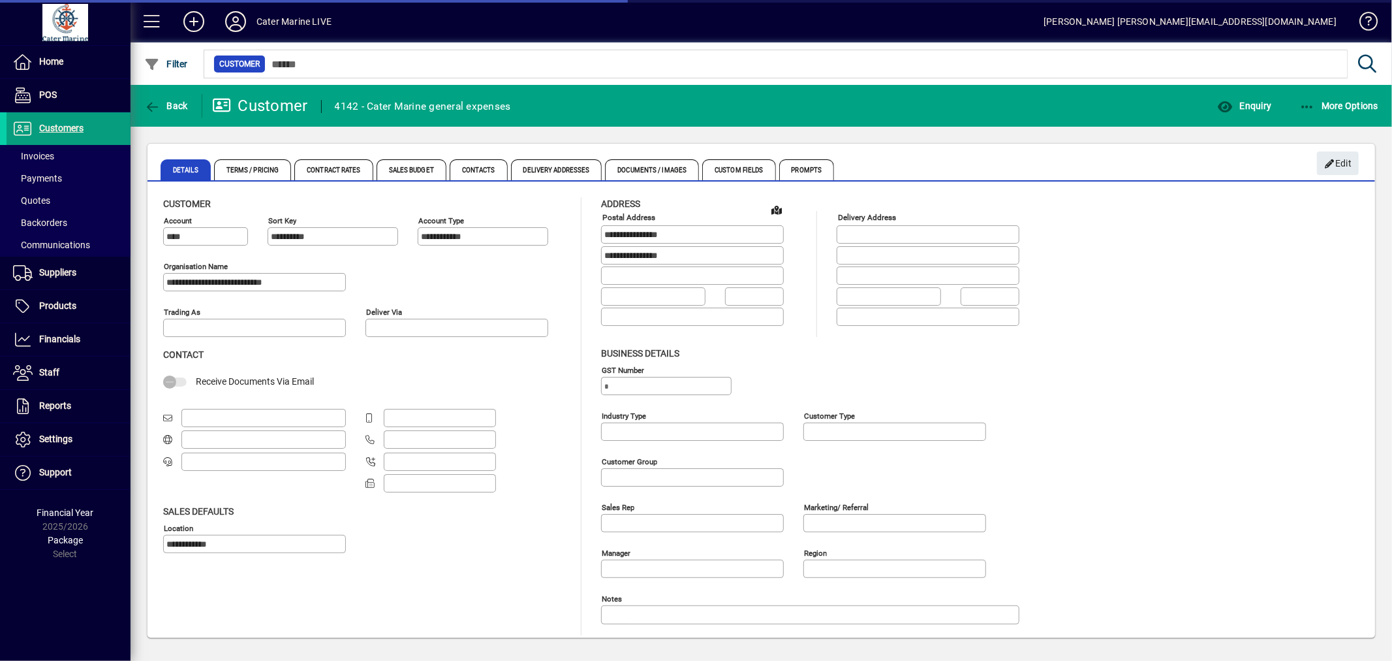
type input "**********"
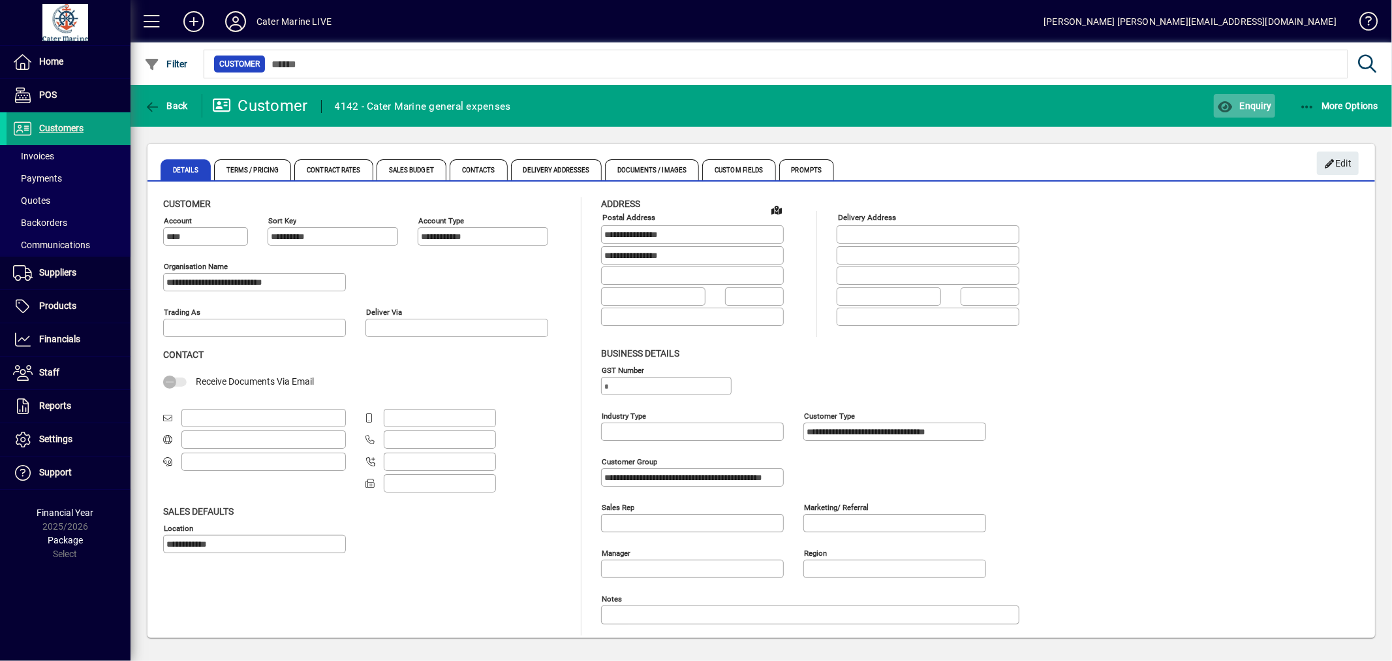
click at [1244, 95] on span "button" at bounding box center [1244, 105] width 61 height 31
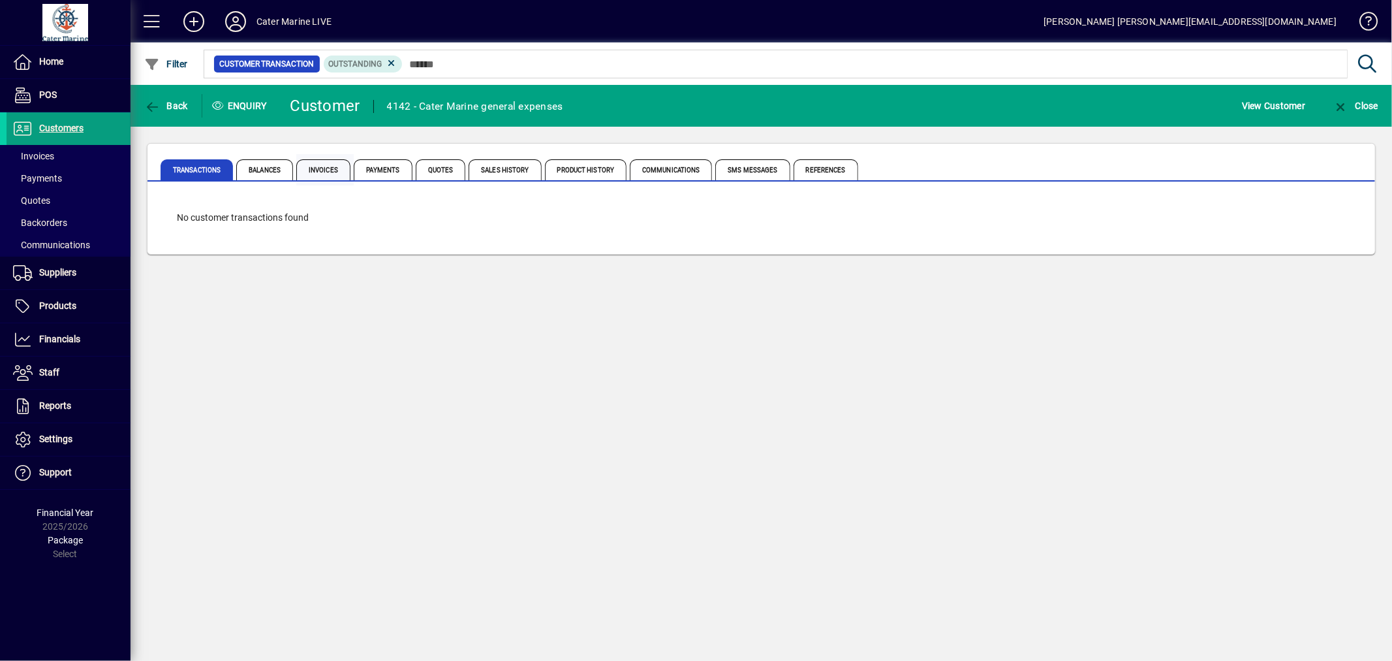
click at [307, 162] on span "Invoices" at bounding box center [323, 169] width 54 height 21
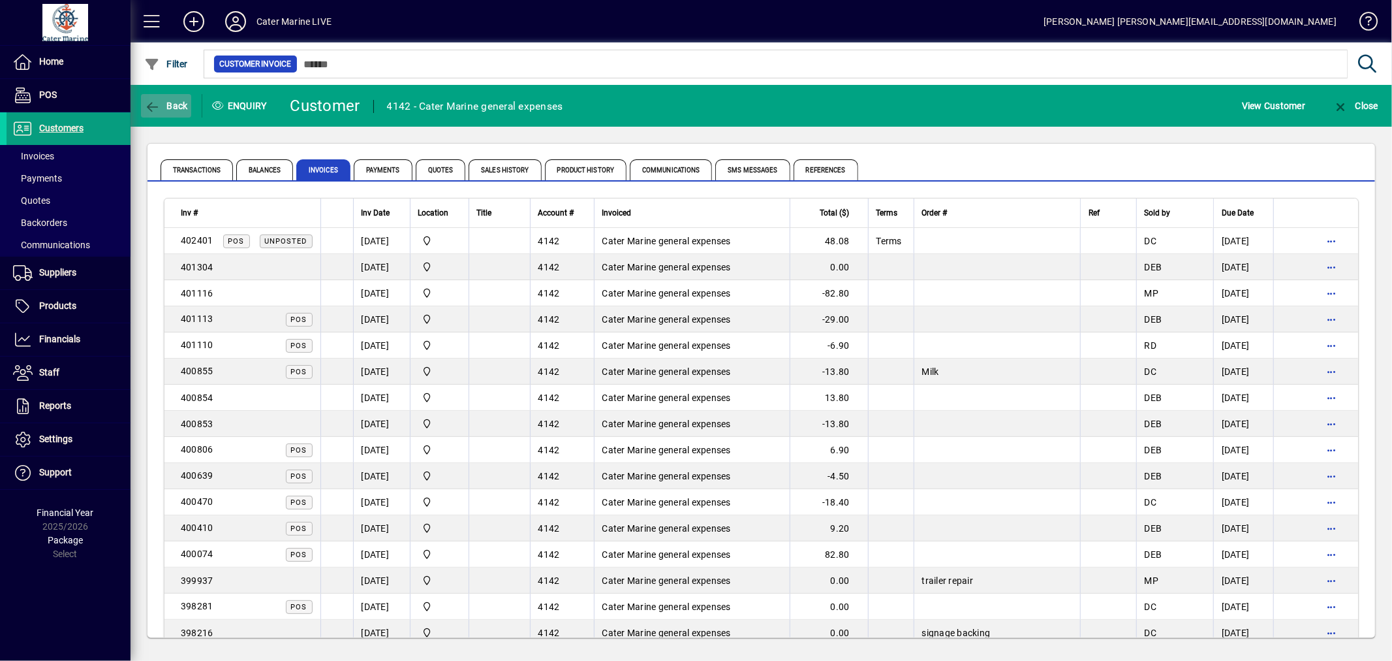
click at [168, 104] on span "Back" at bounding box center [166, 106] width 44 height 10
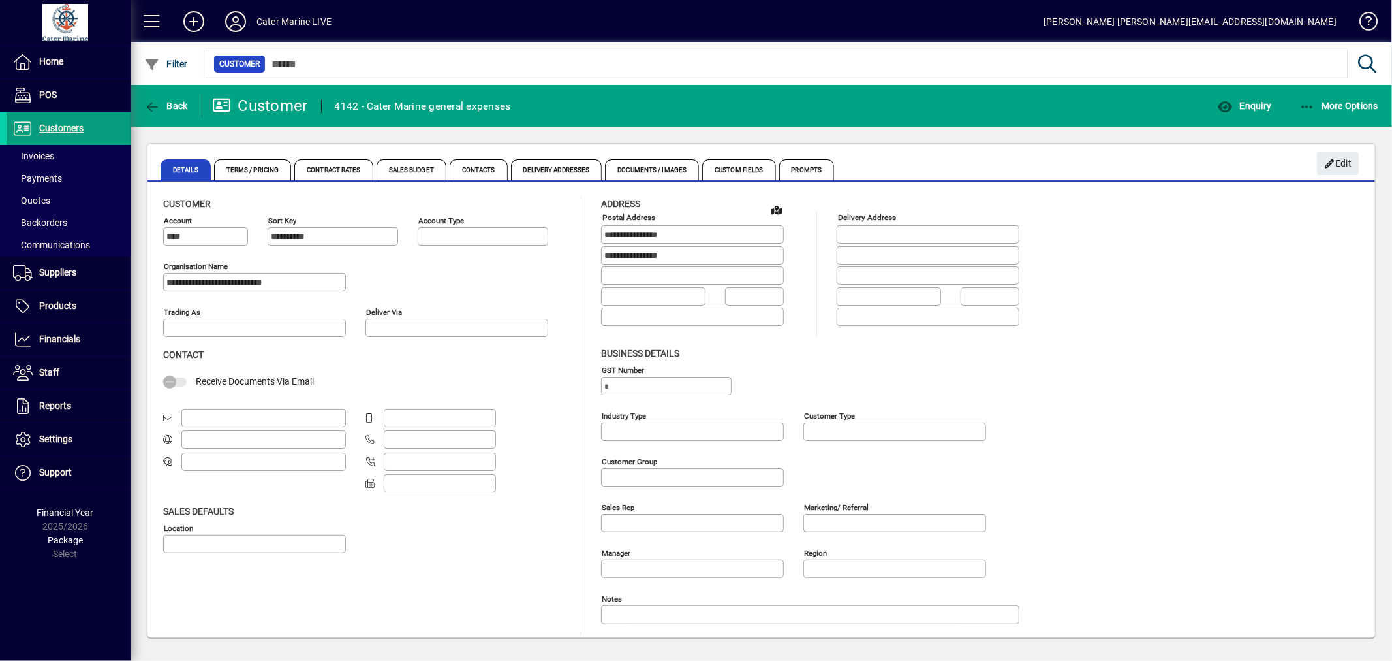
type input "**********"
click at [168, 104] on span "Back" at bounding box center [166, 106] width 44 height 10
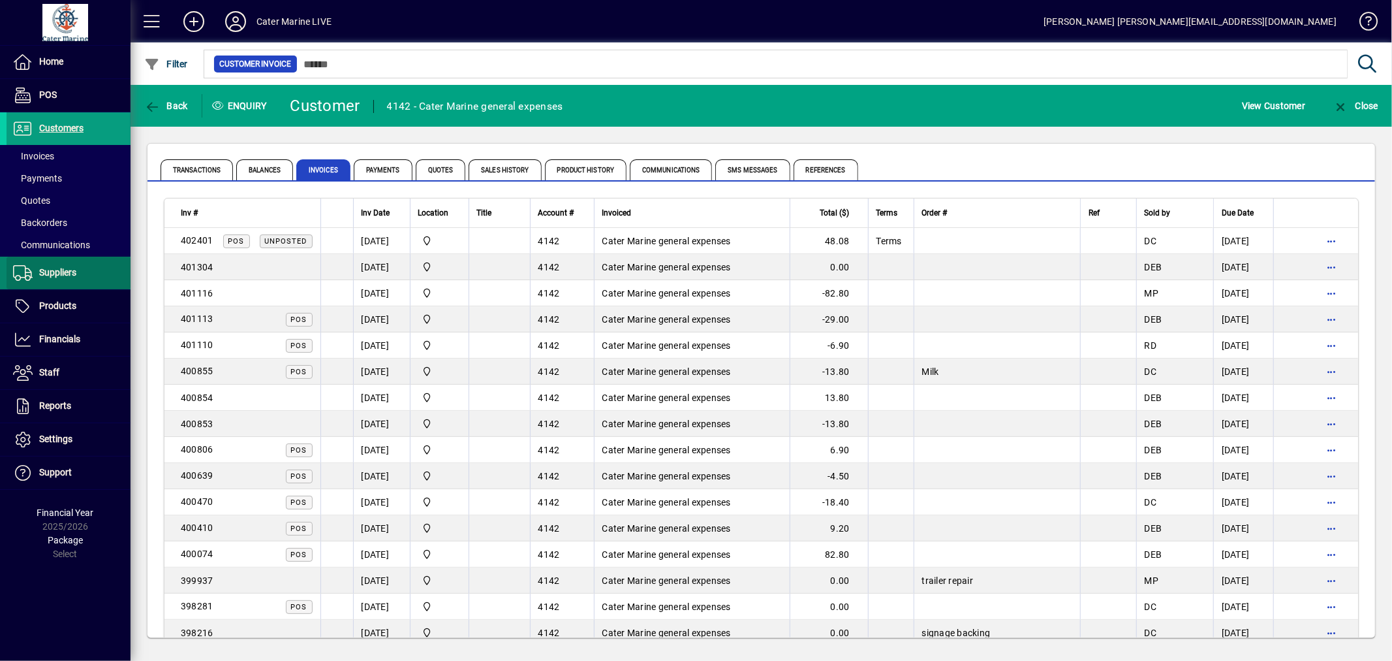
click at [77, 270] on span at bounding box center [69, 272] width 124 height 31
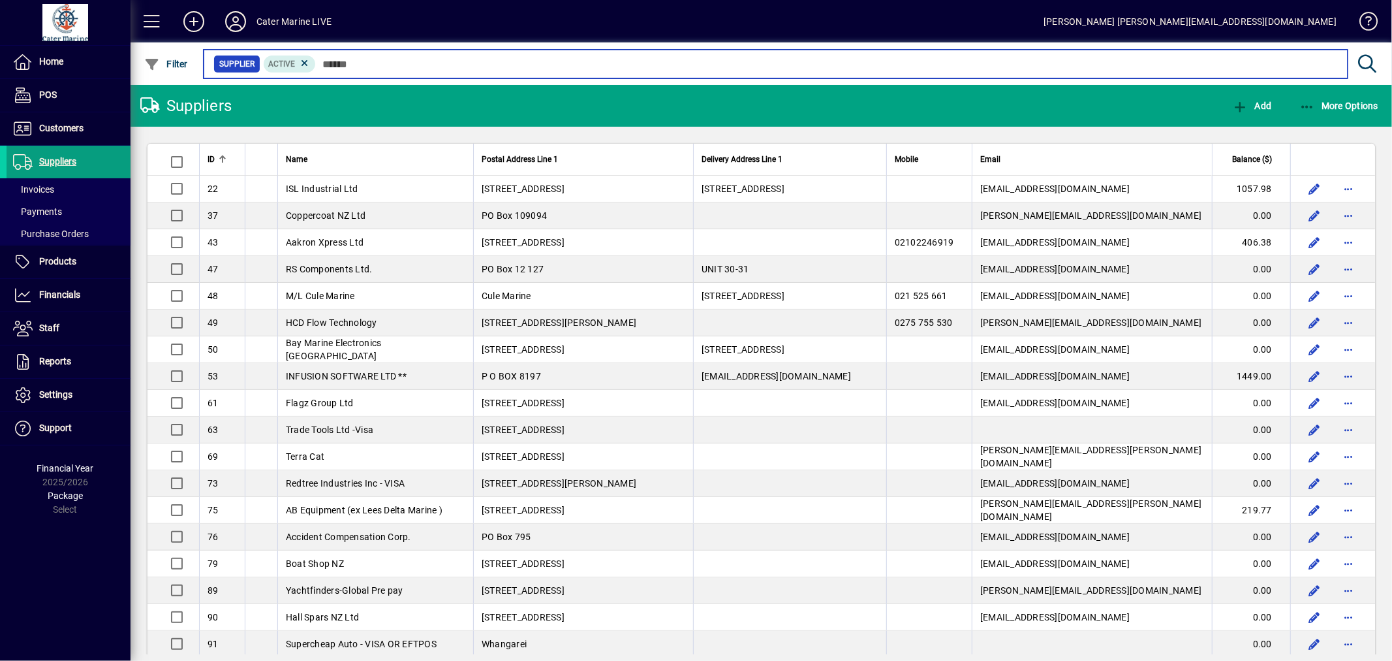
click at [357, 66] on input "text" at bounding box center [827, 64] width 1022 height 18
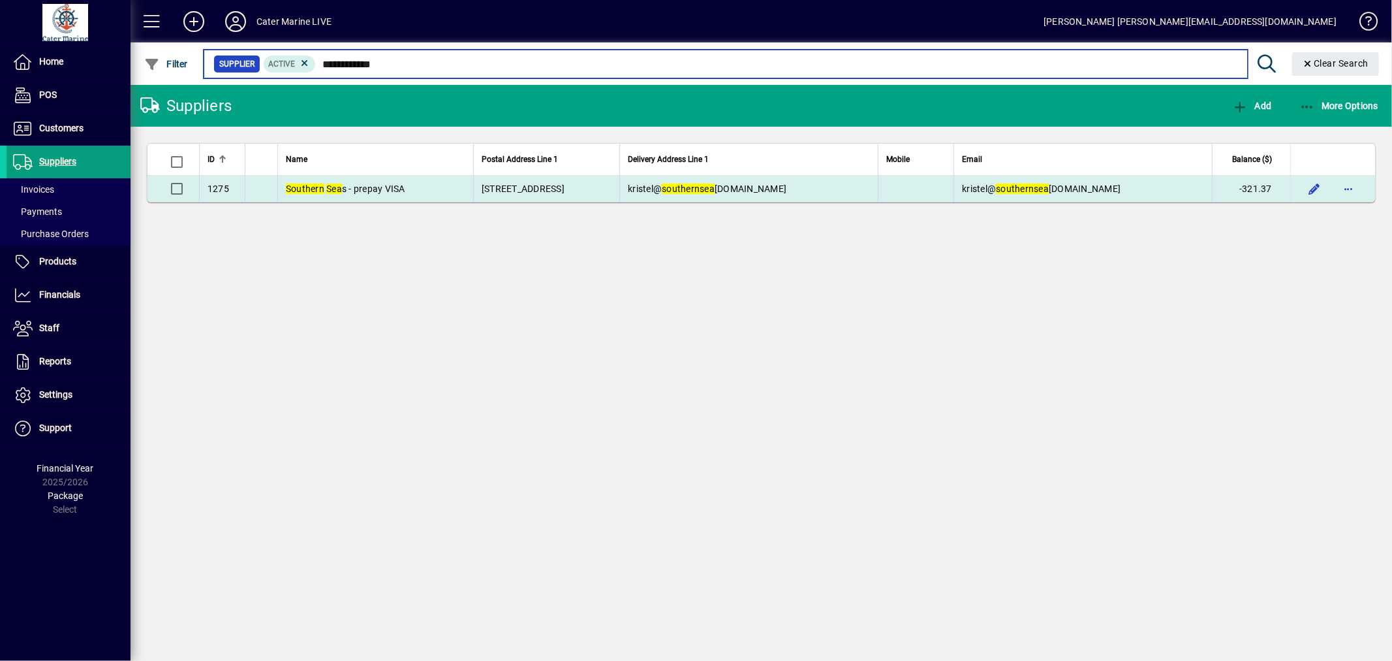
type input "**********"
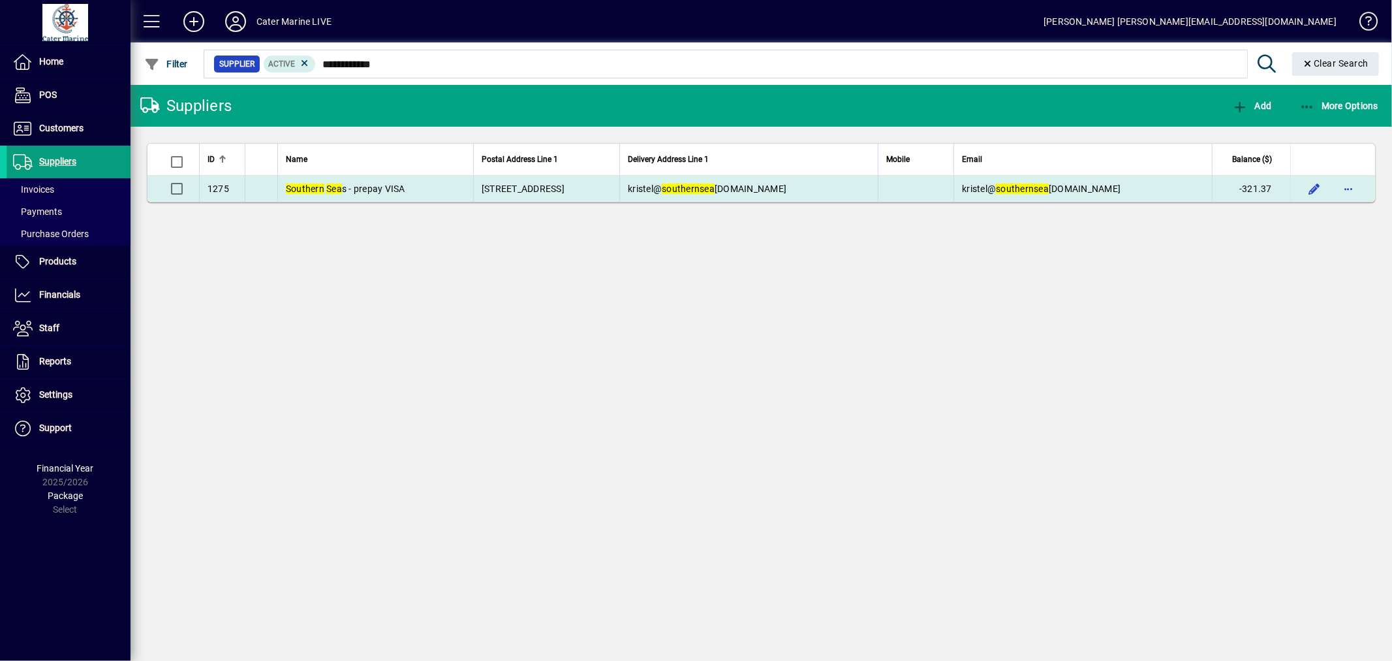
click at [893, 187] on td at bounding box center [916, 189] width 76 height 26
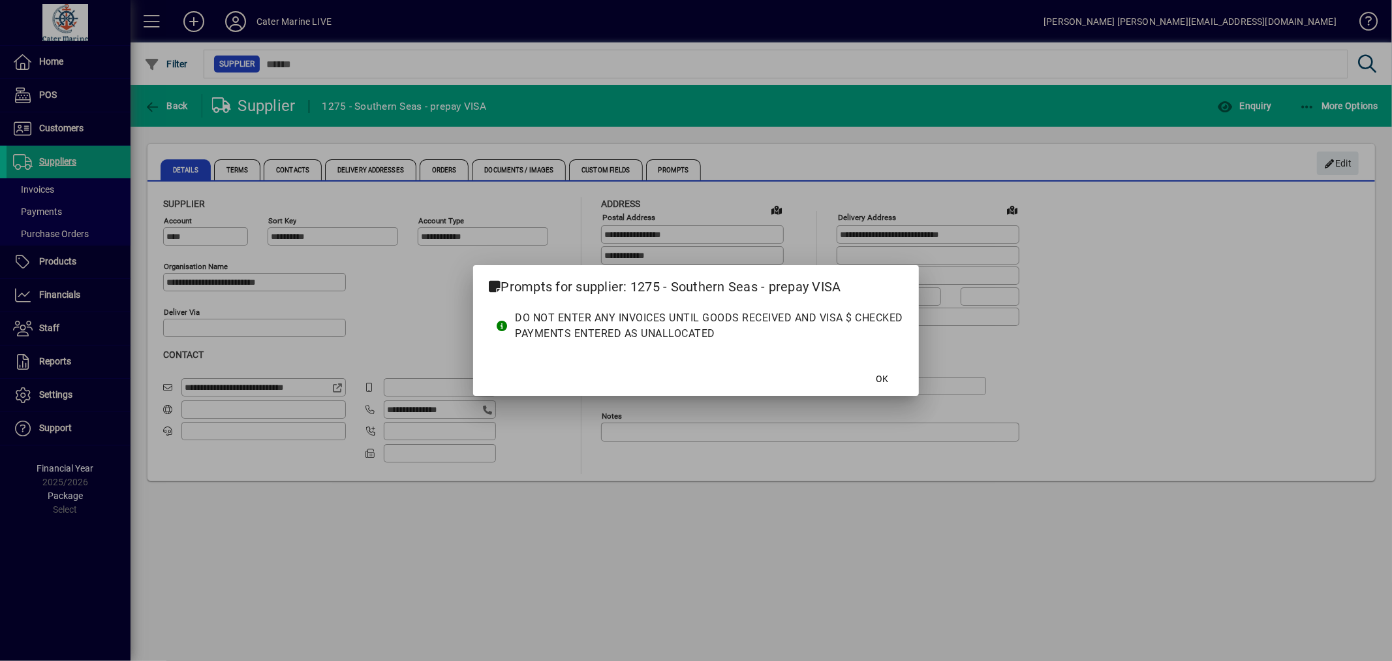
type input "**********"
click at [875, 389] on span at bounding box center [883, 378] width 42 height 31
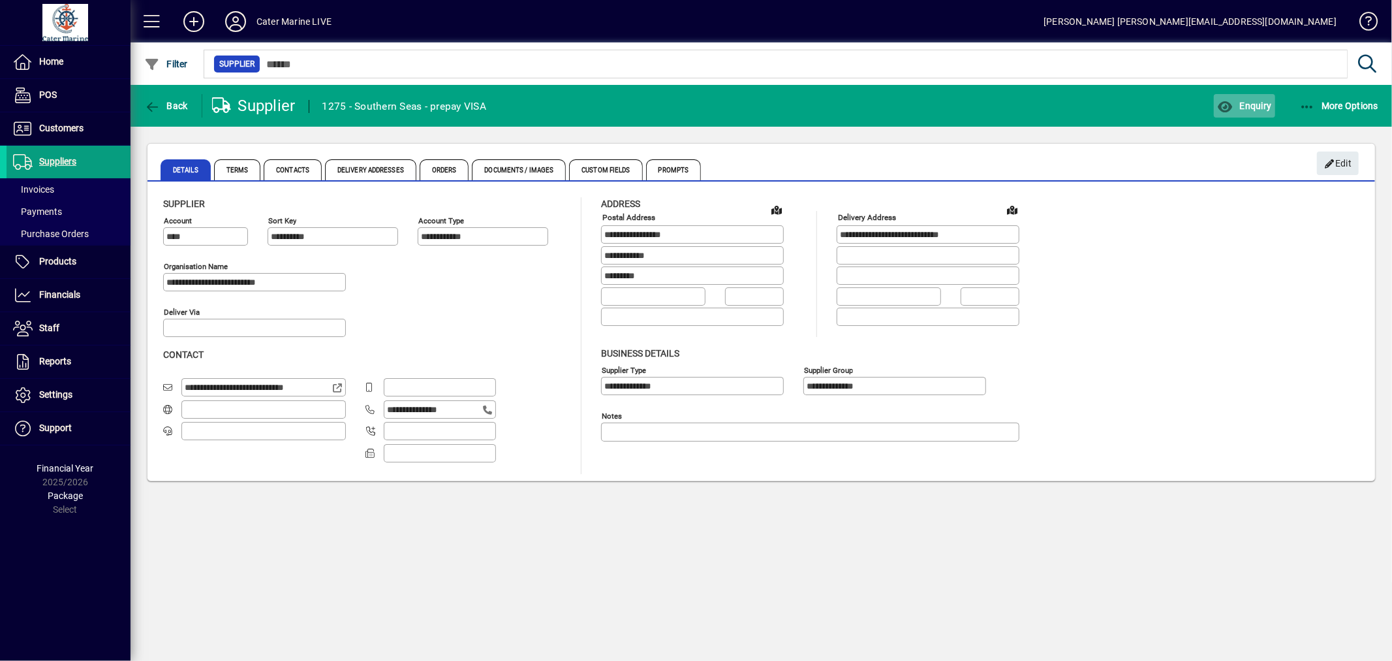
click at [1257, 101] on span "Enquiry" at bounding box center [1244, 106] width 54 height 10
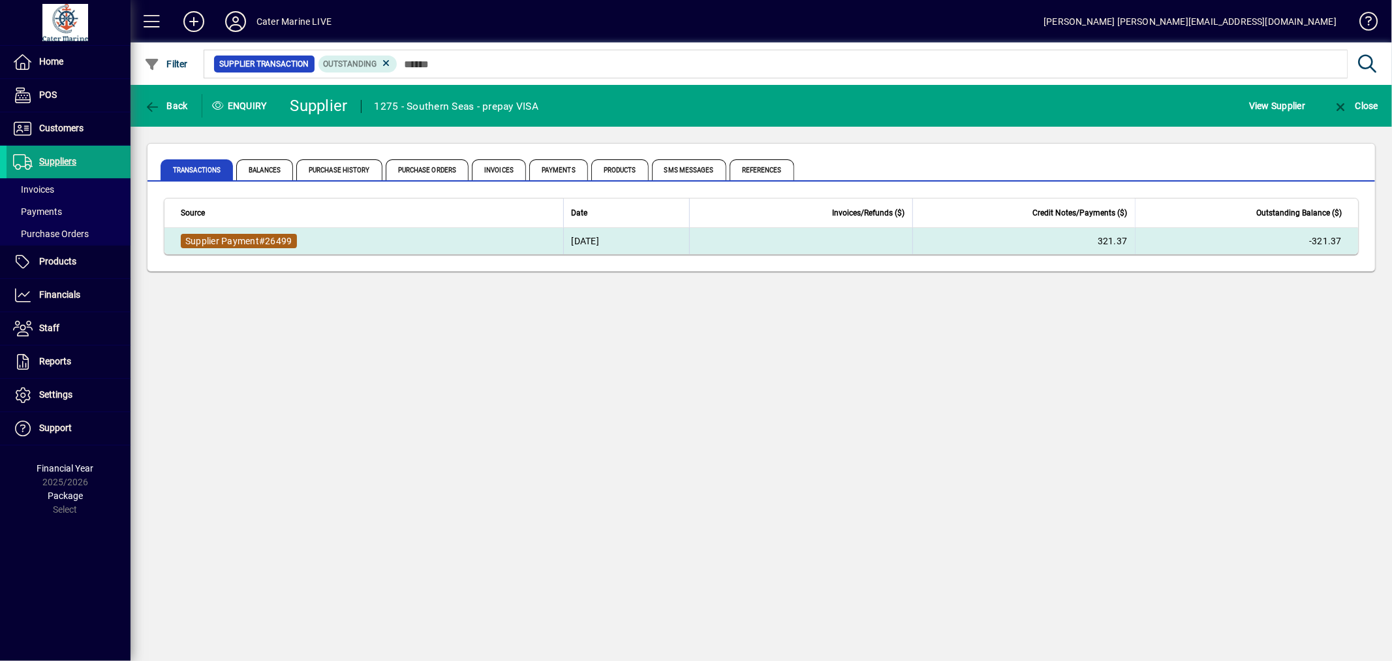
drag, startPoint x: 204, startPoint y: 231, endPoint x: 184, endPoint y: 242, distance: 23.1
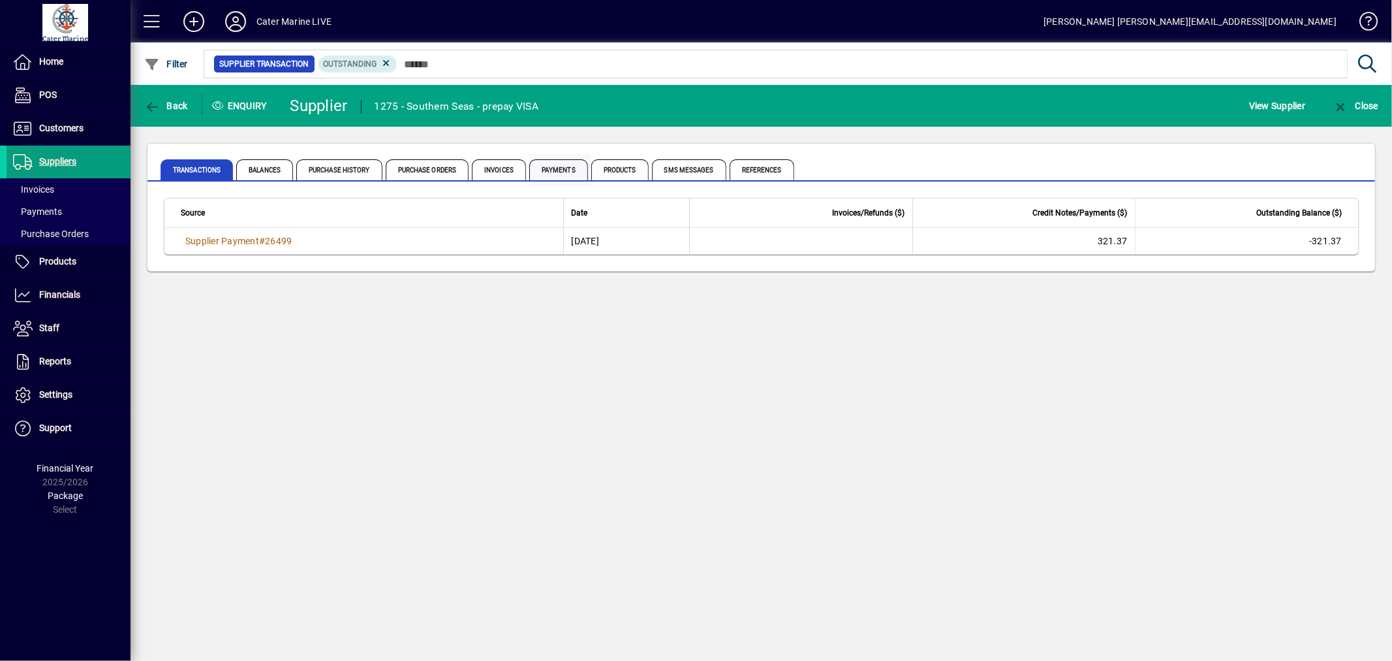
click at [569, 166] on span "Payments" at bounding box center [558, 169] width 59 height 21
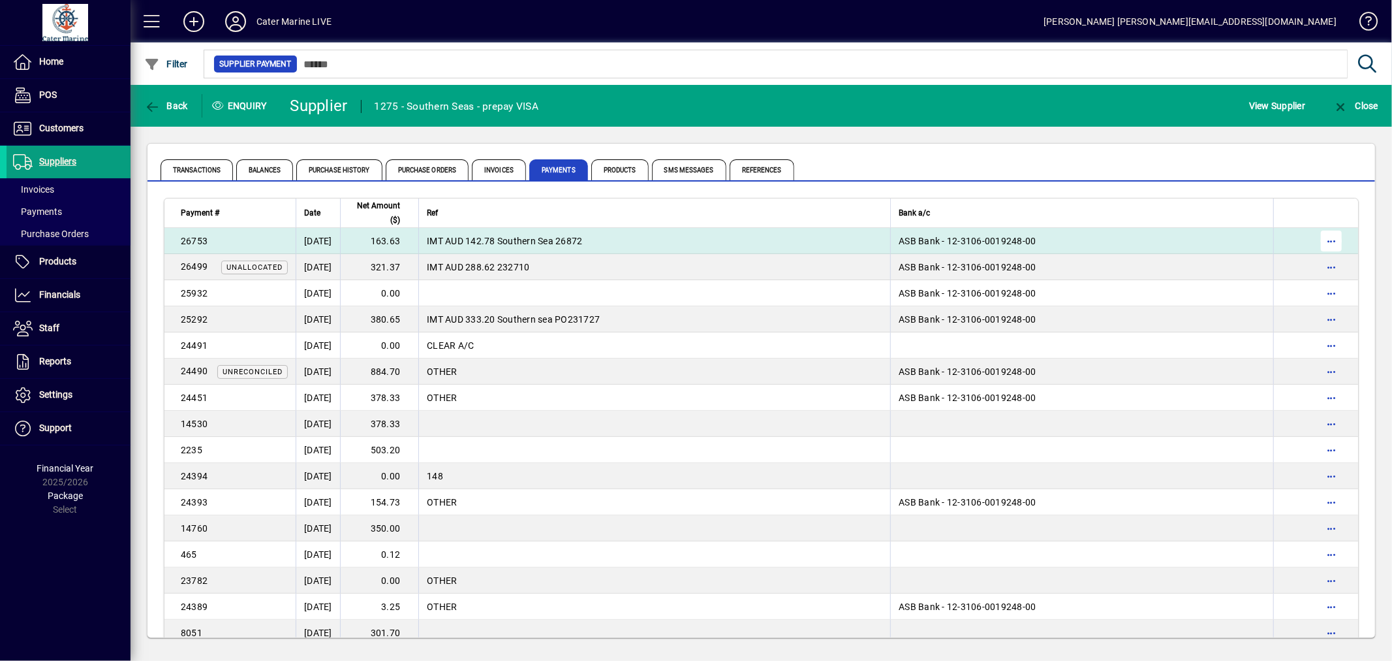
click at [1316, 240] on span "button" at bounding box center [1331, 240] width 31 height 31
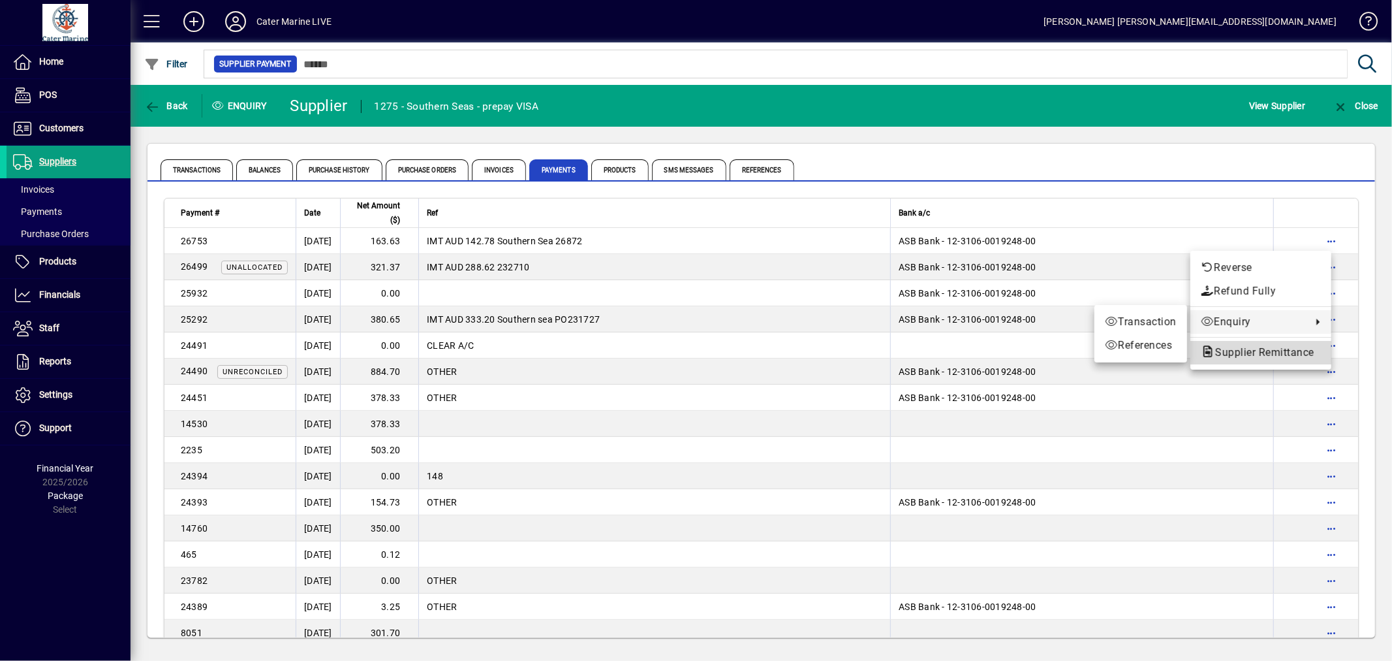
click at [1236, 351] on span "Supplier Remittance" at bounding box center [1261, 352] width 120 height 12
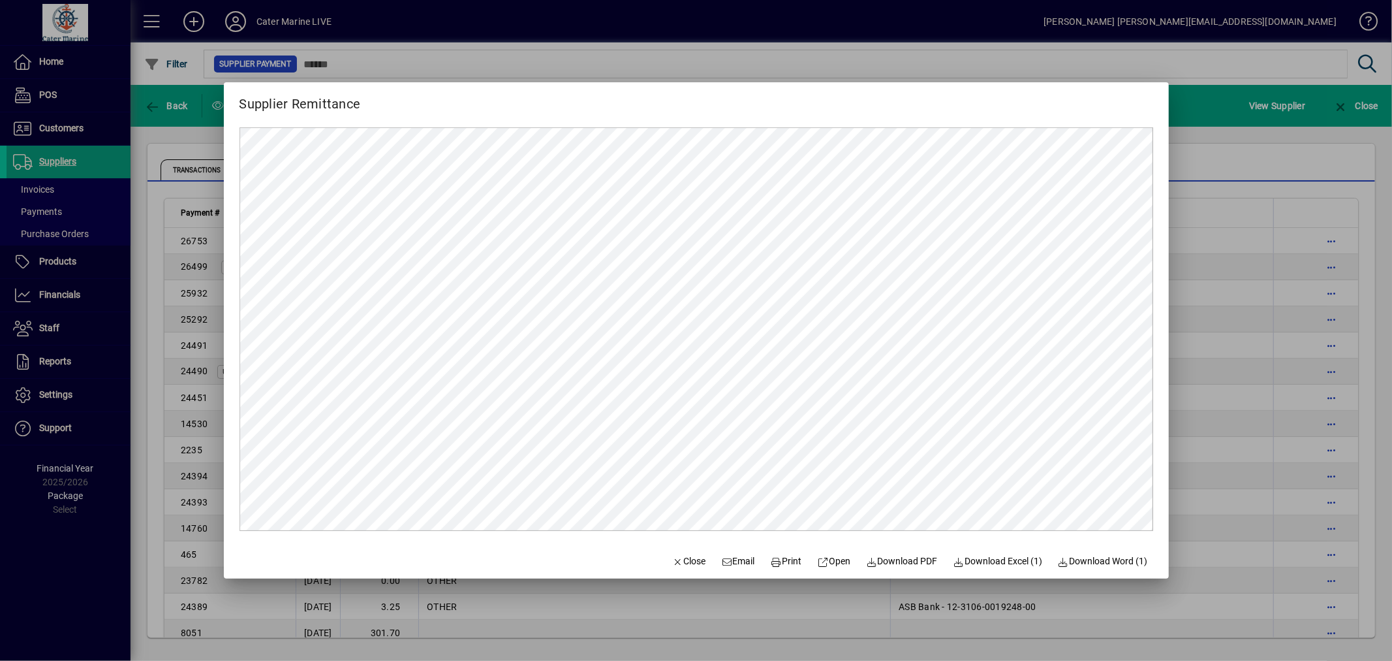
click at [1217, 180] on div at bounding box center [696, 330] width 1392 height 661
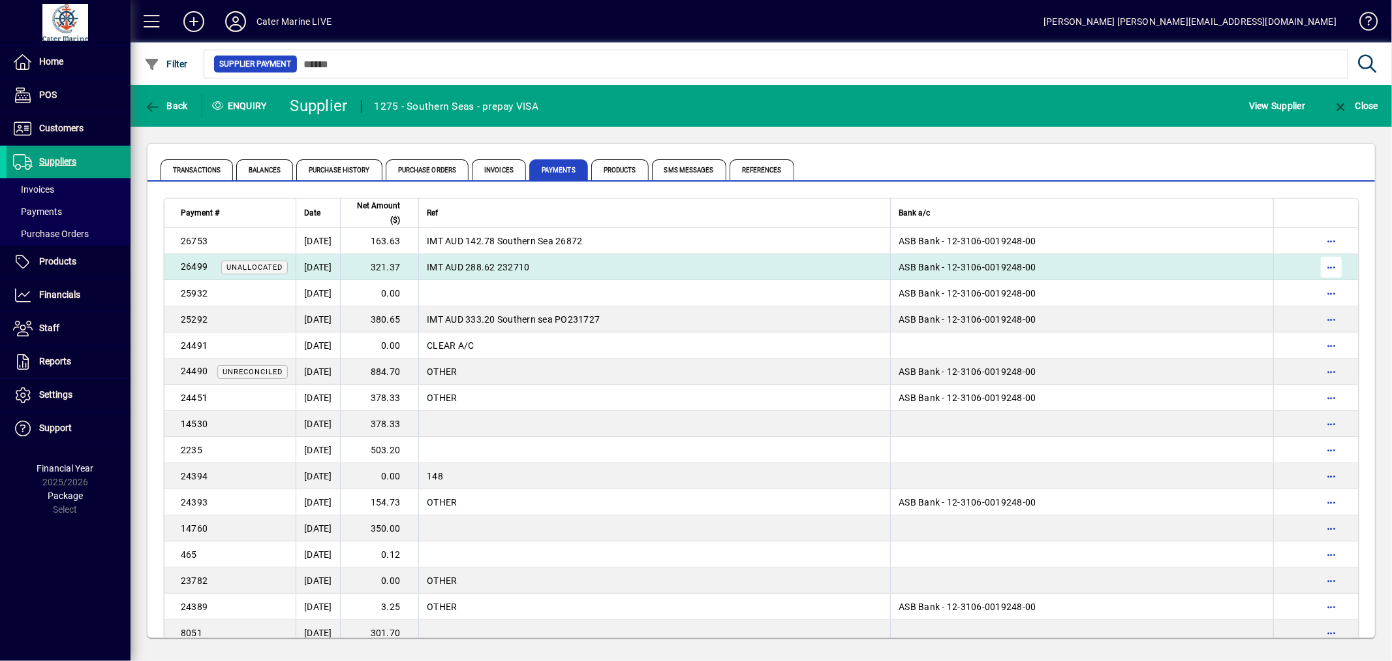
click at [1317, 266] on span "button" at bounding box center [1331, 266] width 31 height 31
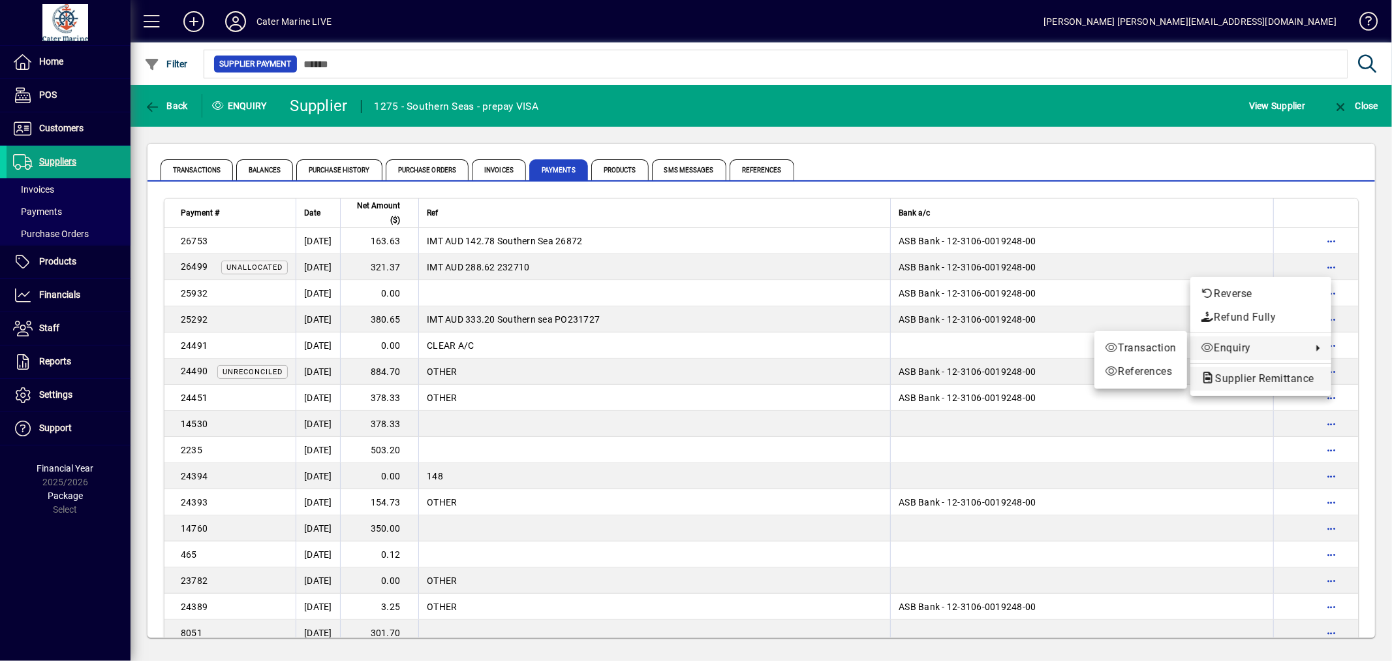
click at [1242, 379] on span "Supplier Remittance" at bounding box center [1261, 378] width 120 height 12
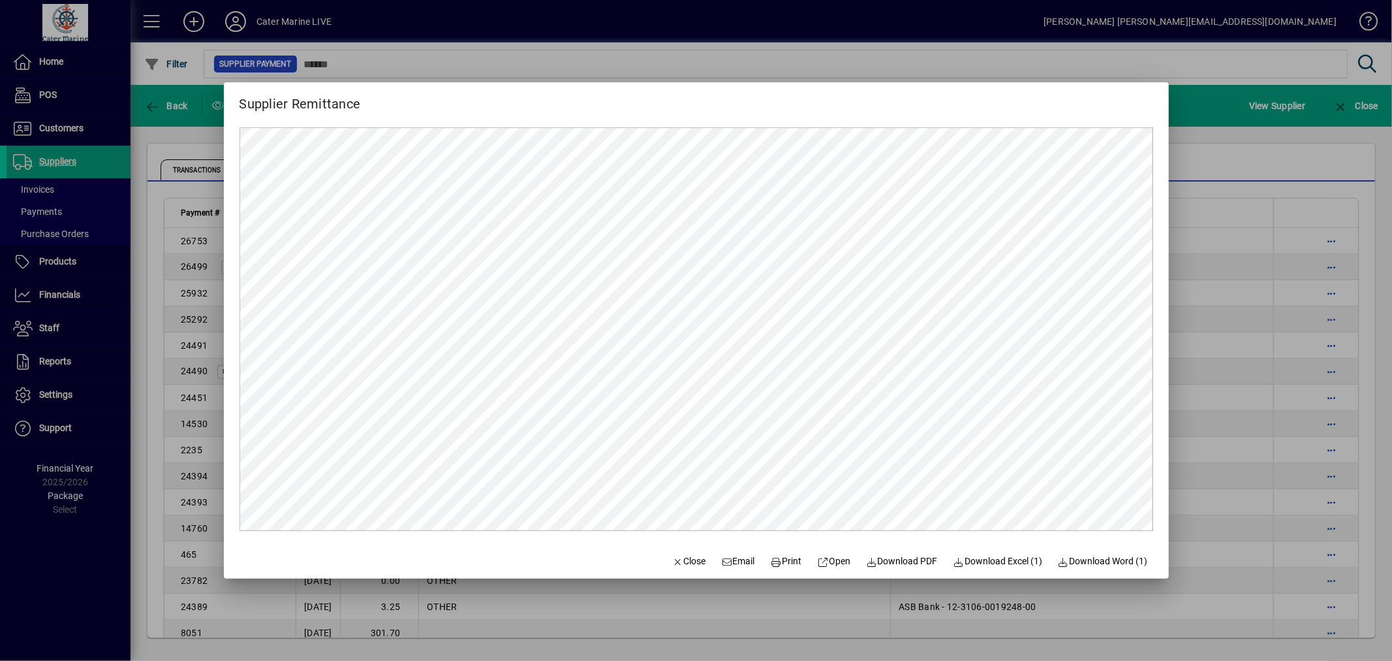
click at [1248, 330] on div at bounding box center [696, 330] width 1392 height 661
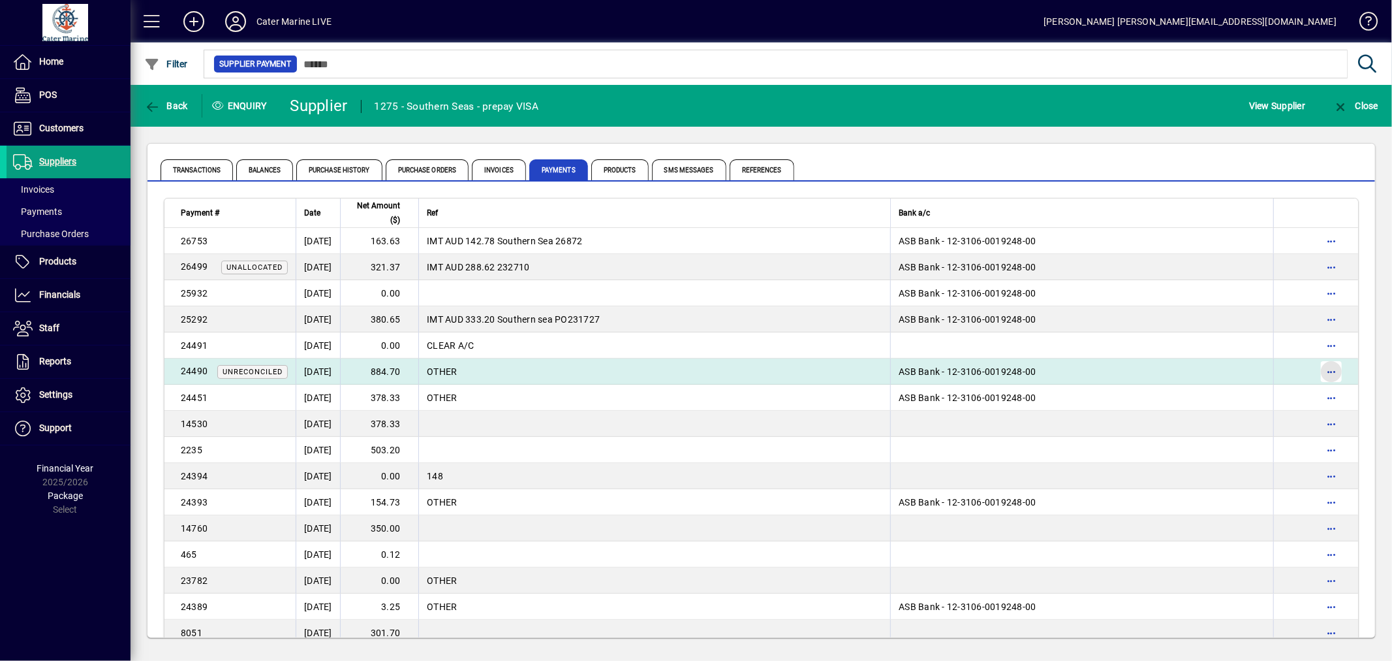
click at [1326, 372] on span "button" at bounding box center [1331, 371] width 31 height 31
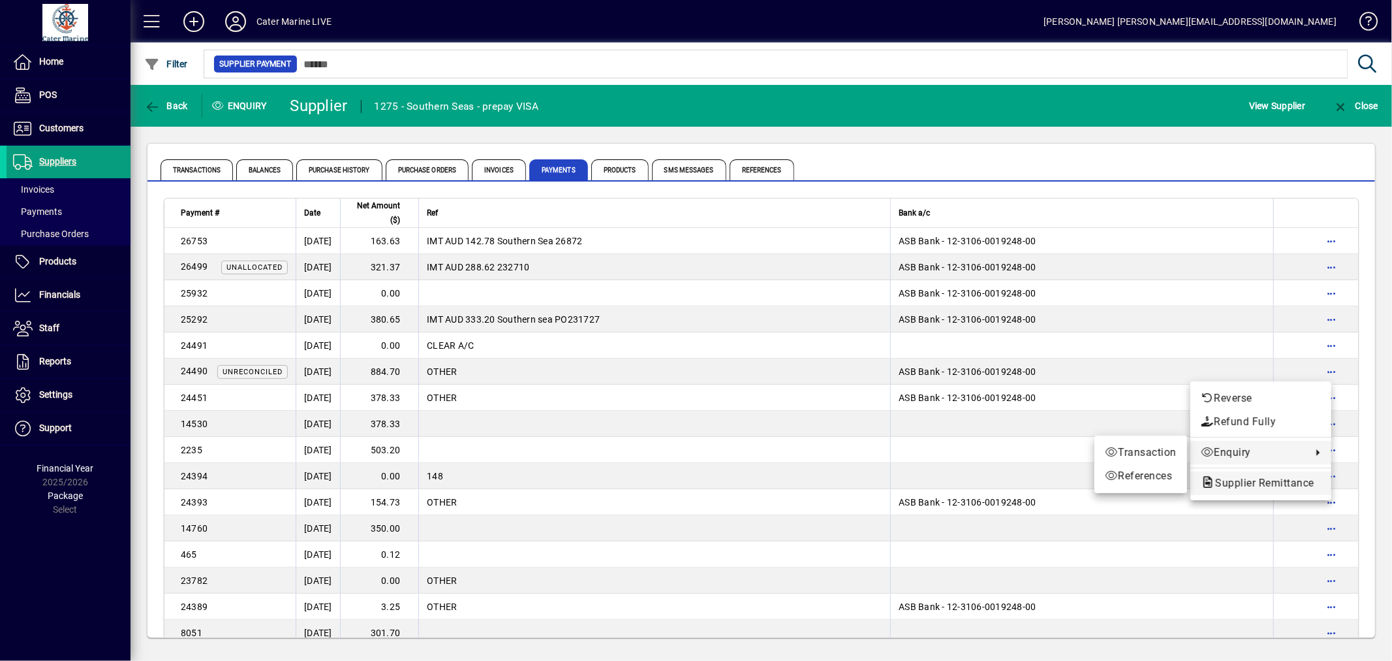
click at [1219, 484] on span "Supplier Remittance" at bounding box center [1261, 483] width 120 height 12
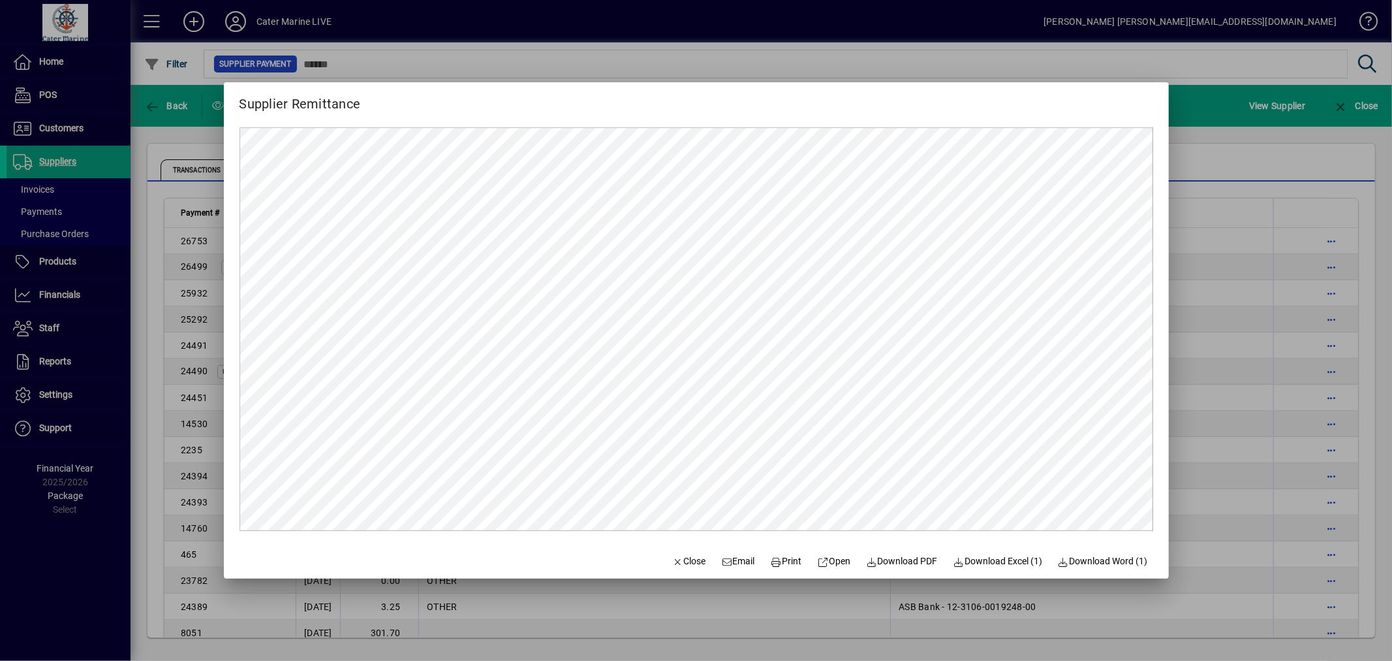
click at [1215, 386] on div at bounding box center [696, 330] width 1392 height 661
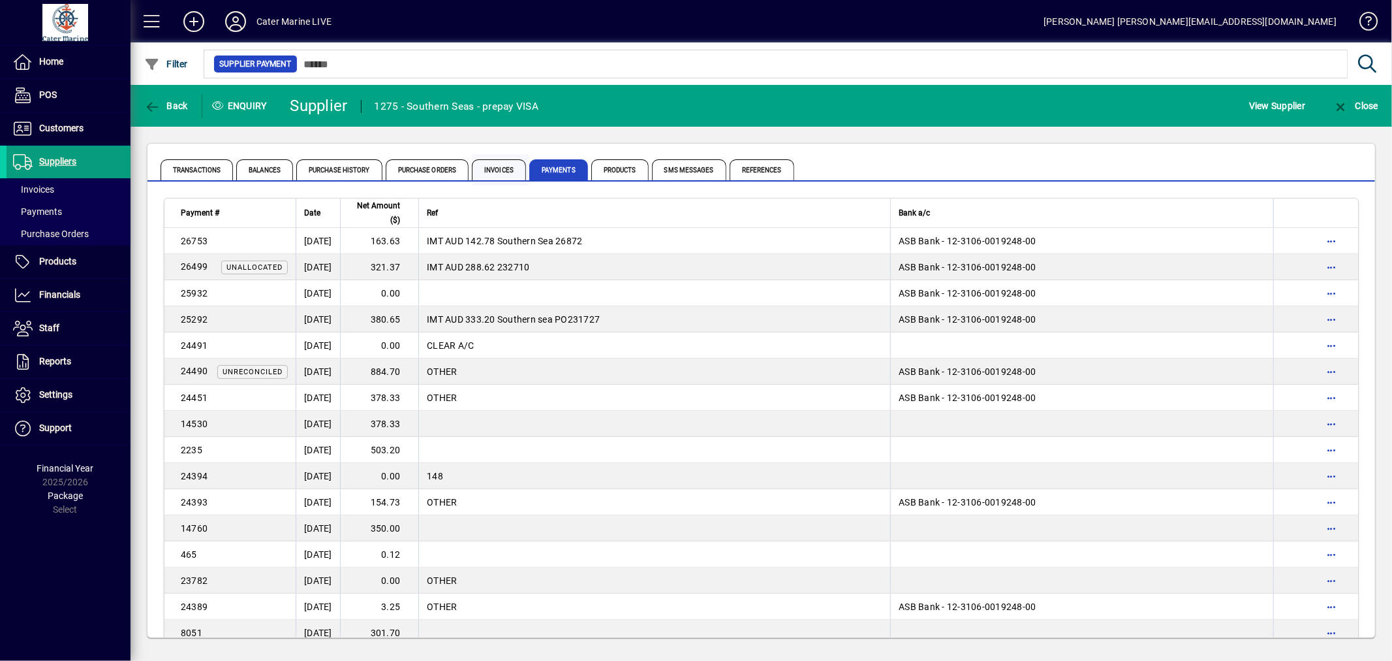
click at [493, 170] on span "Invoices" at bounding box center [499, 169] width 54 height 21
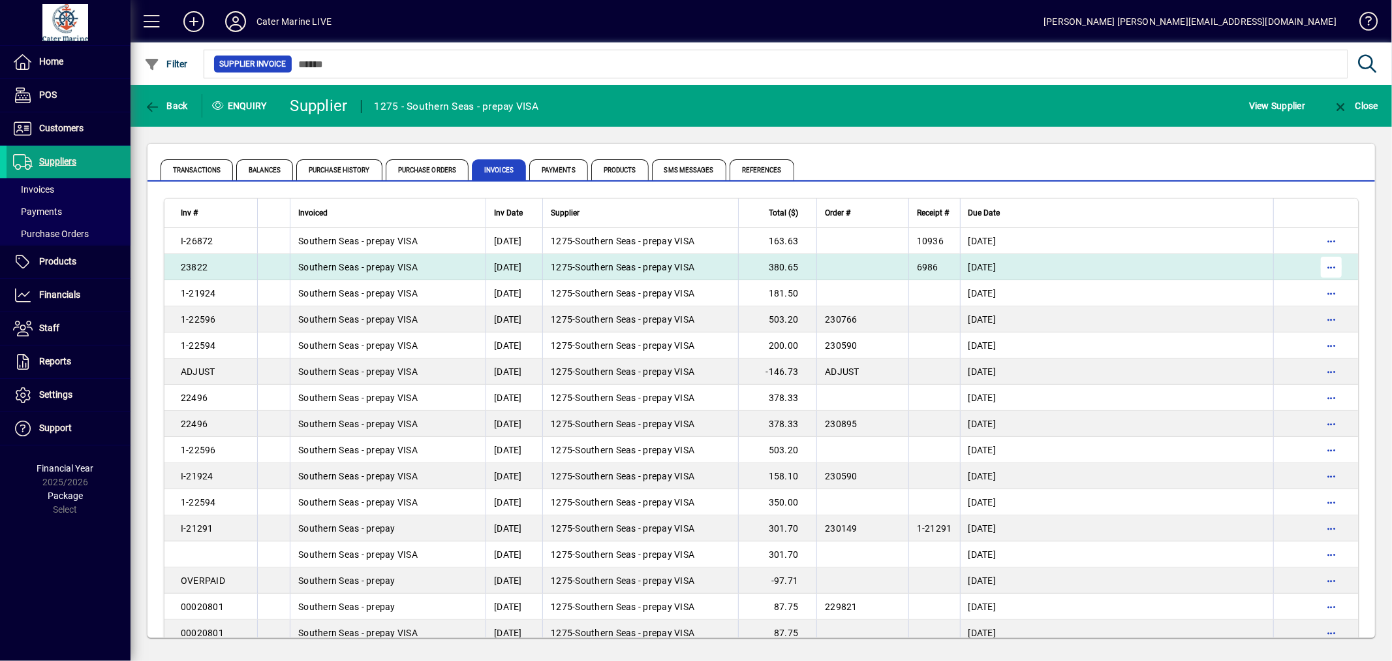
click at [1317, 268] on span "button" at bounding box center [1331, 266] width 31 height 31
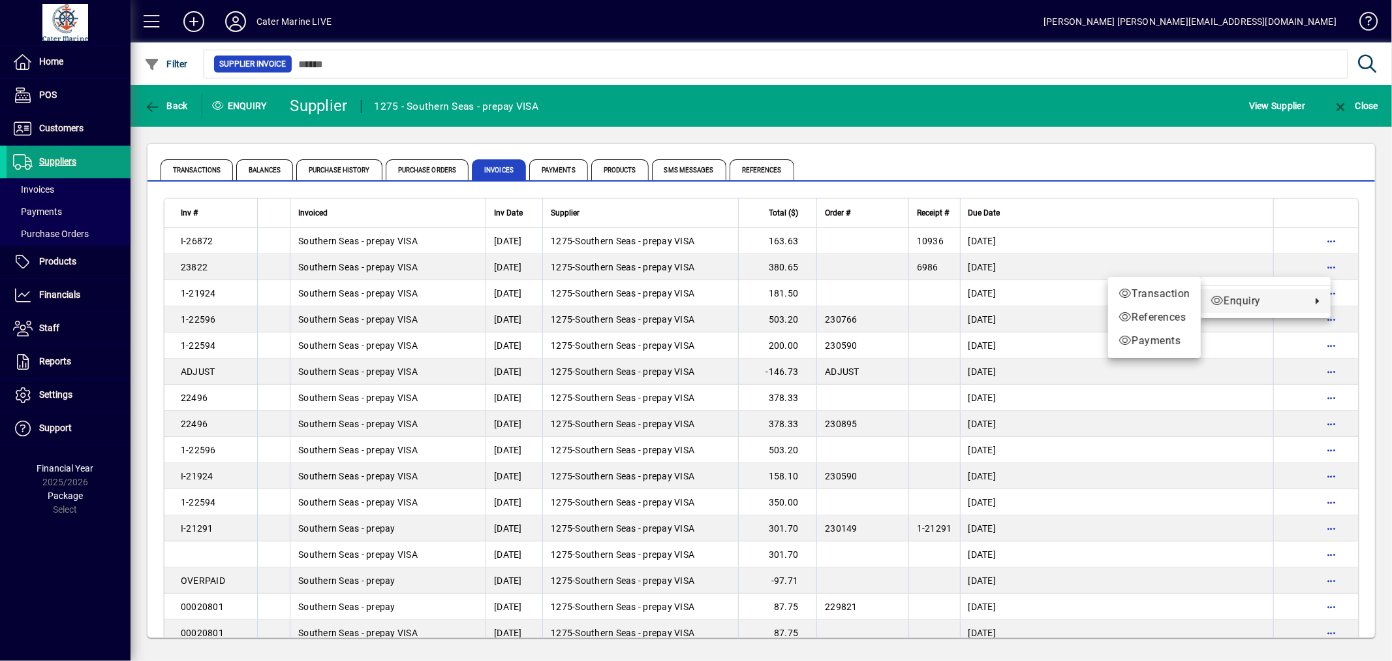
click at [1228, 302] on span "Enquiry" at bounding box center [1258, 301] width 94 height 16
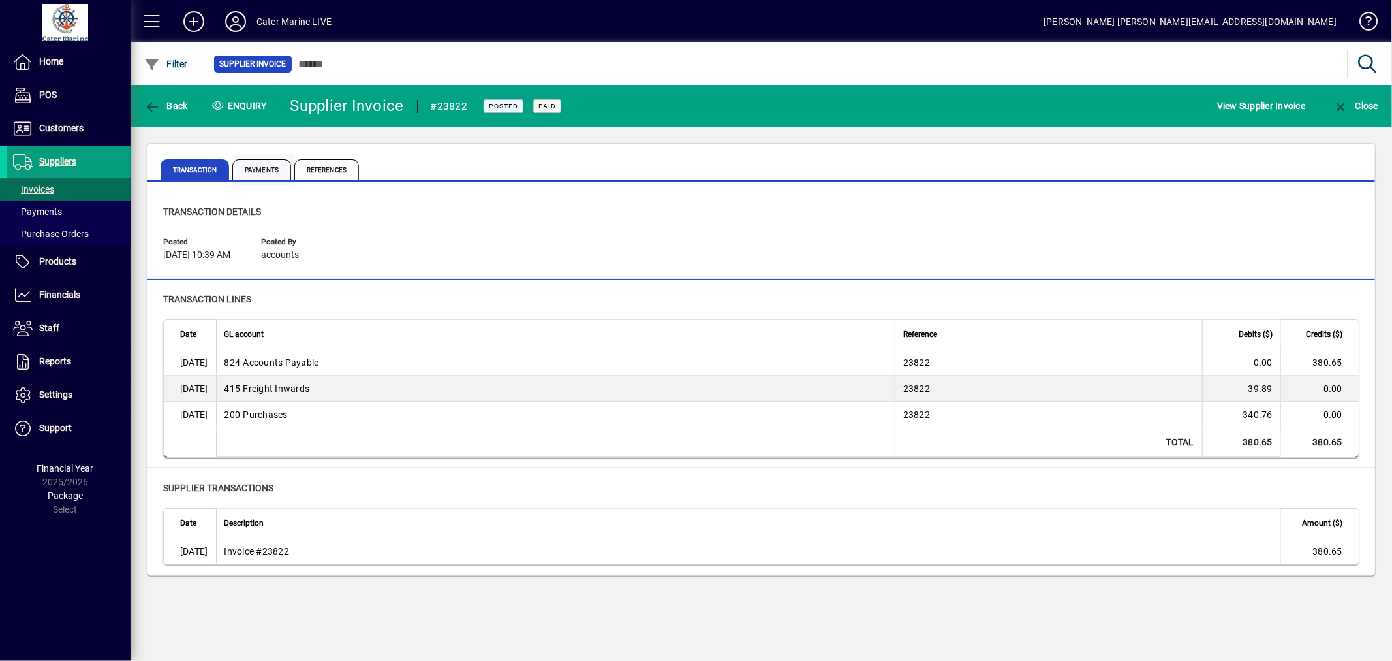
click at [258, 171] on span "Payments" at bounding box center [261, 169] width 59 height 21
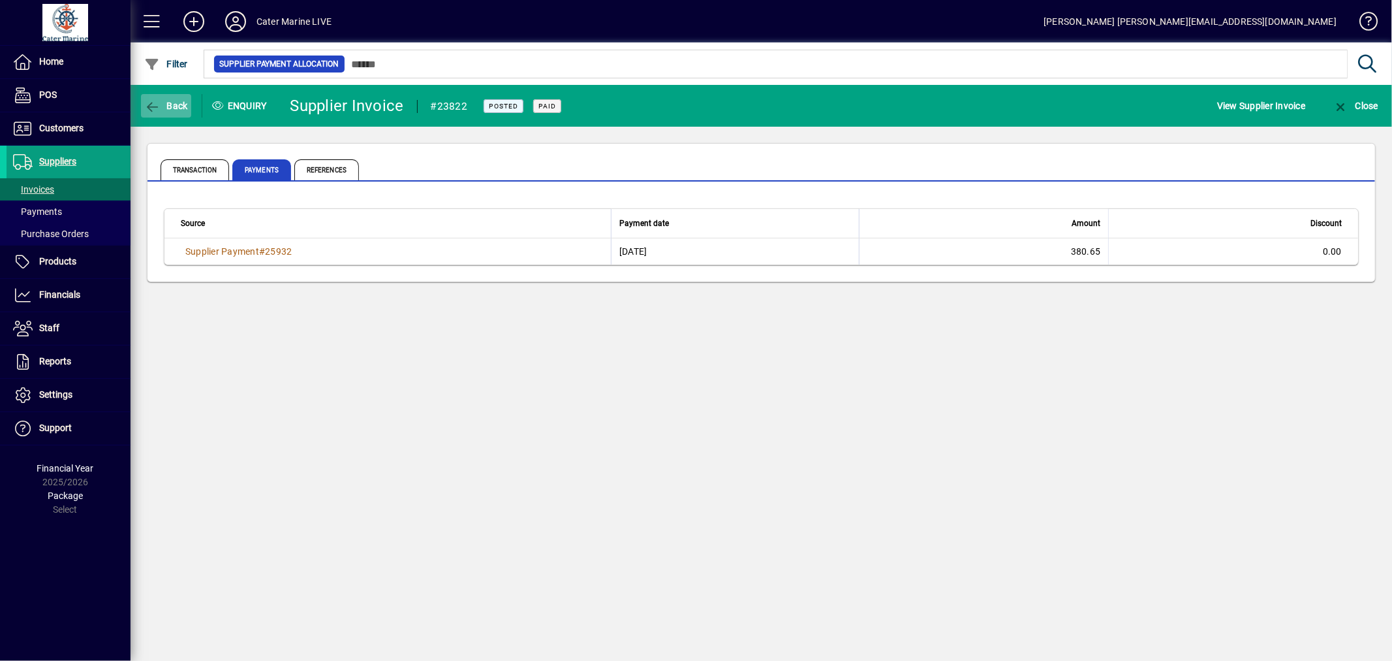
click at [170, 104] on span "Back" at bounding box center [166, 106] width 44 height 10
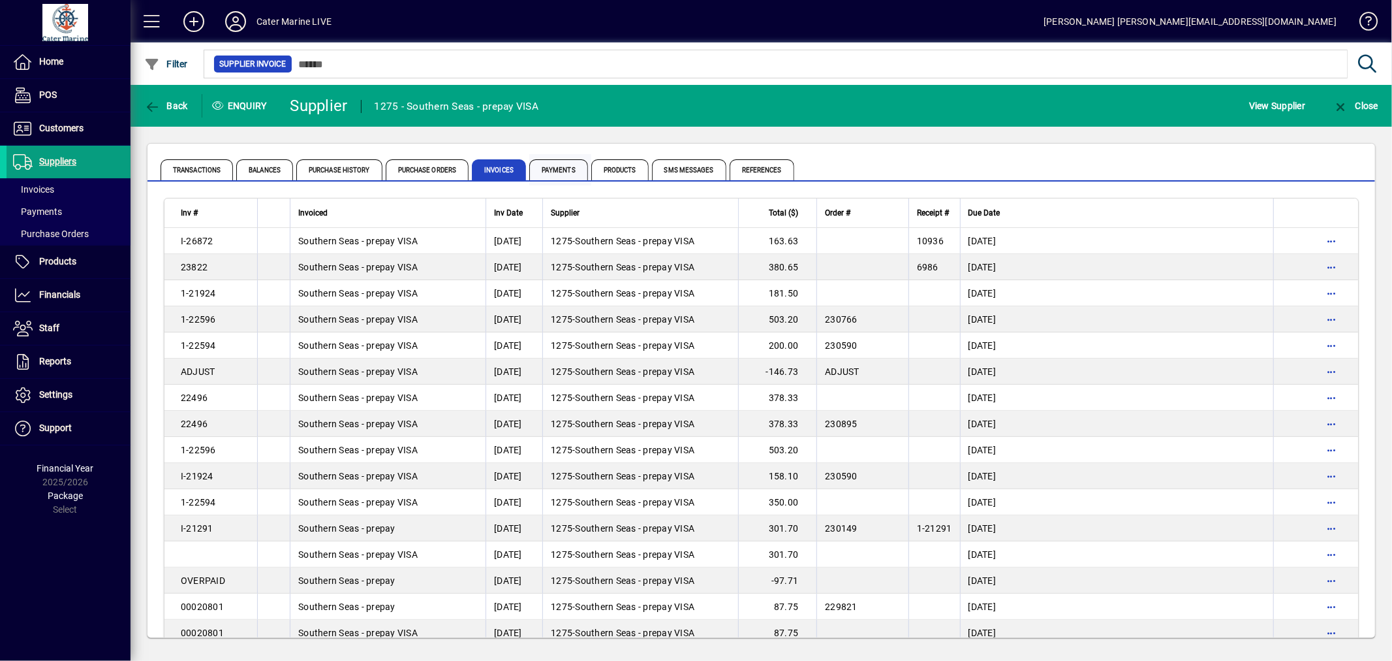
click at [550, 170] on span "Payments" at bounding box center [558, 169] width 59 height 21
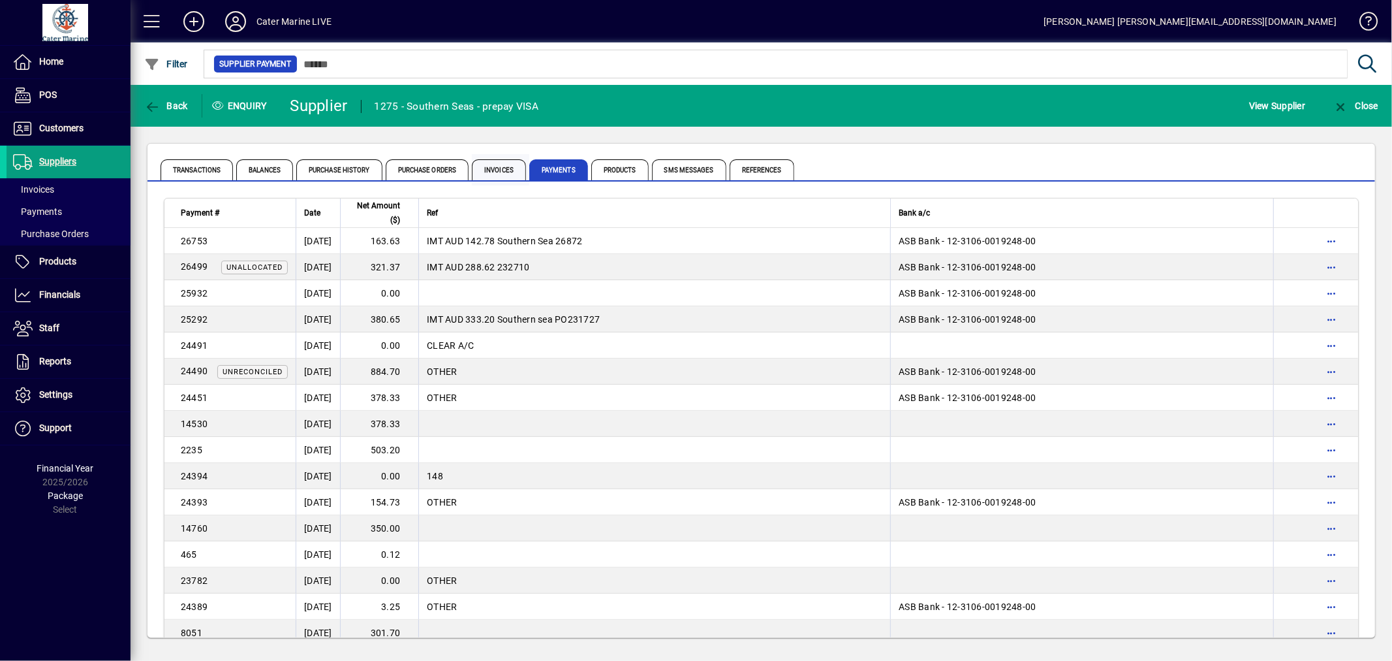
click at [493, 170] on span "Invoices" at bounding box center [499, 169] width 54 height 21
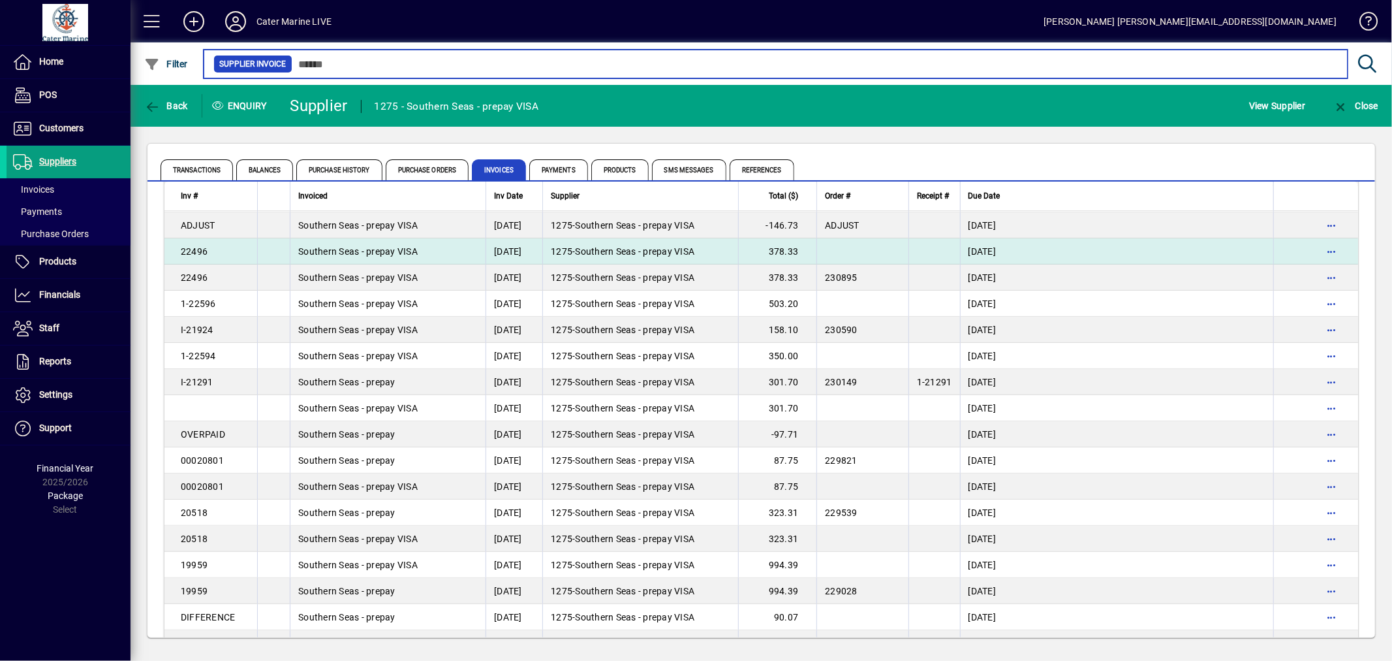
scroll to position [145, 0]
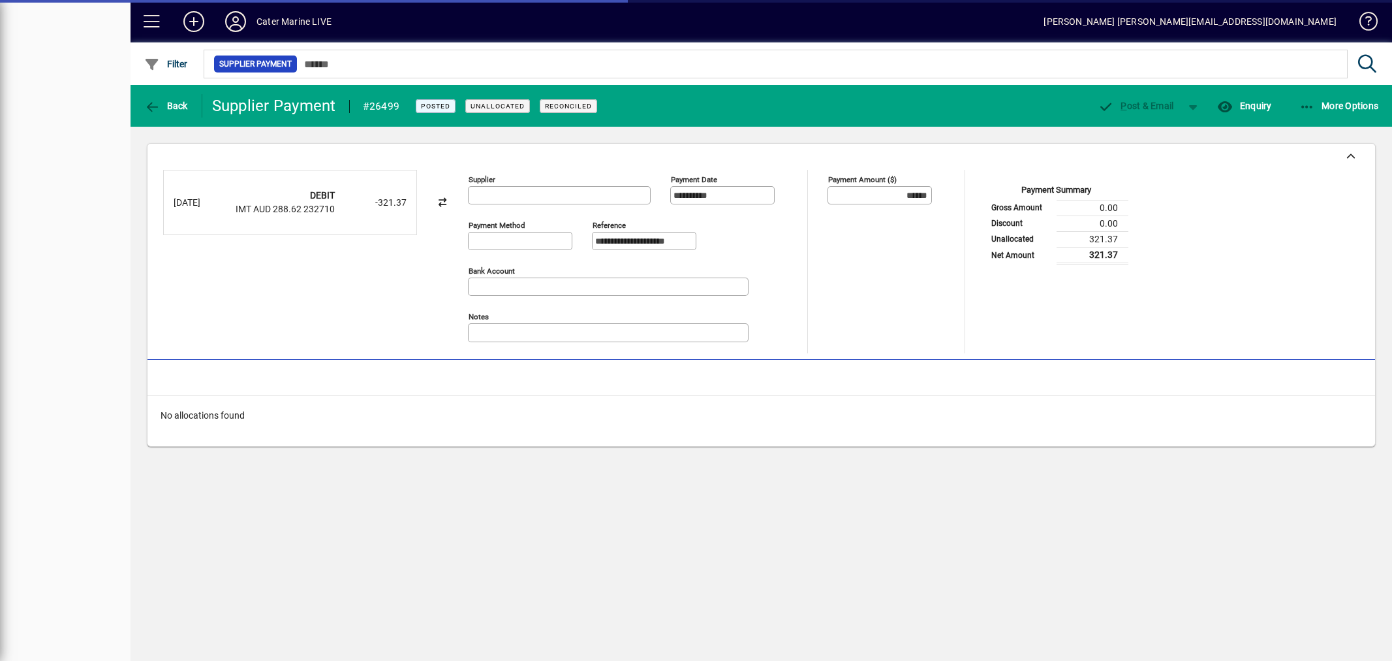
type input "**********"
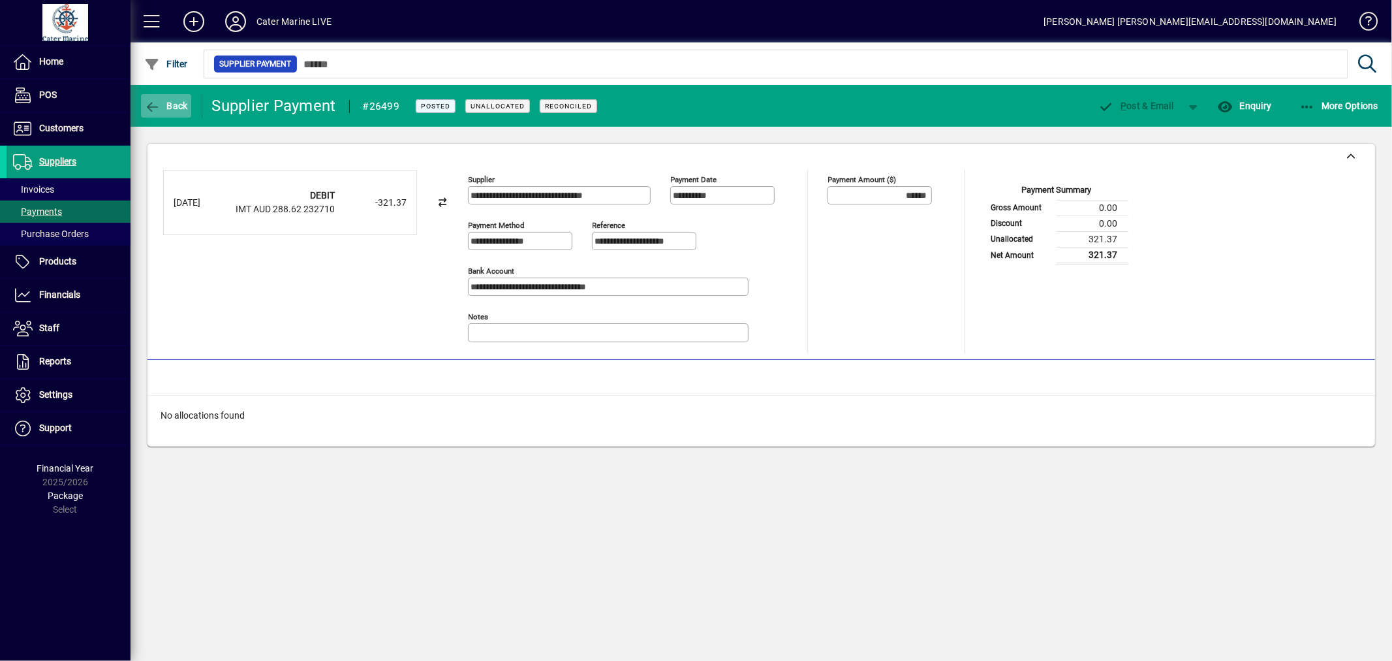
click at [177, 103] on span "Back" at bounding box center [166, 106] width 44 height 10
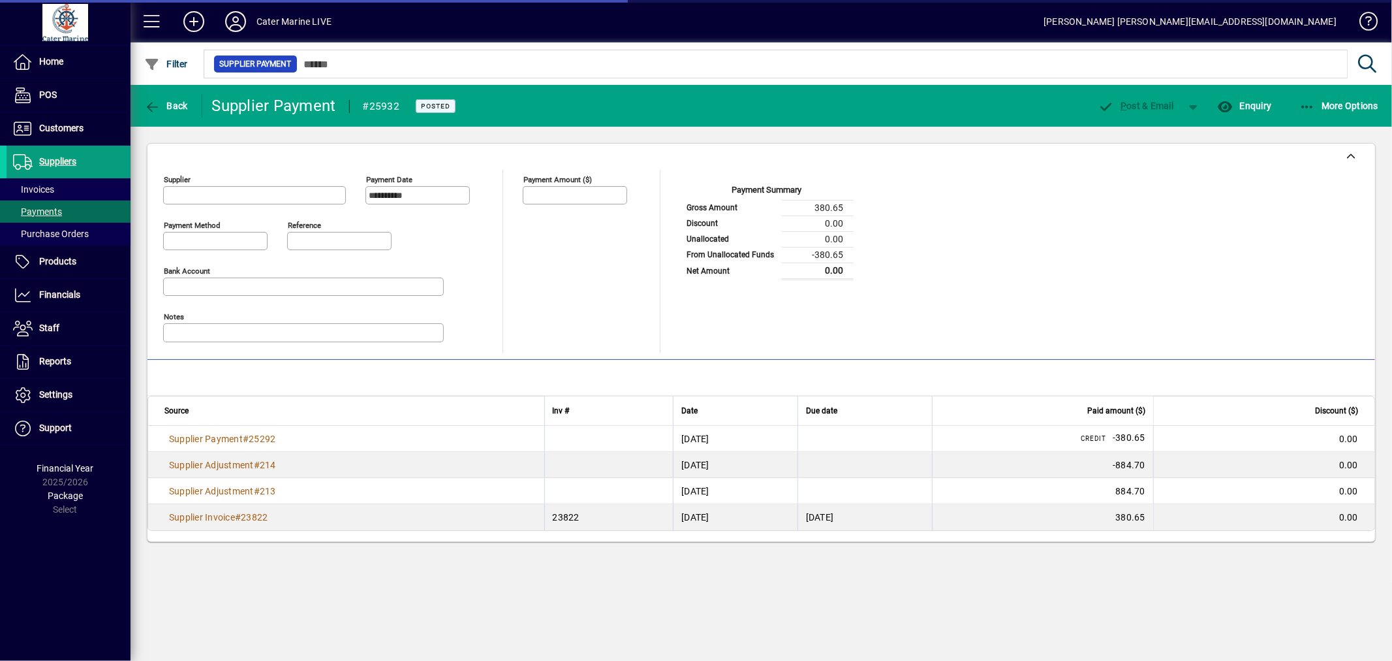
type input "**********"
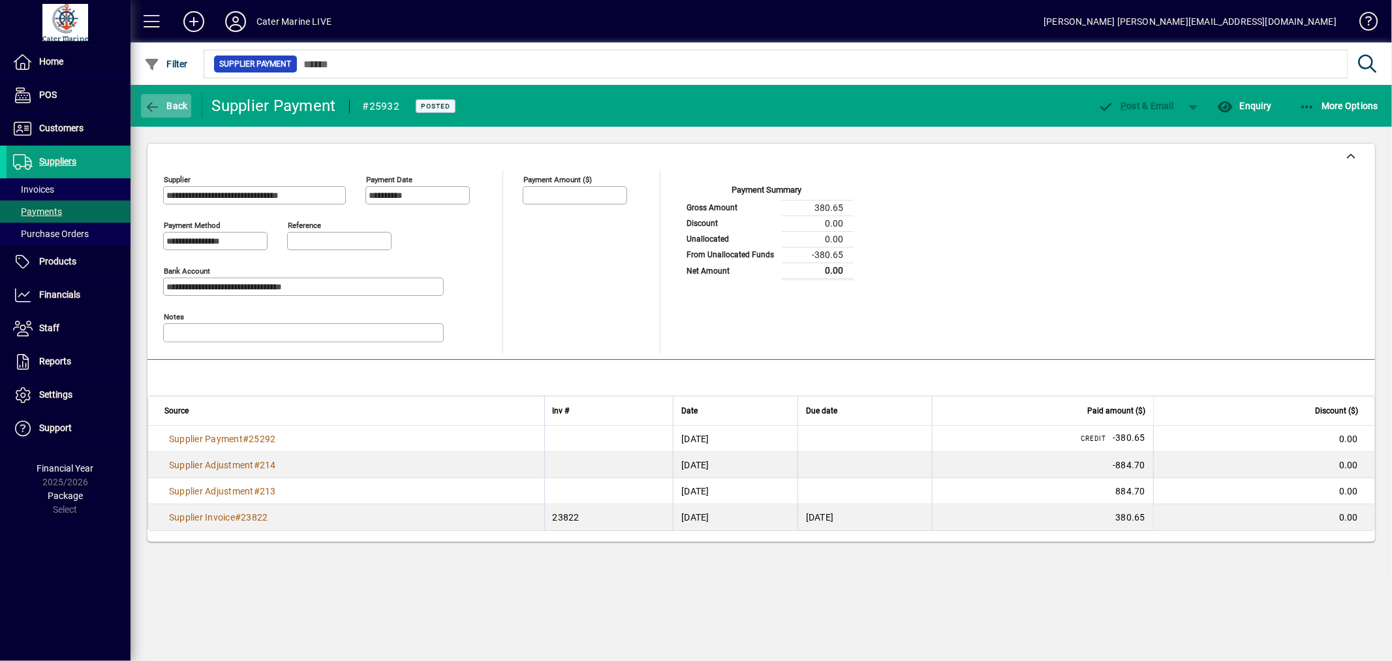
click at [159, 109] on icon "button" at bounding box center [152, 107] width 16 height 13
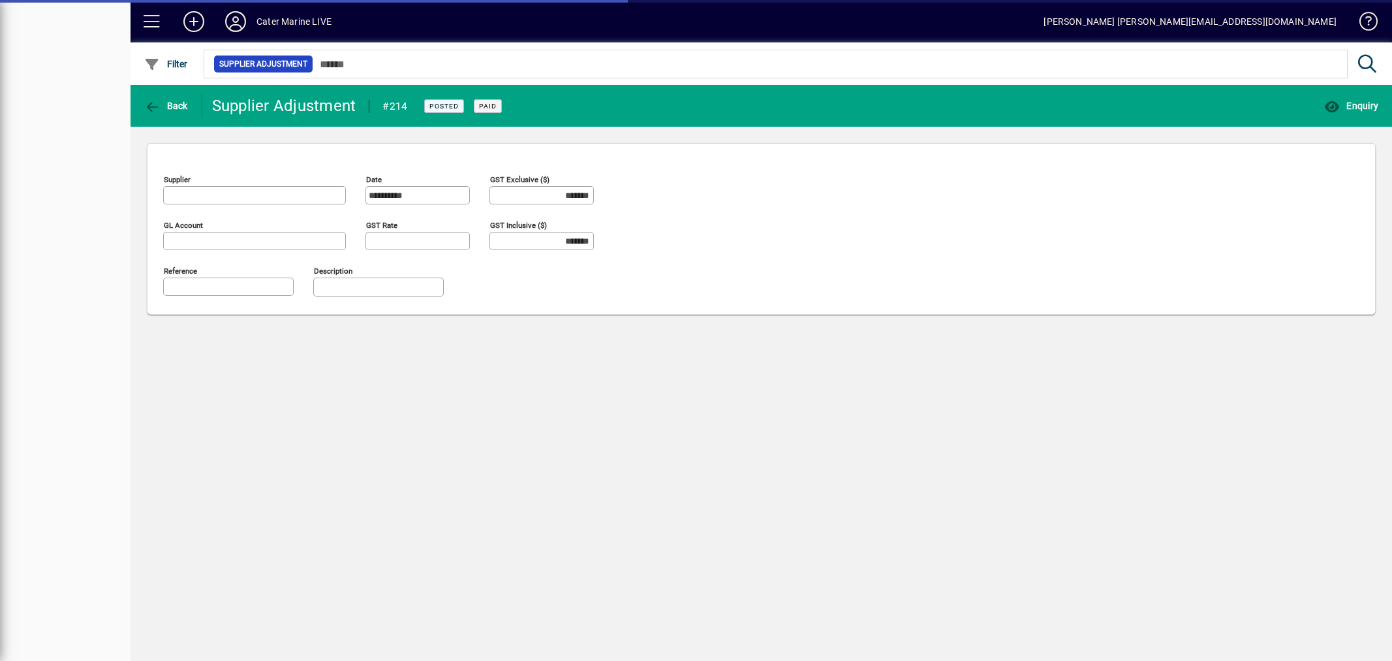
type input "**********"
type input "******"
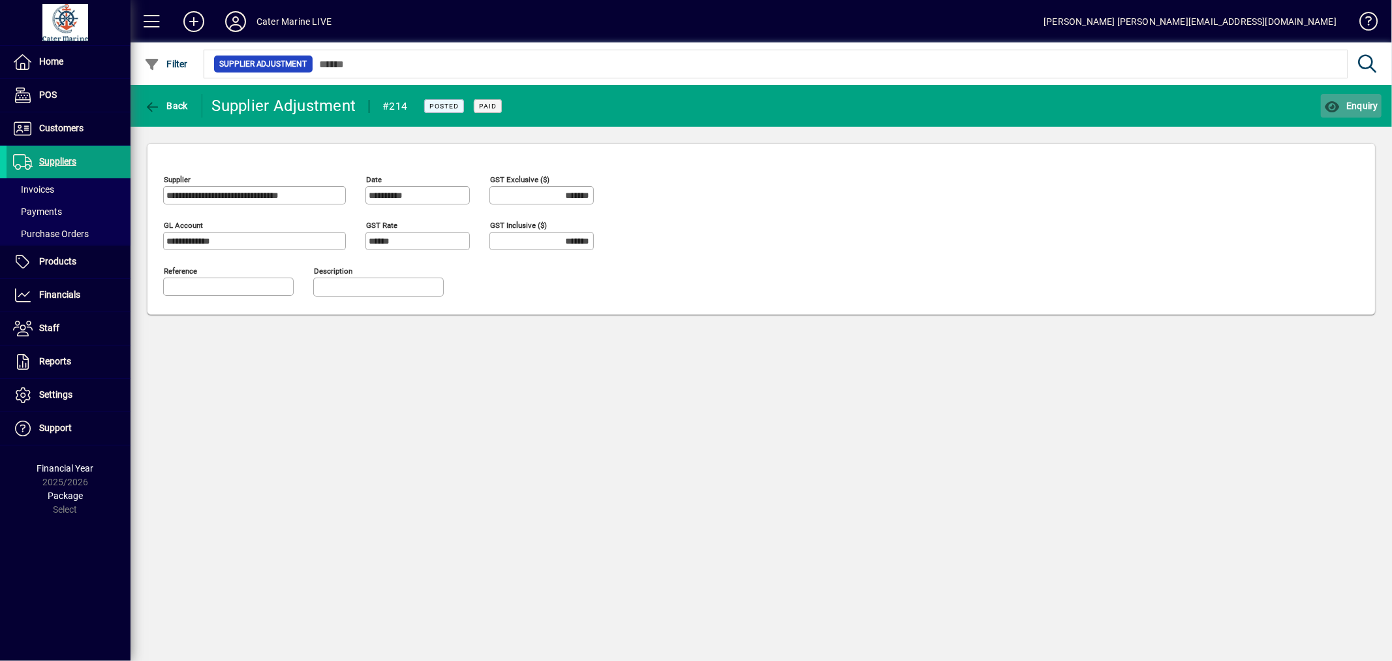
click at [1363, 113] on span "button" at bounding box center [1351, 105] width 61 height 31
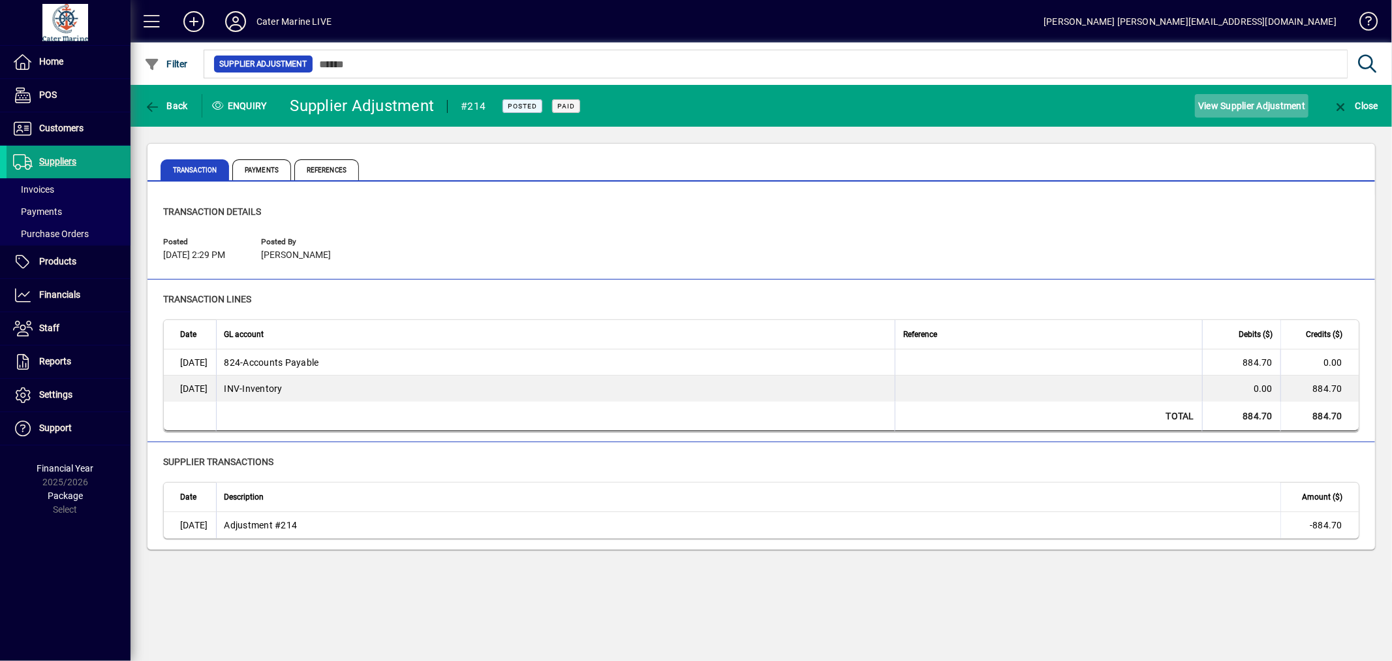
click at [1249, 102] on span "View Supplier Adjustment" at bounding box center [1251, 105] width 107 height 21
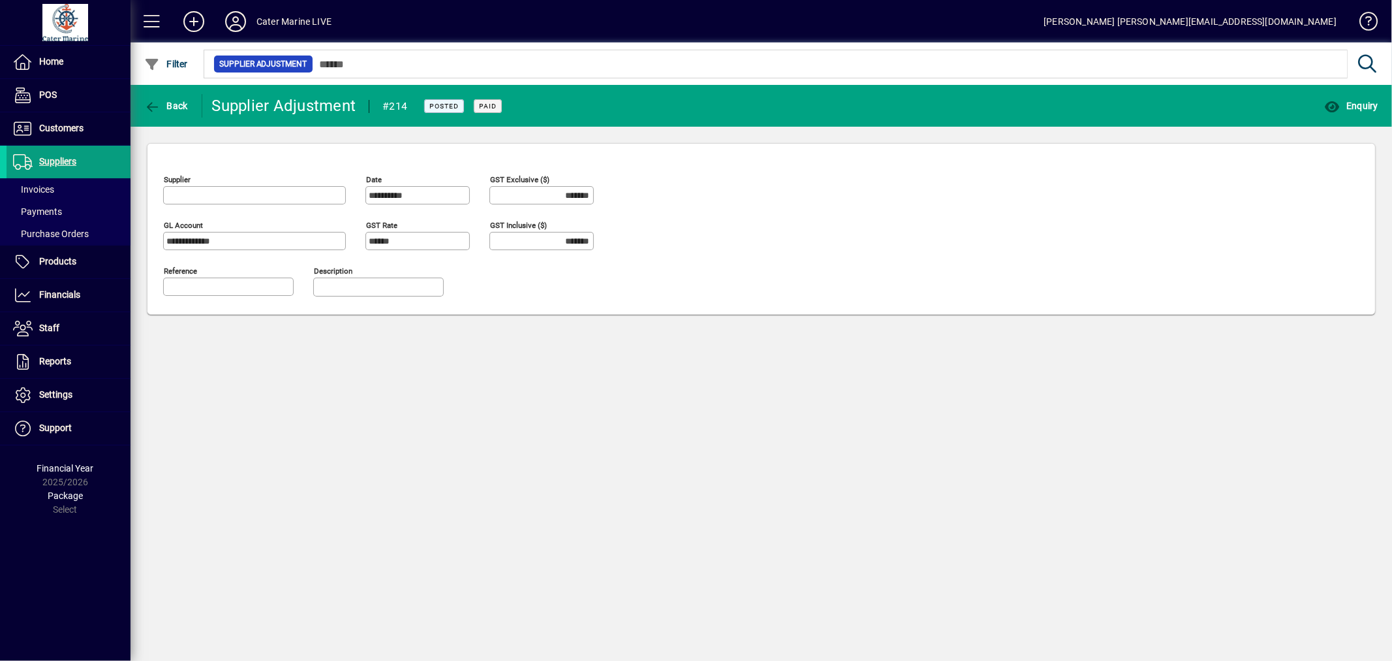
type input "**********"
click at [151, 102] on icon "button" at bounding box center [152, 107] width 16 height 13
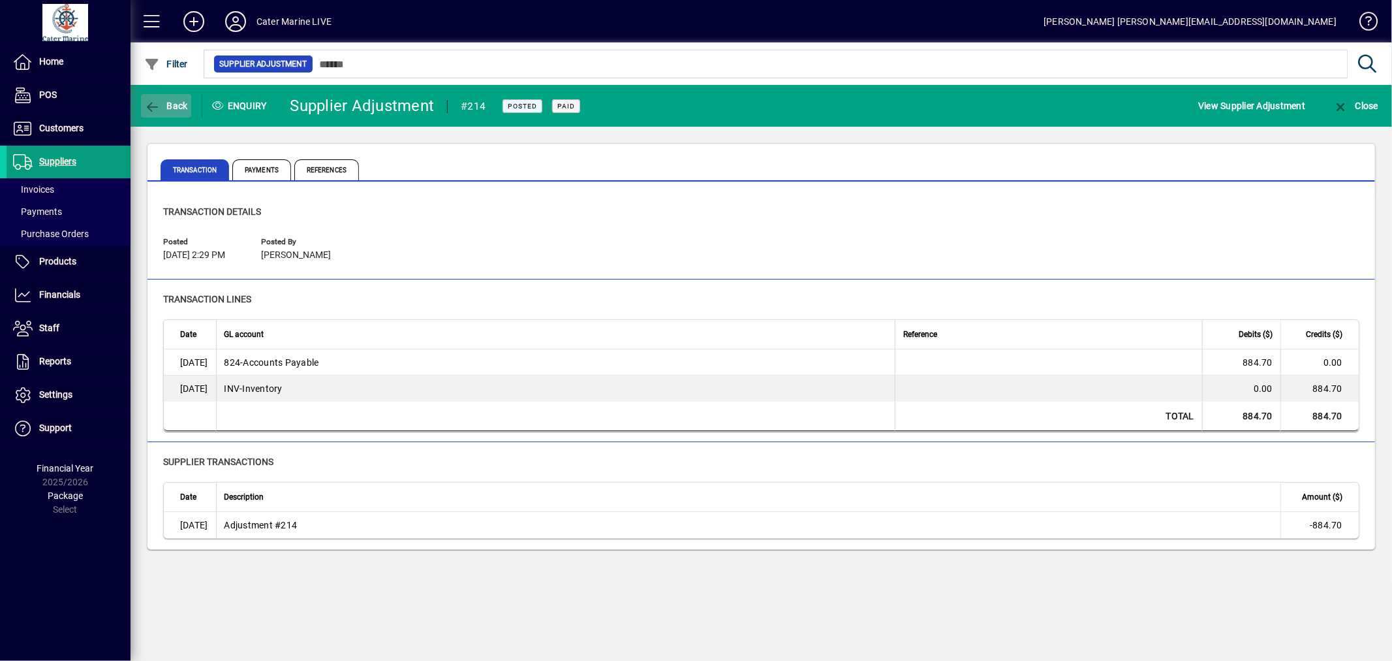
click at [157, 104] on icon "button" at bounding box center [152, 107] width 16 height 13
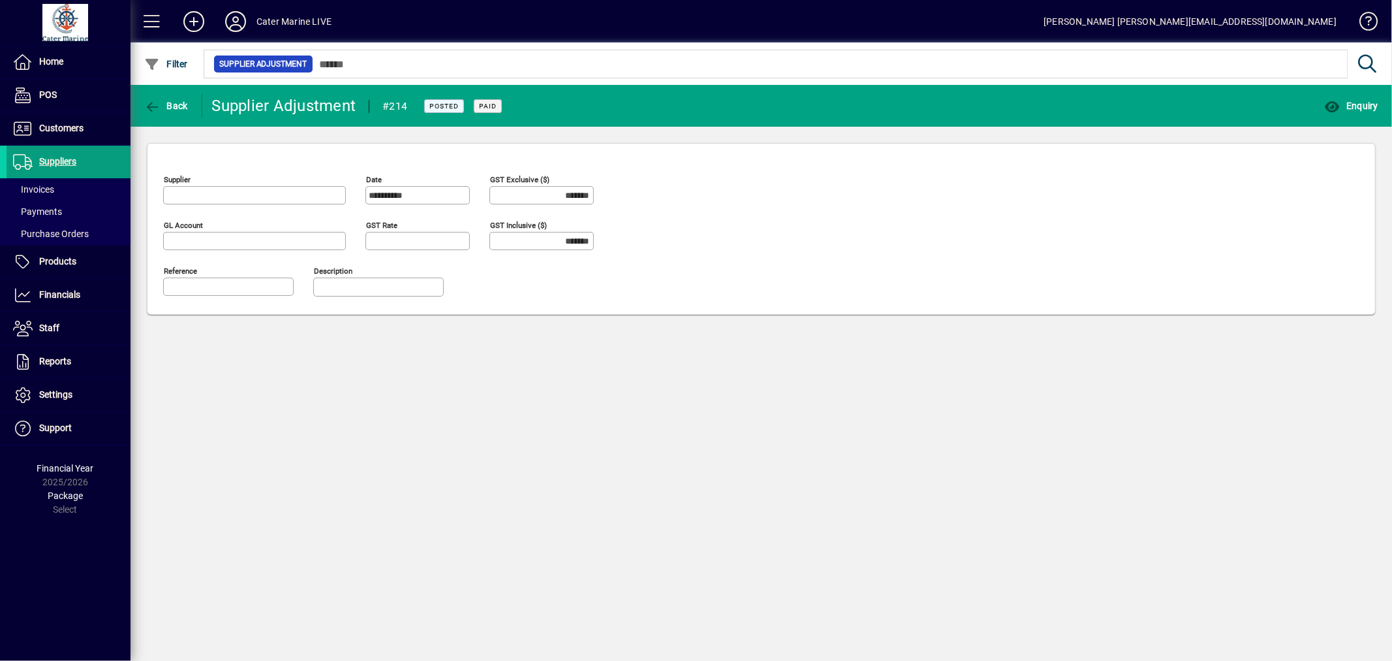
type input "**********"
type input "******"
type input "**********"
click at [157, 104] on icon "button" at bounding box center [152, 107] width 16 height 13
click at [1336, 111] on icon "button" at bounding box center [1332, 107] width 16 height 13
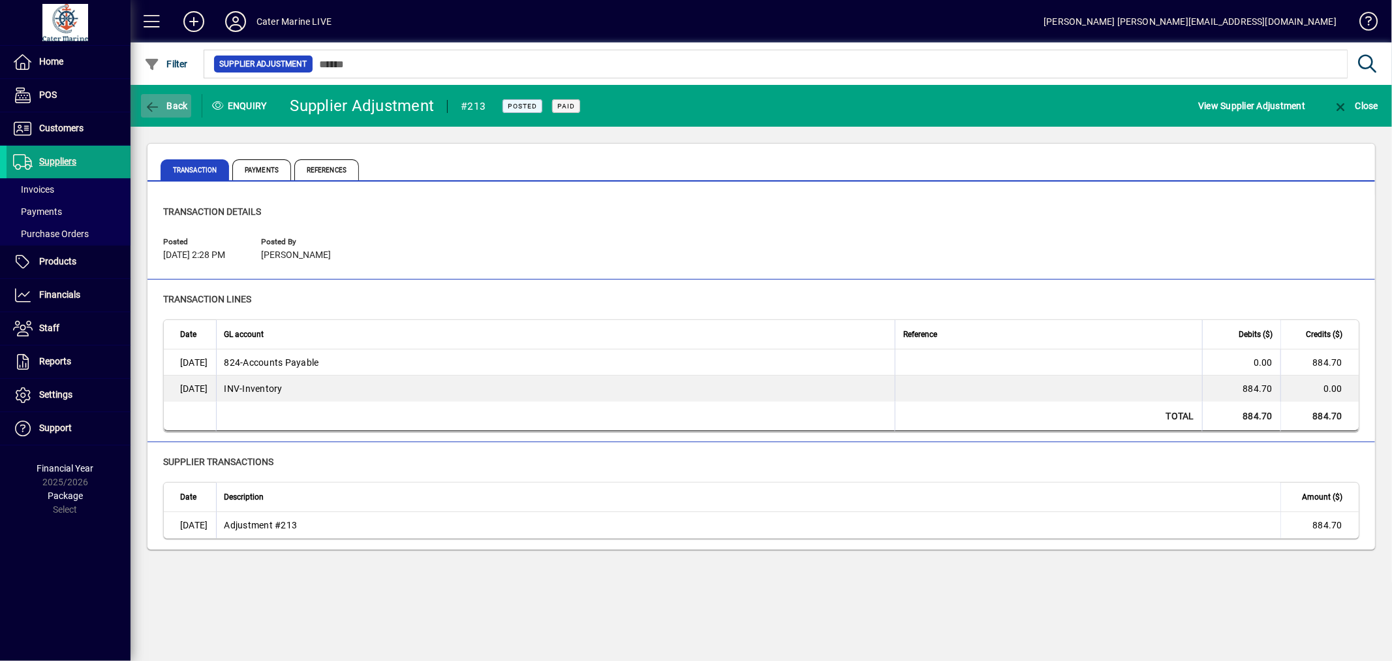
click at [172, 111] on span "button" at bounding box center [166, 105] width 50 height 31
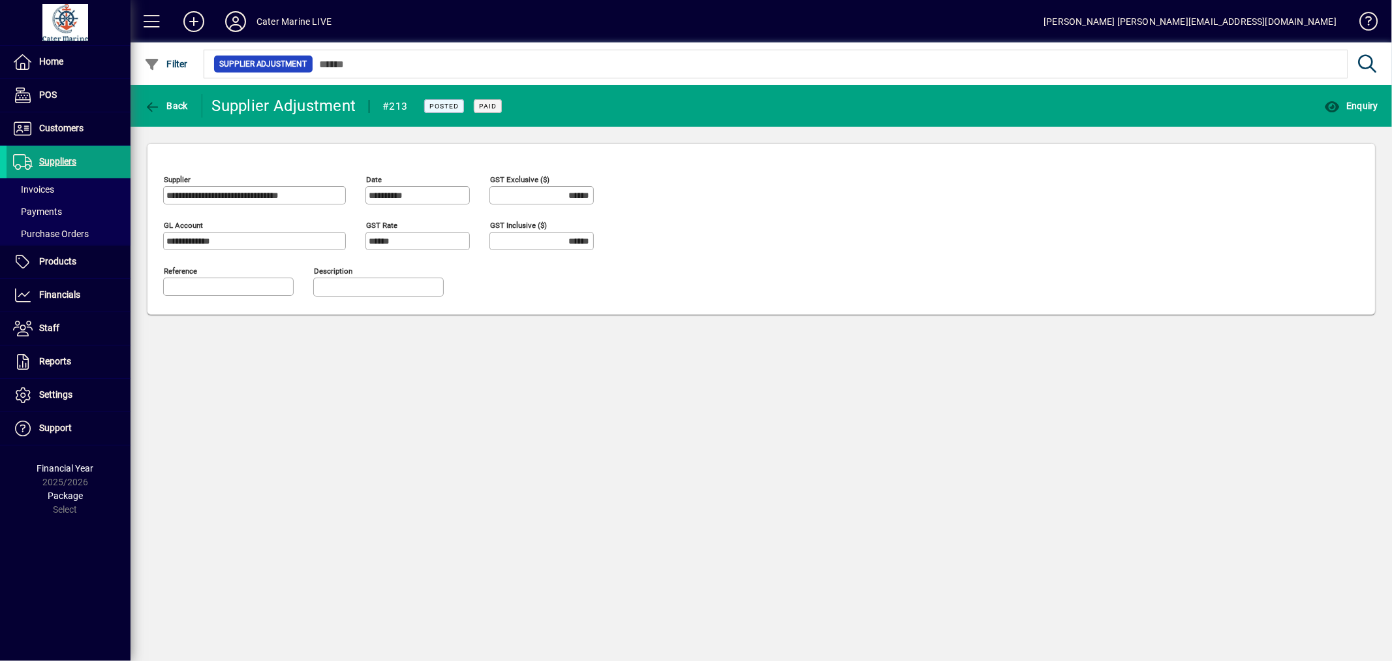
click at [172, 111] on span "button" at bounding box center [166, 105] width 50 height 31
click at [170, 102] on span "Back" at bounding box center [166, 106] width 44 height 10
